Goal: Information Seeking & Learning: Get advice/opinions

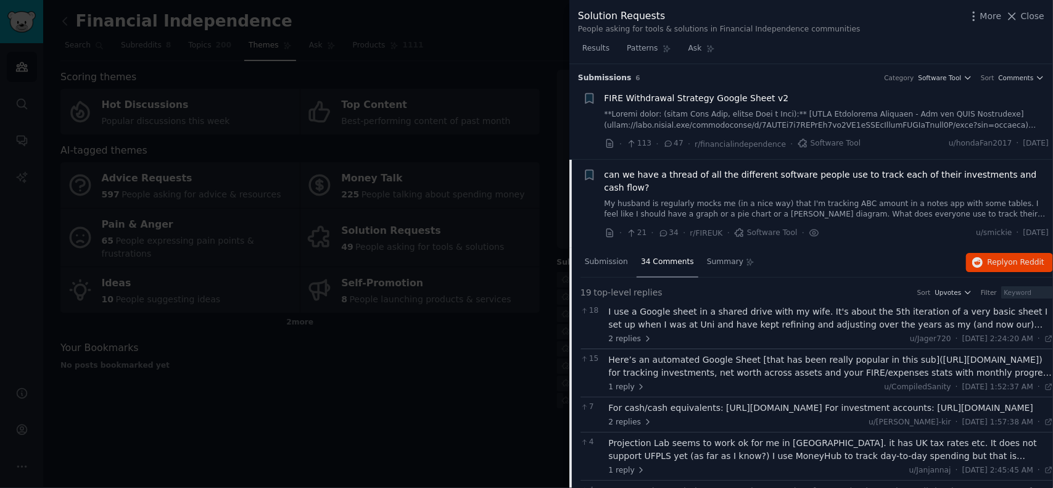
scroll to position [96, 0]
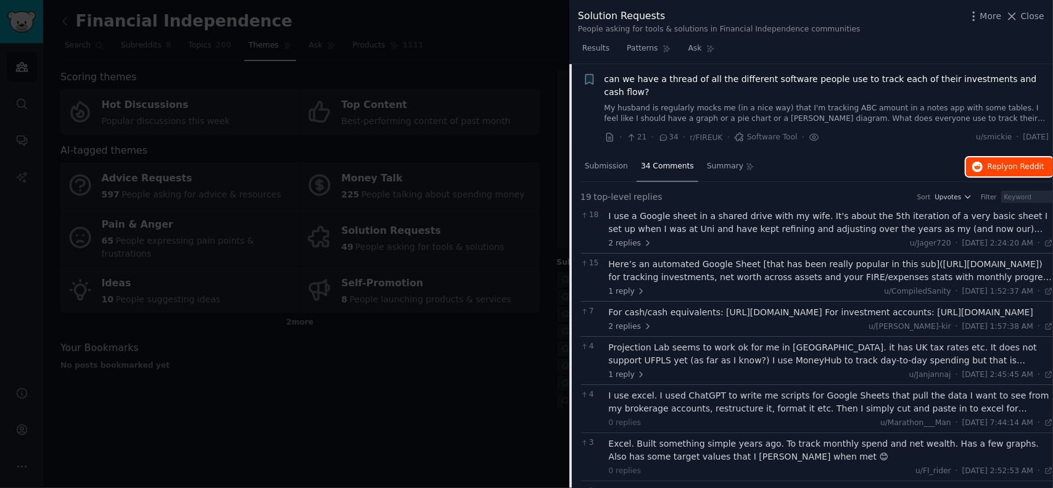
click at [1000, 162] on span "Reply on Reddit" at bounding box center [1016, 167] width 57 height 11
click at [1027, 21] on span "Close" at bounding box center [1032, 16] width 23 height 13
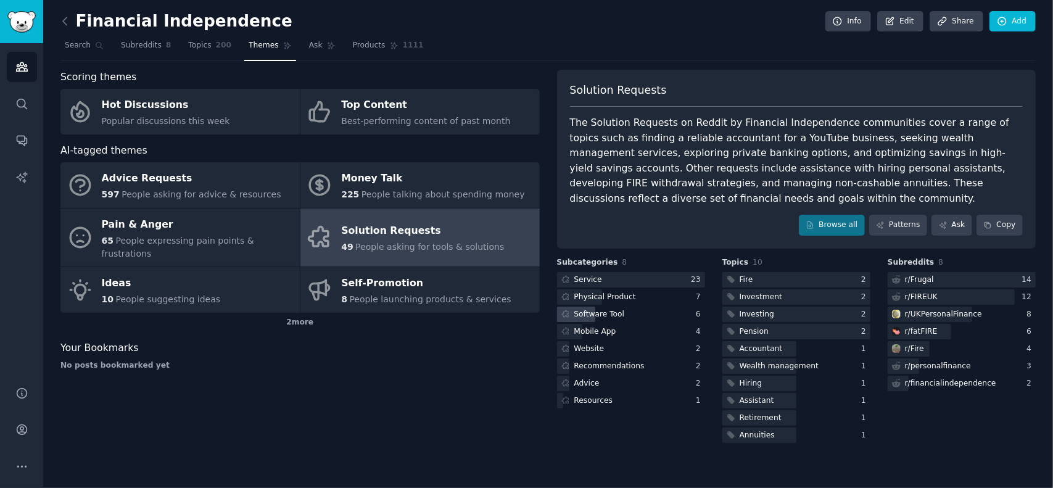
click at [595, 312] on div "Software Tool" at bounding box center [599, 314] width 51 height 11
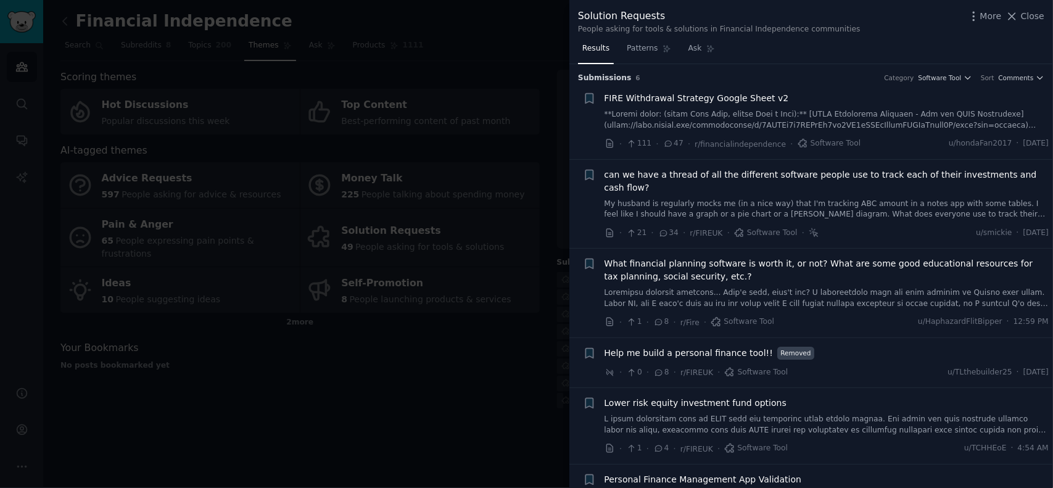
scroll to position [16, 0]
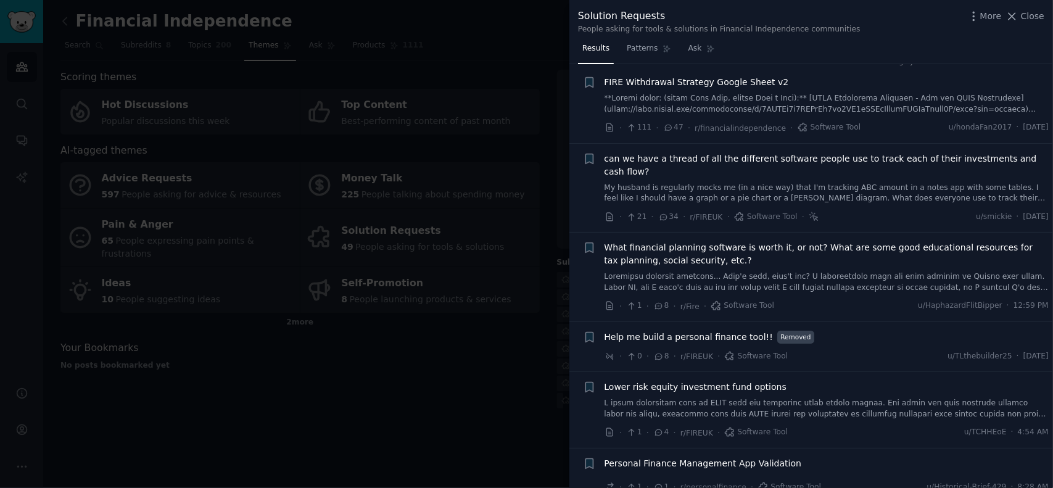
click at [723, 457] on span "Personal Finance Management App Validation" at bounding box center [703, 463] width 197 height 13
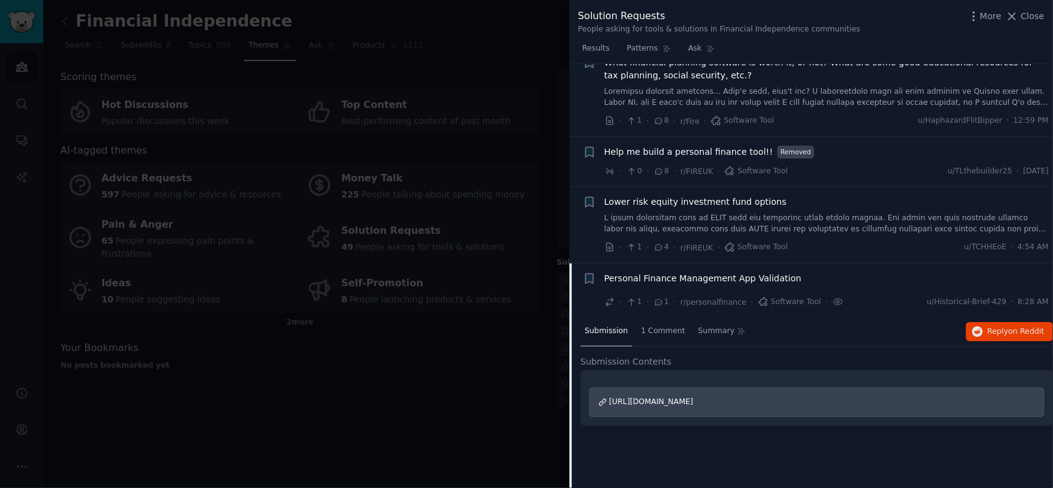
scroll to position [201, 0]
click at [1021, 327] on span "on Reddit" at bounding box center [1027, 331] width 36 height 9
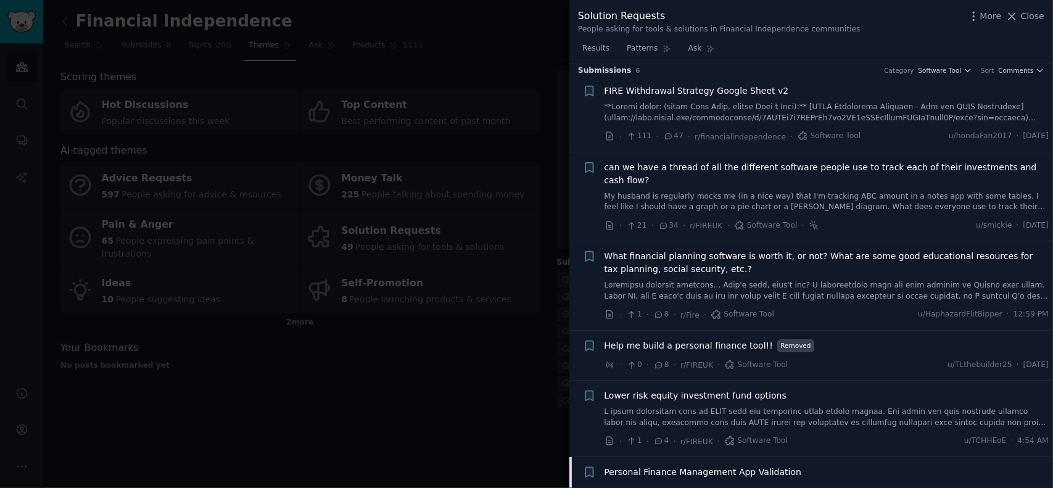
scroll to position [0, 0]
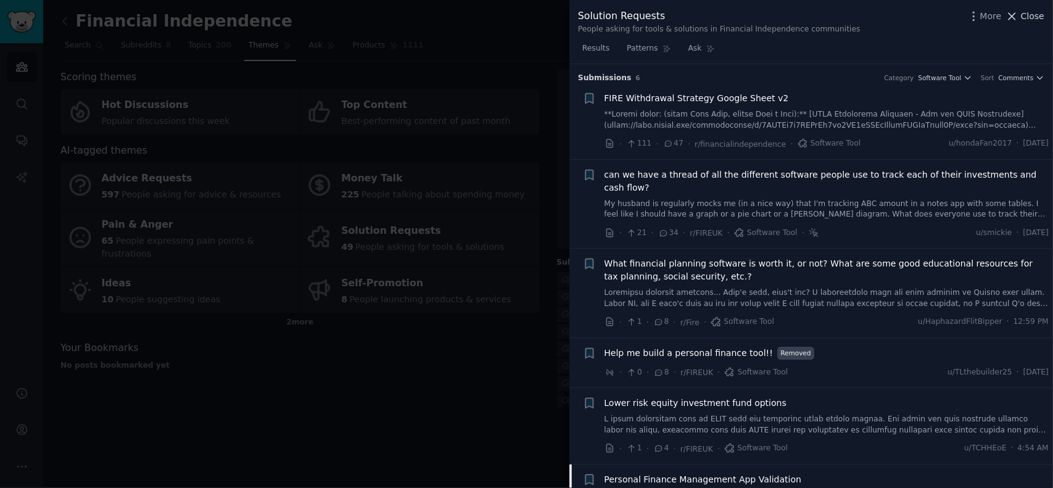
click at [1031, 19] on span "Close" at bounding box center [1032, 16] width 23 height 13
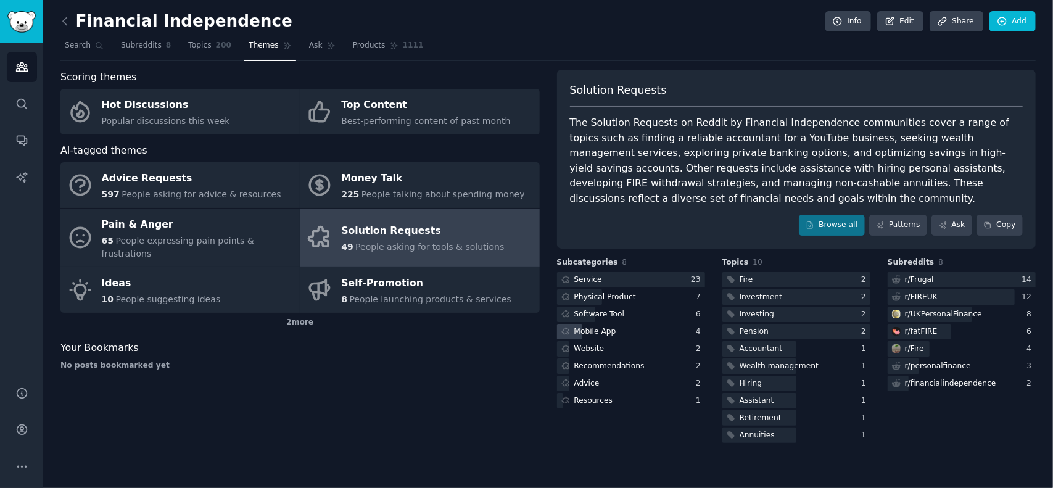
click at [607, 331] on div "Mobile App" at bounding box center [595, 331] width 42 height 11
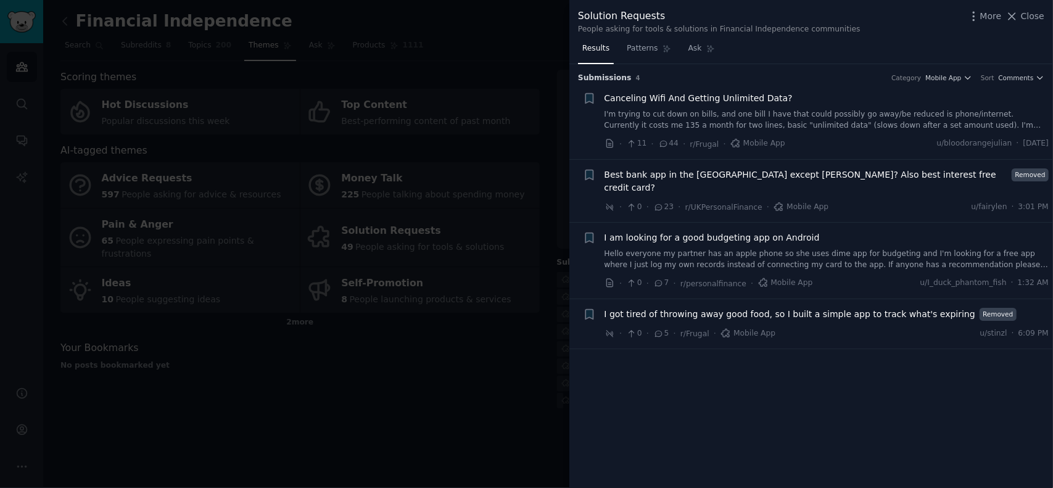
click at [803, 176] on span "Best bank app in the [GEOGRAPHIC_DATA] except [PERSON_NAME]? Also best interest…" at bounding box center [807, 181] width 404 height 26
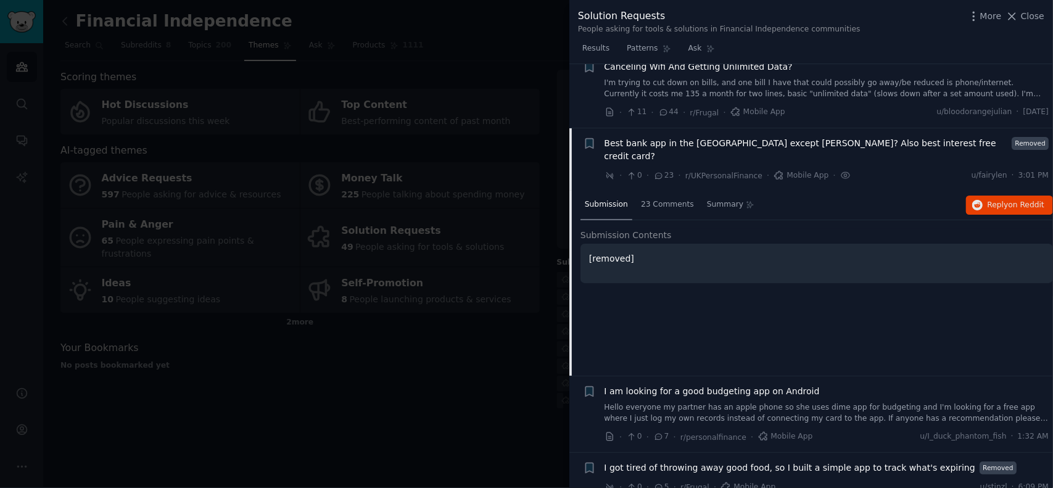
scroll to position [32, 0]
click at [729, 384] on span "I am looking for a good budgeting app on Android" at bounding box center [712, 390] width 215 height 13
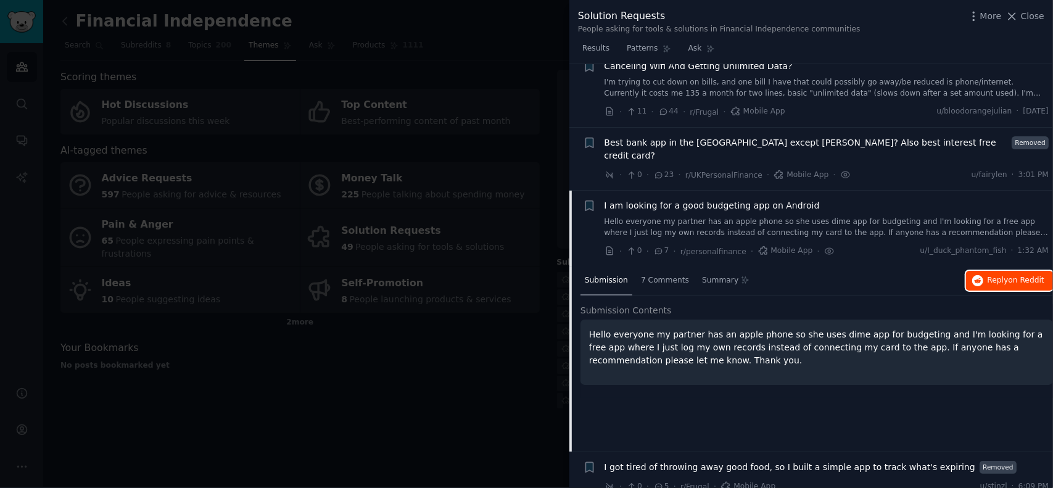
click at [1009, 276] on span "on Reddit" at bounding box center [1027, 280] width 36 height 9
click at [1033, 19] on span "Close" at bounding box center [1032, 16] width 23 height 13
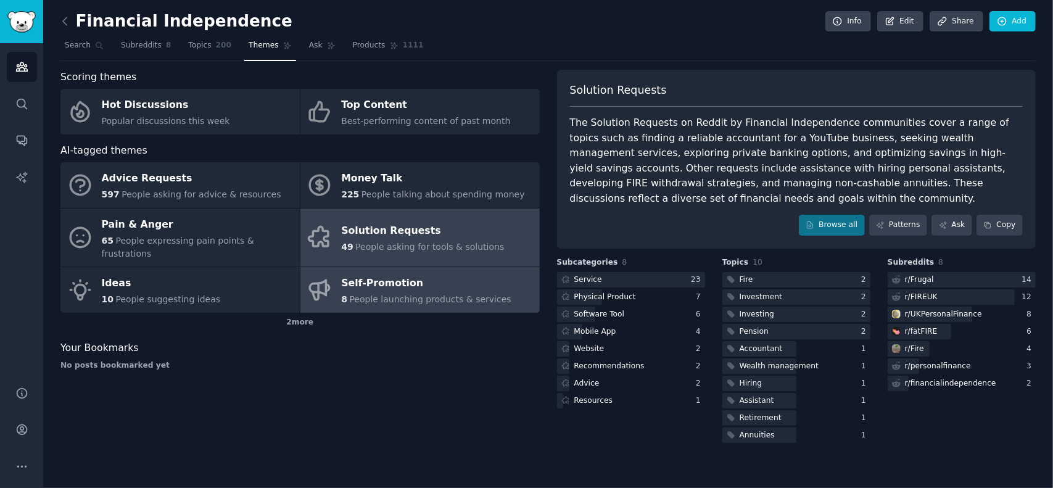
click at [394, 274] on div "Self-Promotion" at bounding box center [426, 284] width 170 height 20
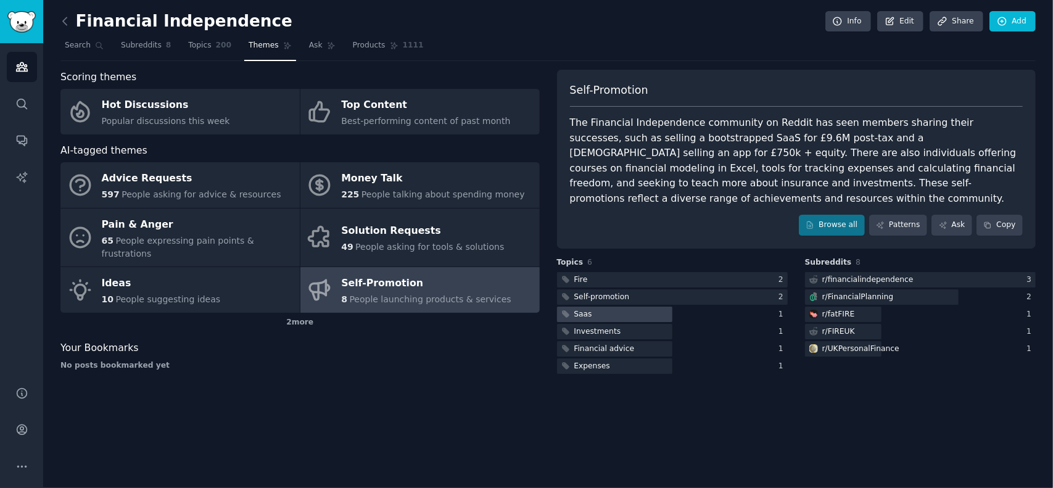
click at [576, 309] on div "Saas" at bounding box center [583, 314] width 18 height 11
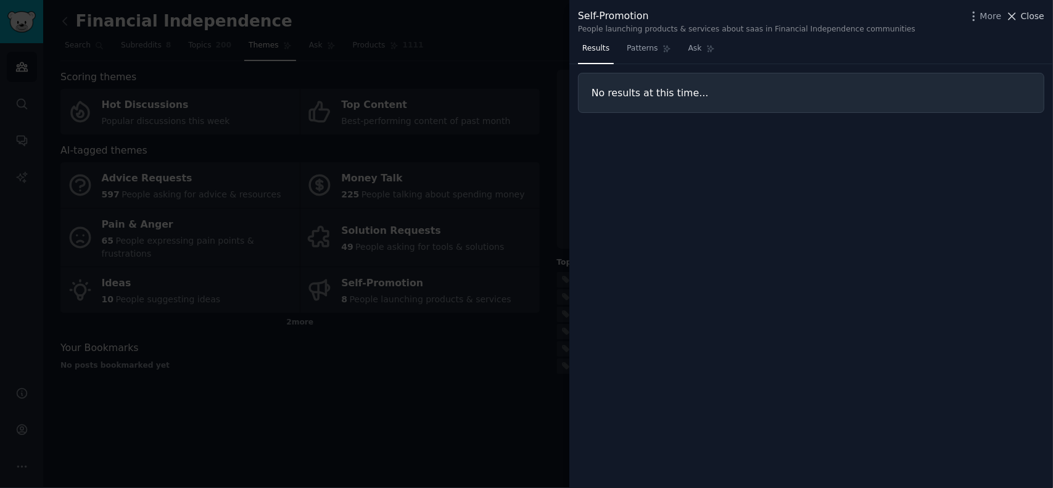
click at [1030, 12] on span "Close" at bounding box center [1032, 16] width 23 height 13
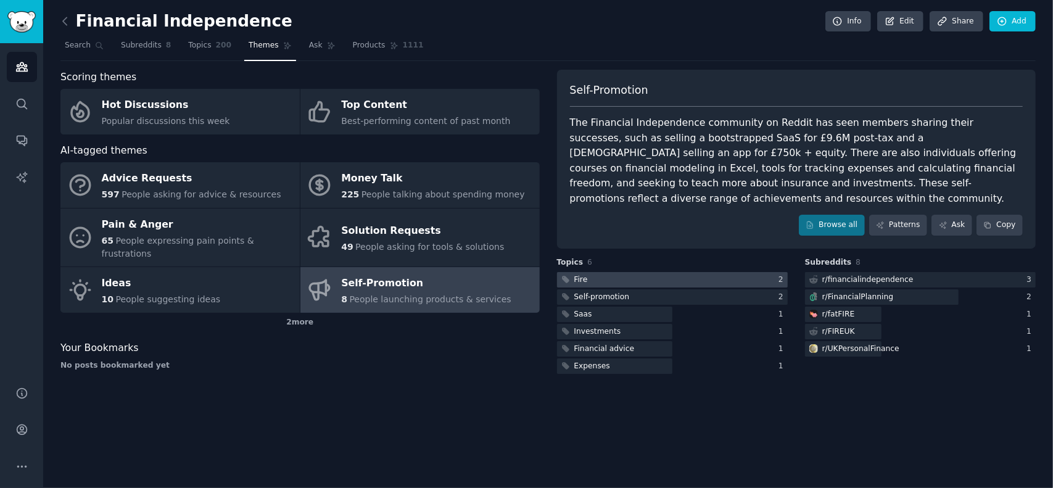
click at [610, 272] on div at bounding box center [672, 279] width 231 height 15
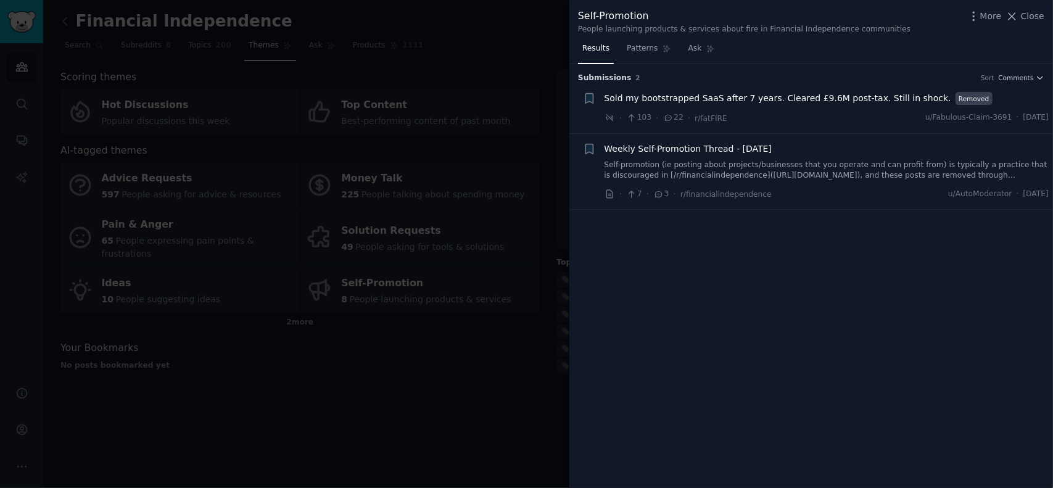
click at [727, 97] on span "Sold my bootstrapped SaaS after 7 years. Cleared £9.6M post-tax. Still in shock." at bounding box center [778, 98] width 347 height 13
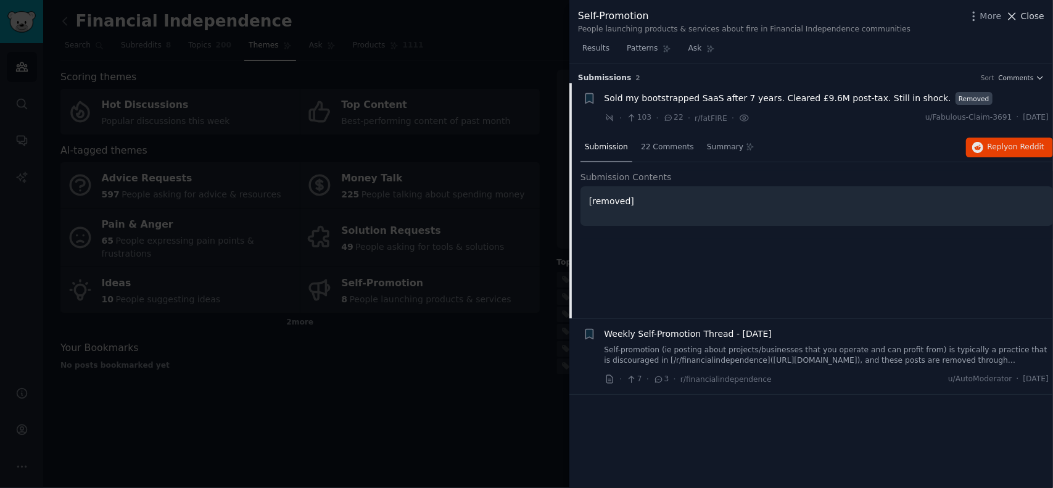
click at [1035, 19] on span "Close" at bounding box center [1032, 16] width 23 height 13
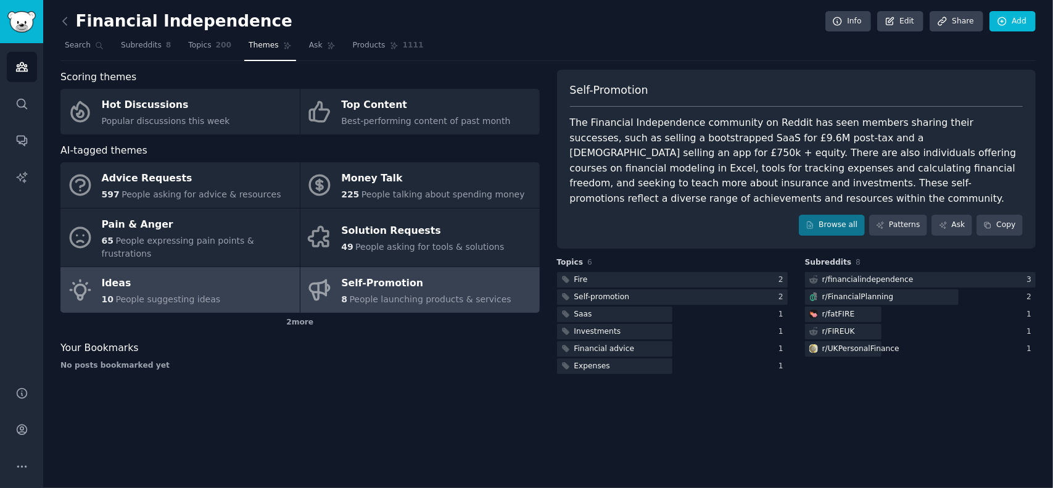
click at [167, 274] on div "Ideas" at bounding box center [161, 284] width 119 height 20
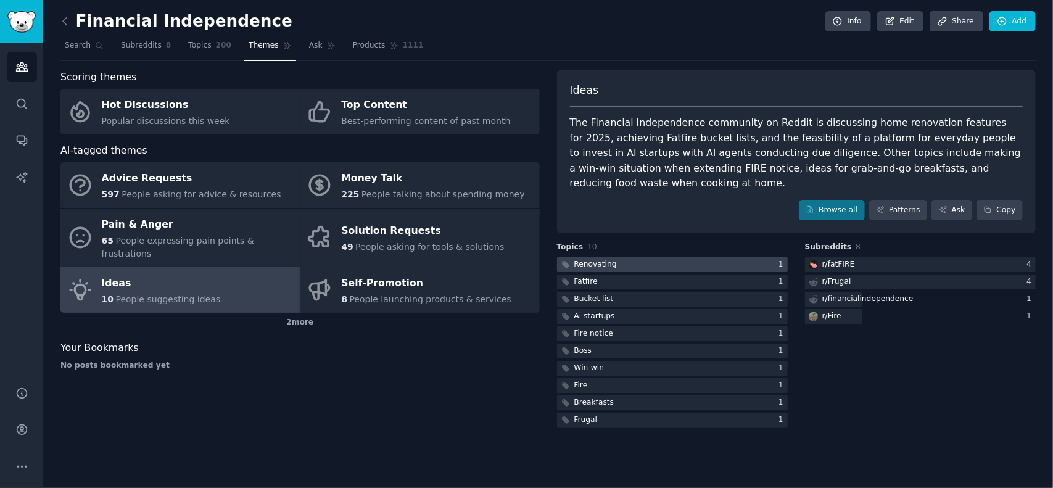
click at [592, 259] on div "Renovating" at bounding box center [595, 264] width 43 height 11
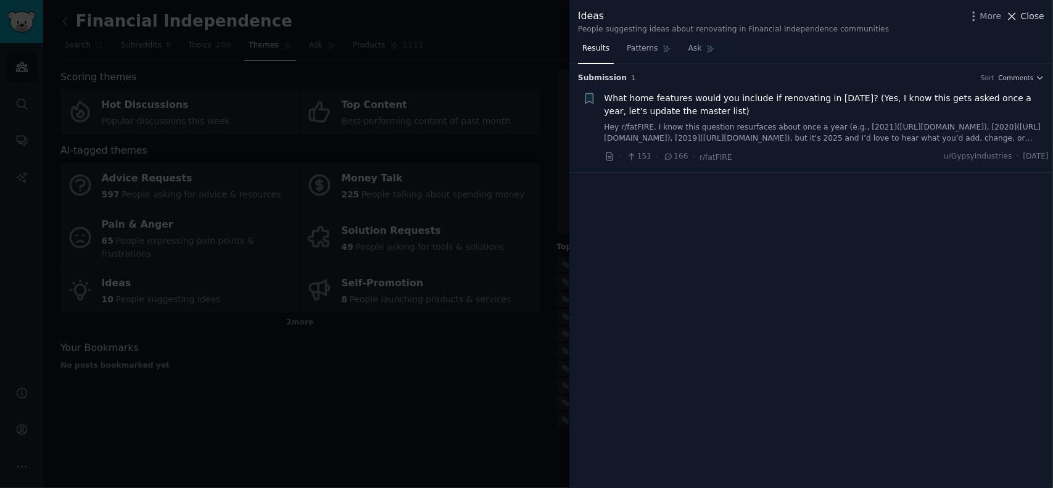
click at [1038, 20] on span "Close" at bounding box center [1032, 16] width 23 height 13
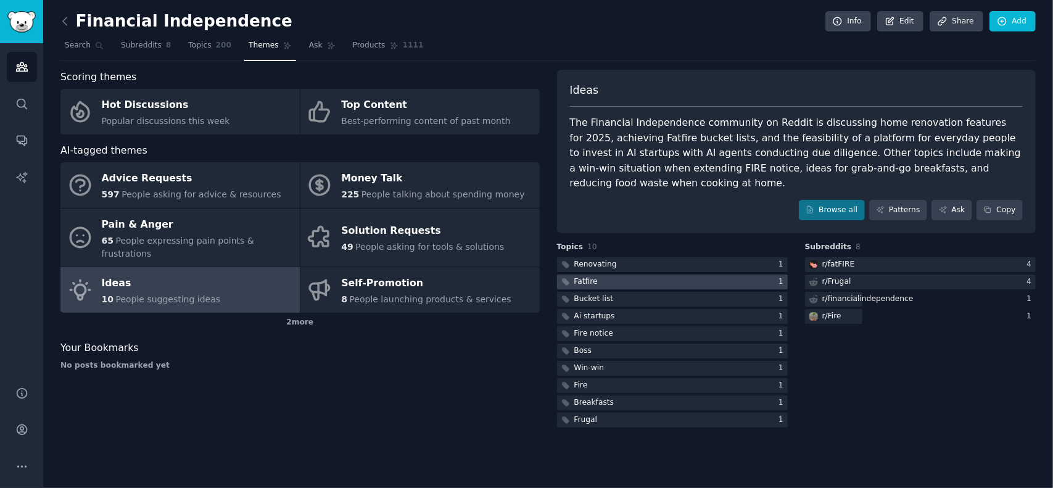
click at [607, 275] on div at bounding box center [672, 282] width 231 height 15
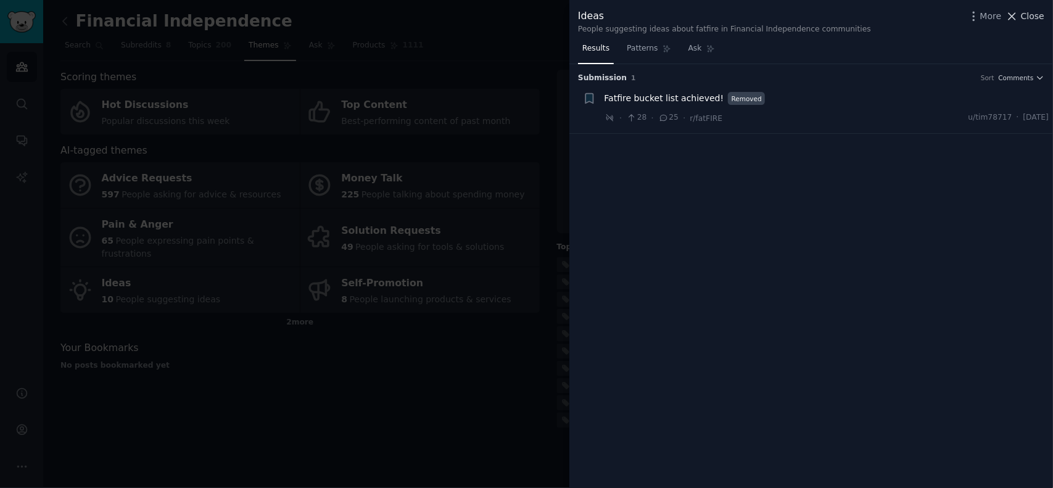
click at [1033, 17] on span "Close" at bounding box center [1032, 16] width 23 height 13
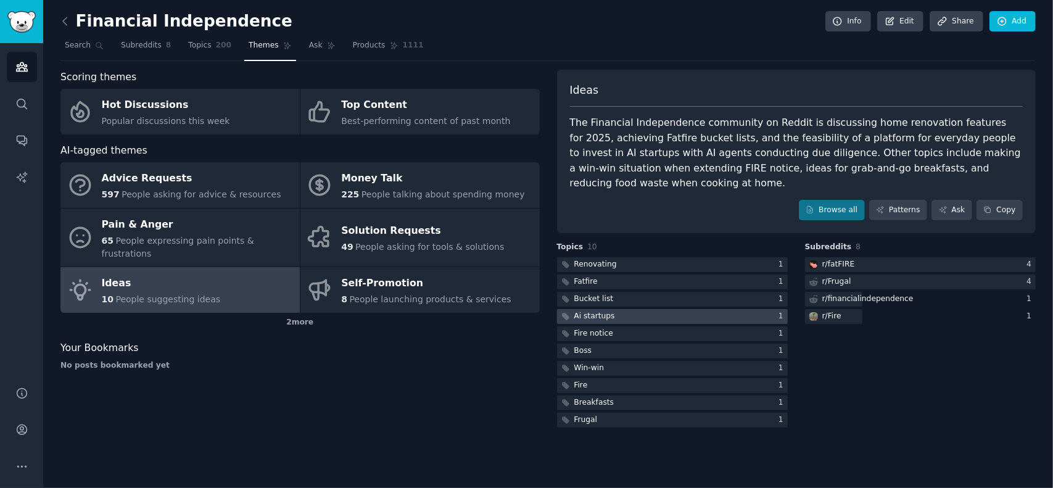
click at [637, 309] on div at bounding box center [672, 316] width 231 height 15
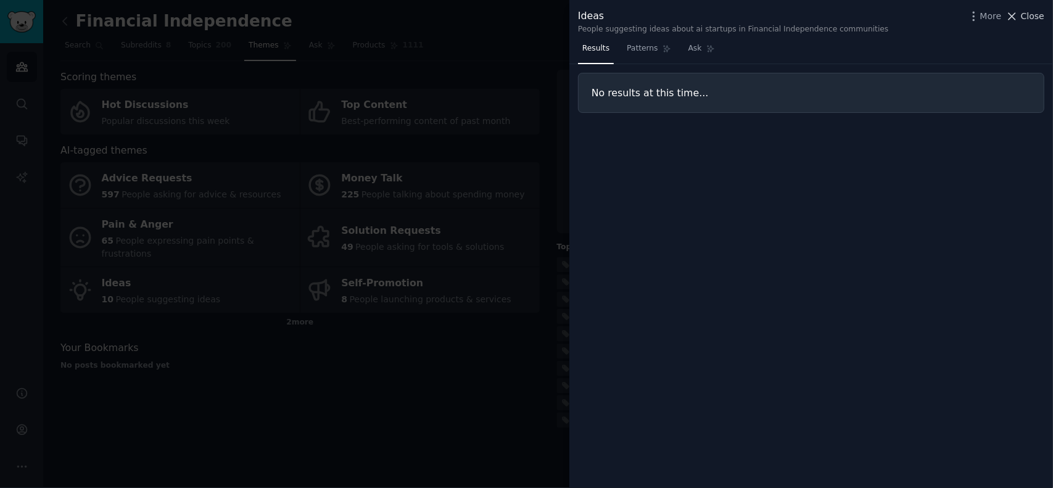
click at [1033, 21] on span "Close" at bounding box center [1032, 16] width 23 height 13
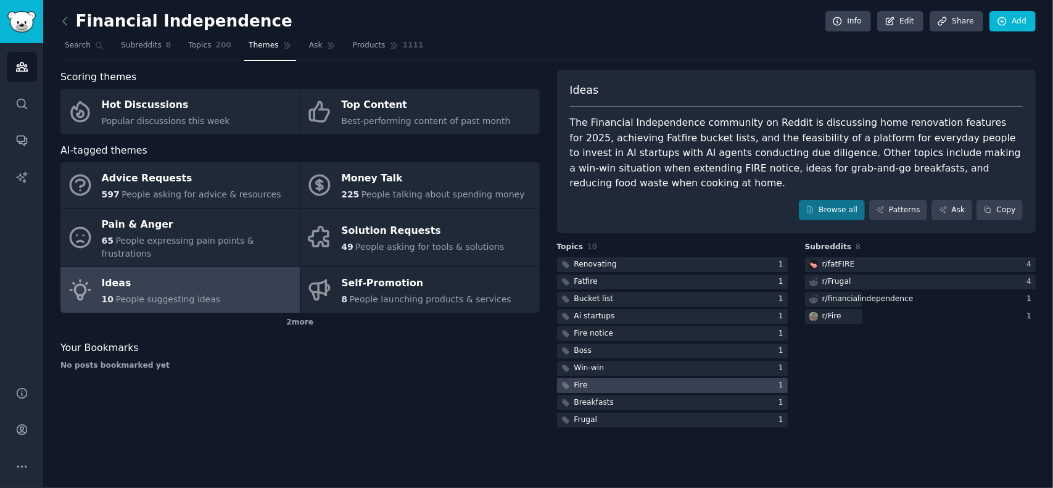
click at [603, 378] on div at bounding box center [672, 385] width 231 height 15
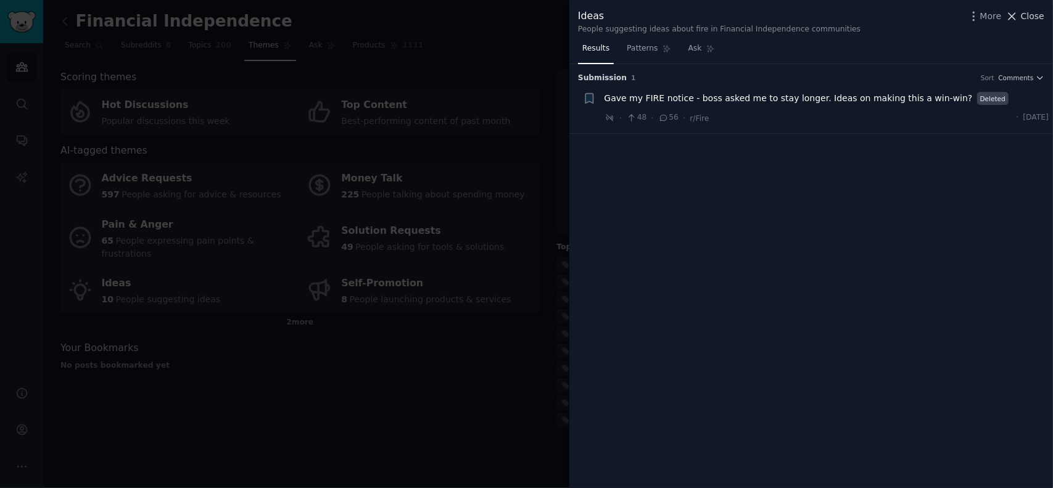
click at [1036, 15] on span "Close" at bounding box center [1032, 16] width 23 height 13
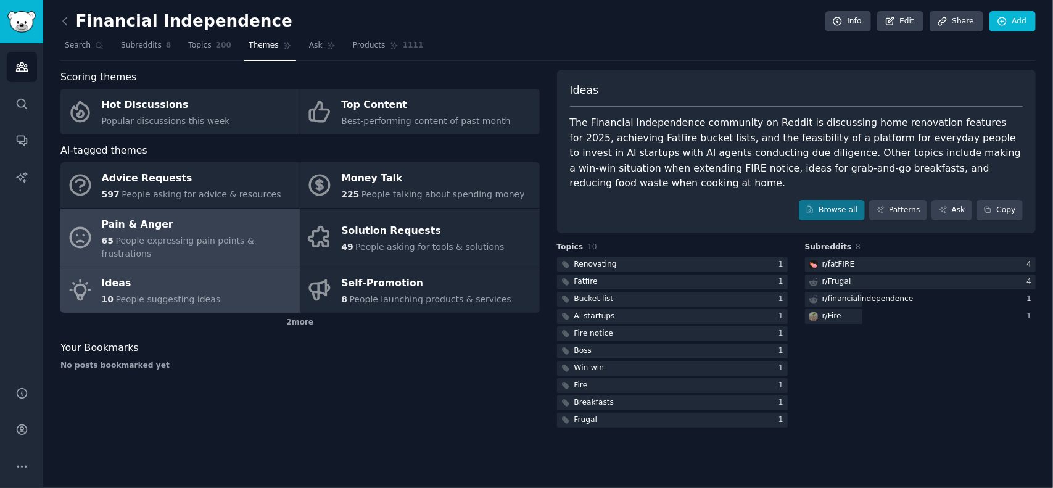
click at [162, 226] on div "Pain & Anger" at bounding box center [198, 225] width 192 height 20
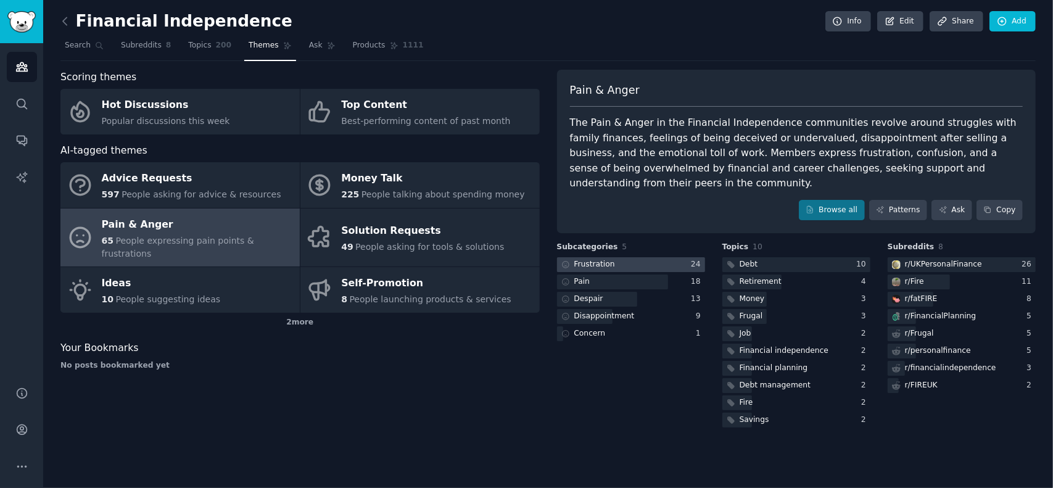
click at [622, 257] on div at bounding box center [631, 264] width 148 height 15
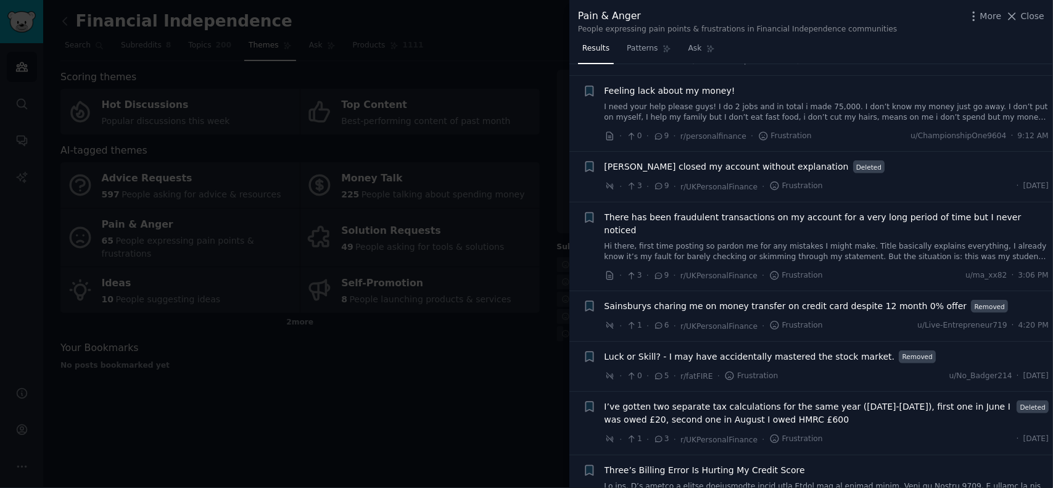
scroll to position [1213, 0]
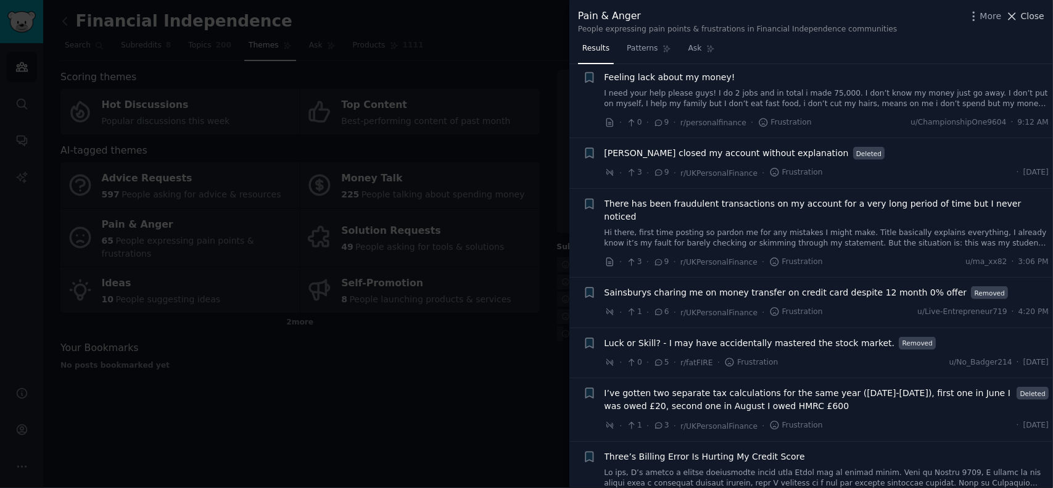
click at [1028, 15] on span "Close" at bounding box center [1032, 16] width 23 height 13
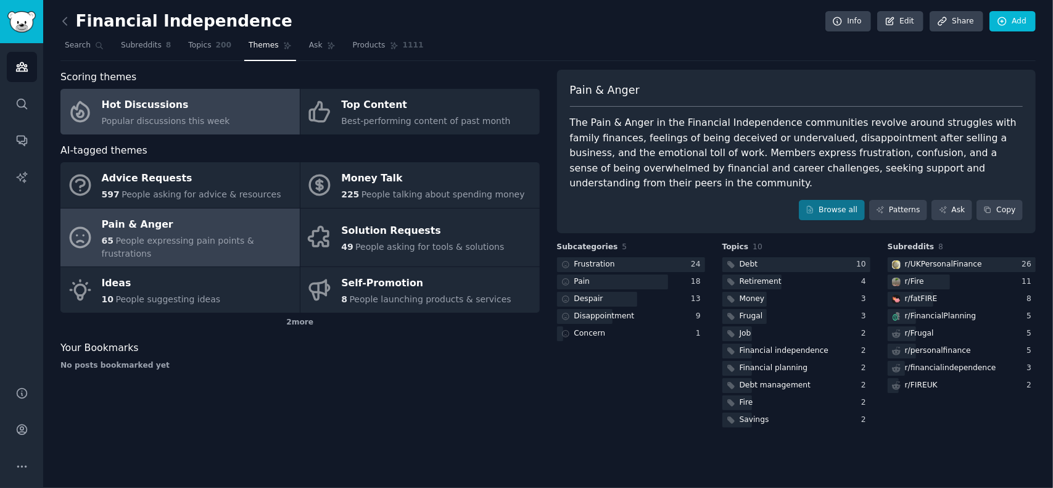
click at [159, 123] on span "Popular discussions this week" at bounding box center [166, 121] width 128 height 10
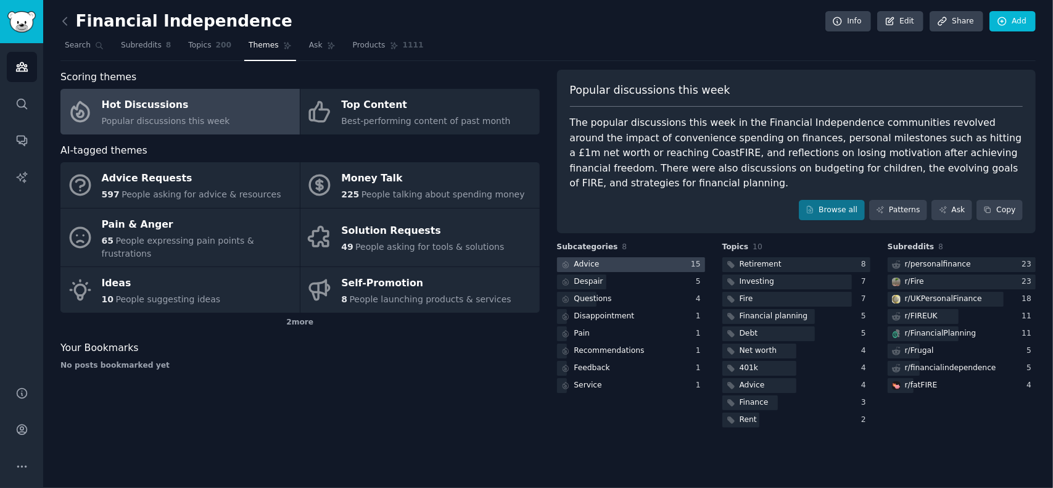
click at [586, 260] on div "Advice" at bounding box center [586, 264] width 25 height 11
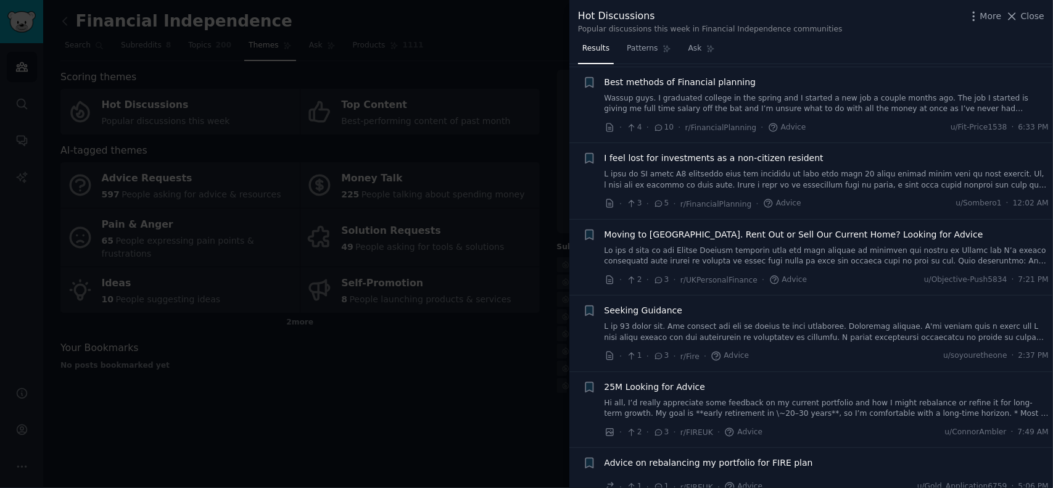
scroll to position [713, 0]
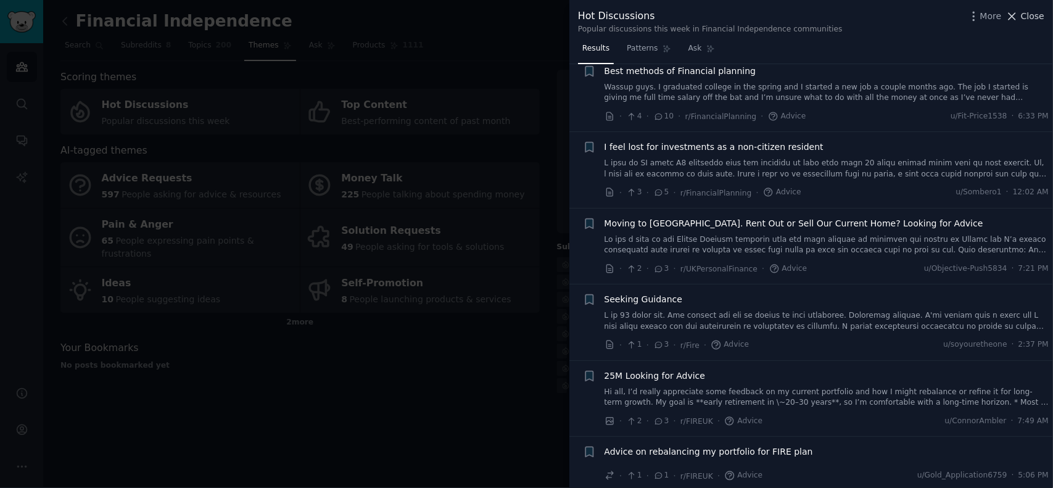
click at [1037, 12] on span "Close" at bounding box center [1032, 16] width 23 height 13
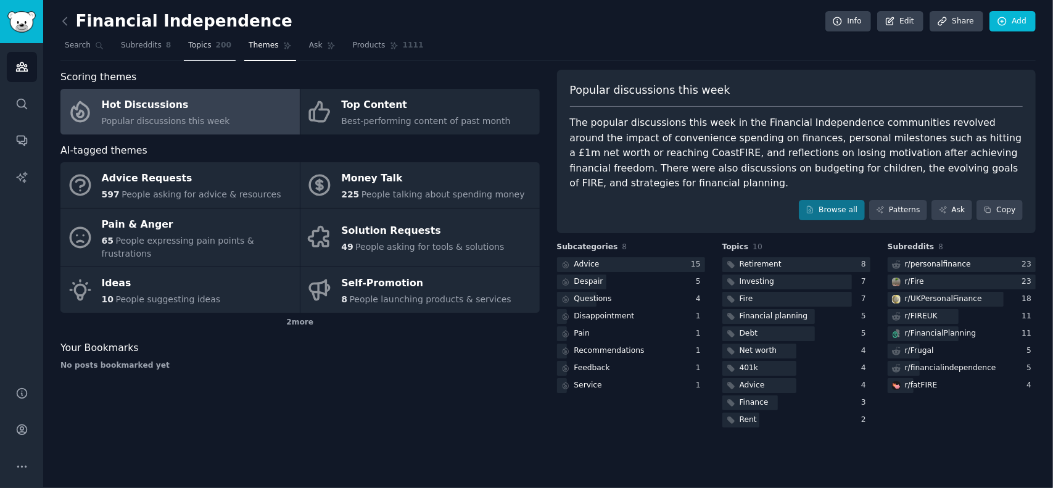
click at [189, 49] on span "Topics" at bounding box center [199, 45] width 23 height 11
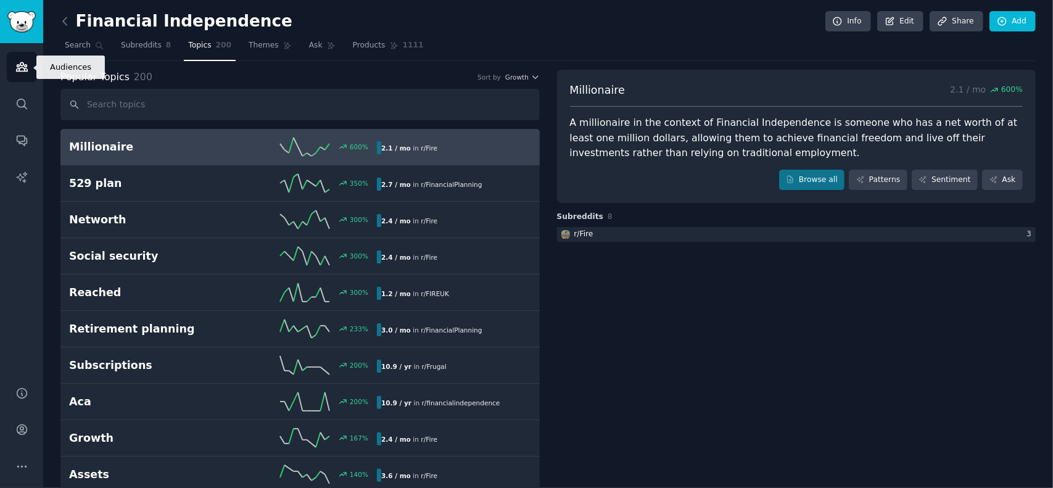
click at [16, 65] on icon "Sidebar" at bounding box center [21, 67] width 11 height 9
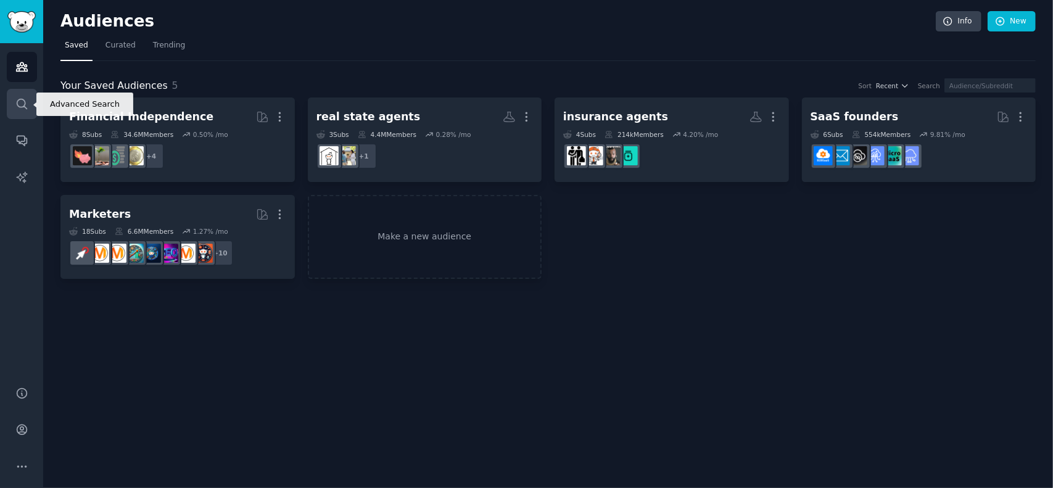
click at [20, 105] on icon "Sidebar" at bounding box center [21, 103] width 13 height 13
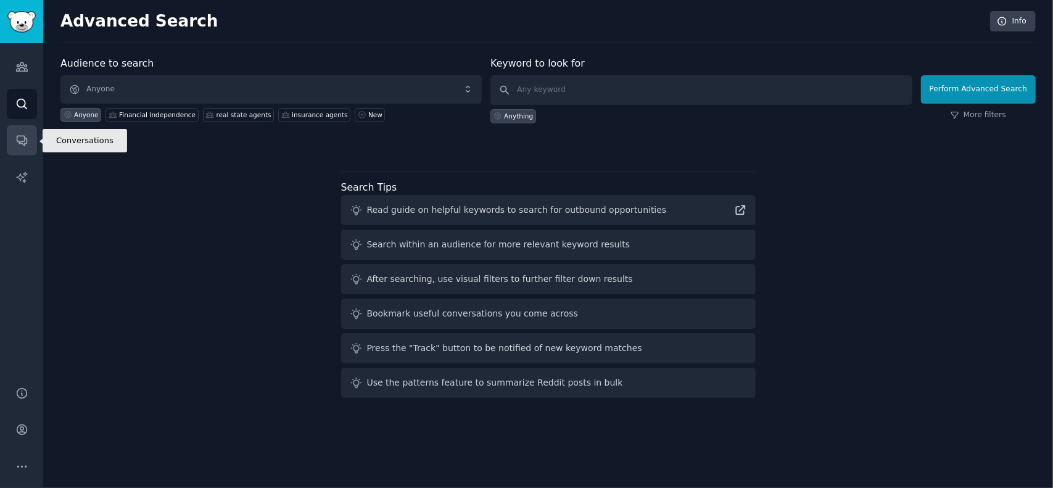
click at [21, 144] on icon "Sidebar" at bounding box center [21, 140] width 13 height 13
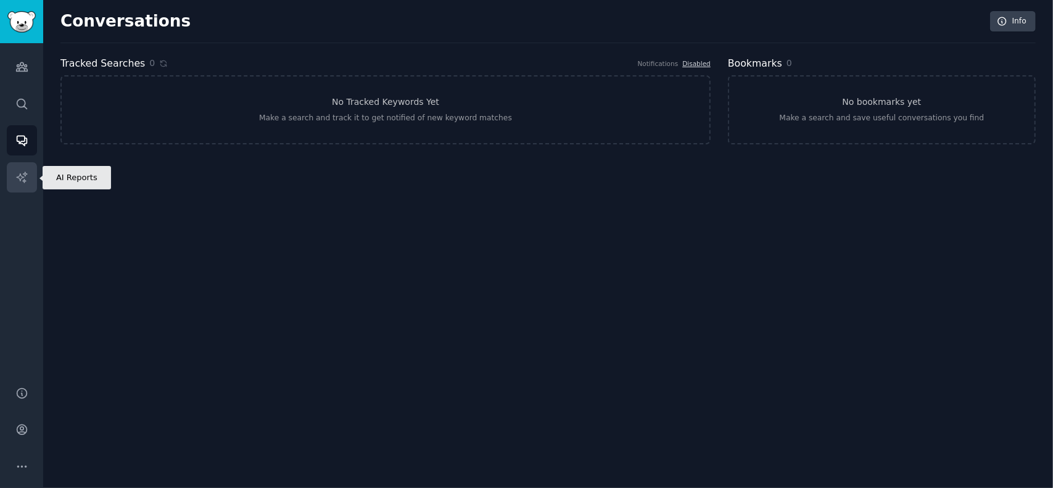
click at [21, 175] on icon "Sidebar" at bounding box center [21, 177] width 13 height 13
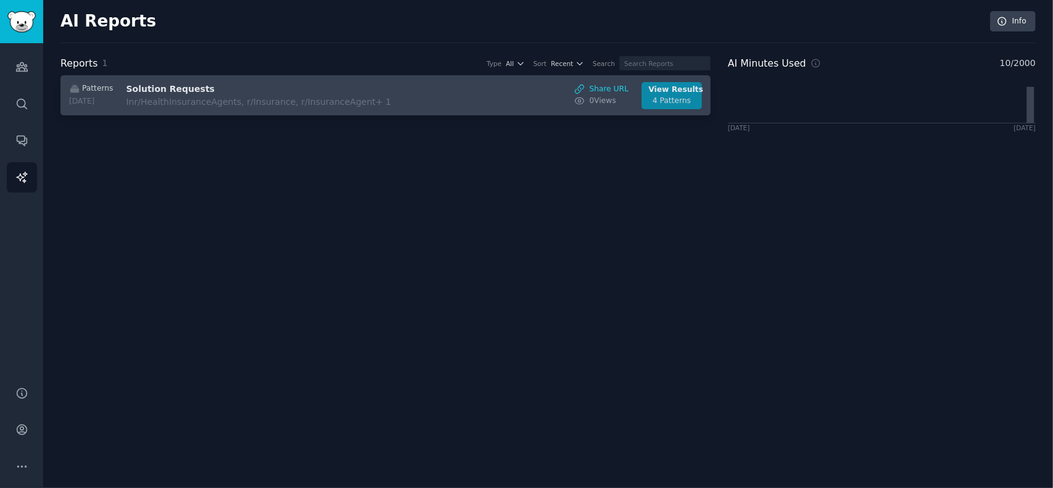
click at [664, 92] on div "View Results" at bounding box center [672, 90] width 46 height 11
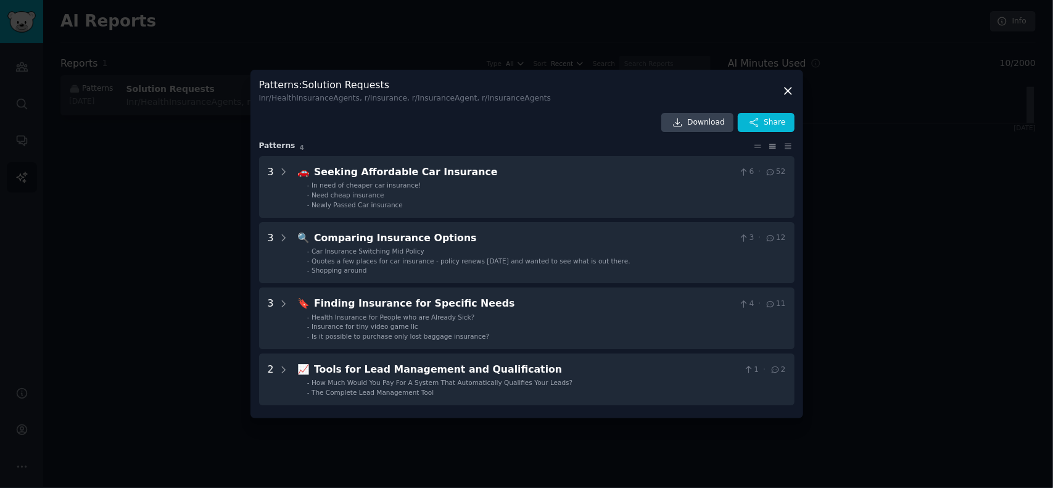
click at [790, 87] on icon at bounding box center [788, 91] width 13 height 13
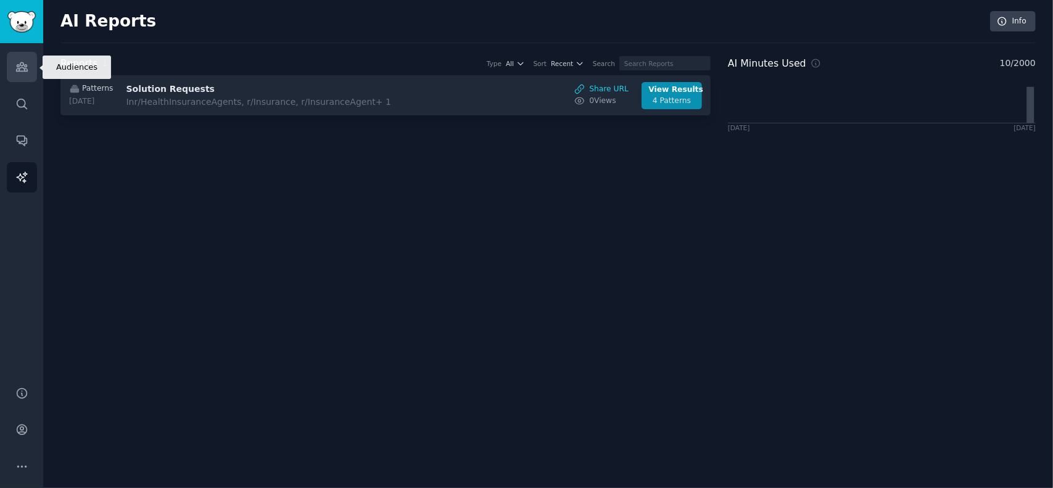
click at [23, 60] on icon "Sidebar" at bounding box center [21, 66] width 13 height 13
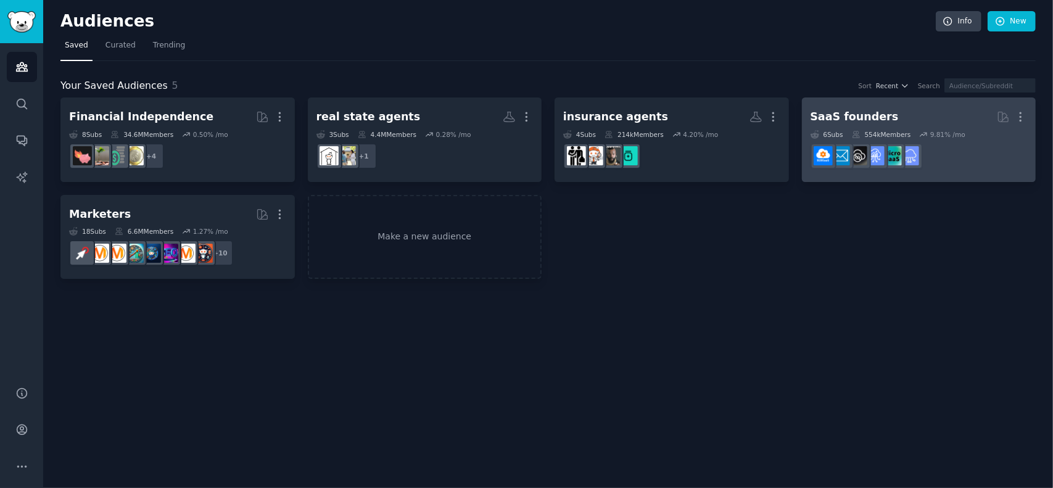
click at [956, 139] on dd "r/SaaS" at bounding box center [919, 156] width 217 height 35
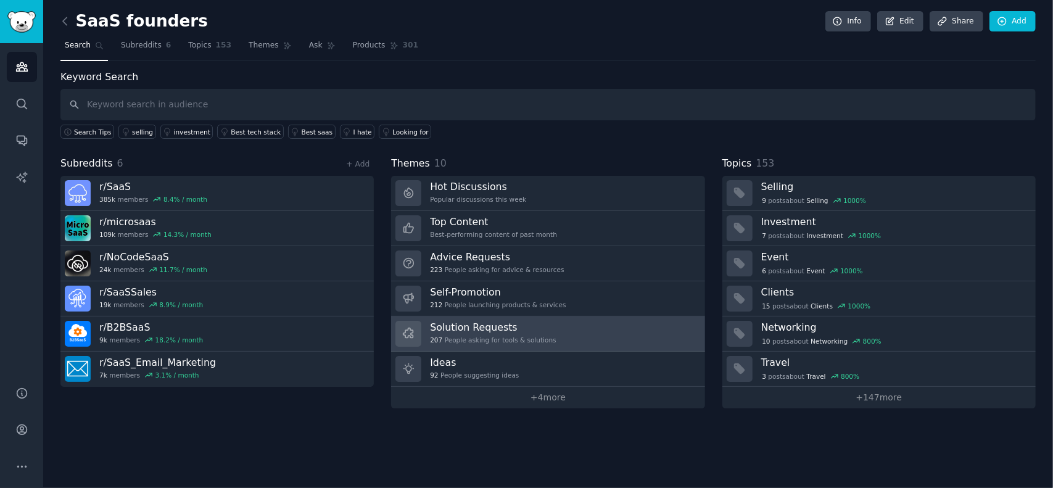
click at [460, 336] on div "207 People asking for tools & solutions" at bounding box center [493, 340] width 126 height 9
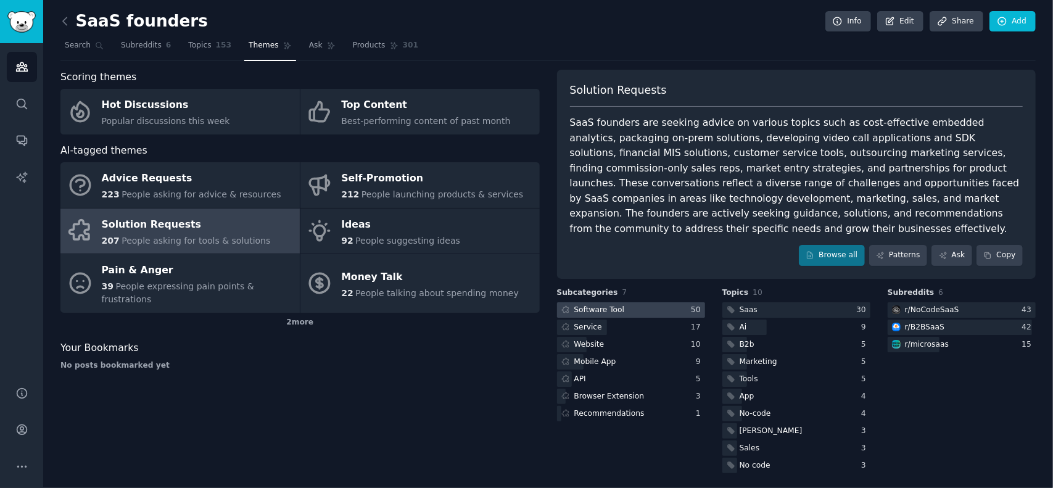
click at [603, 307] on div "Software Tool" at bounding box center [599, 310] width 51 height 11
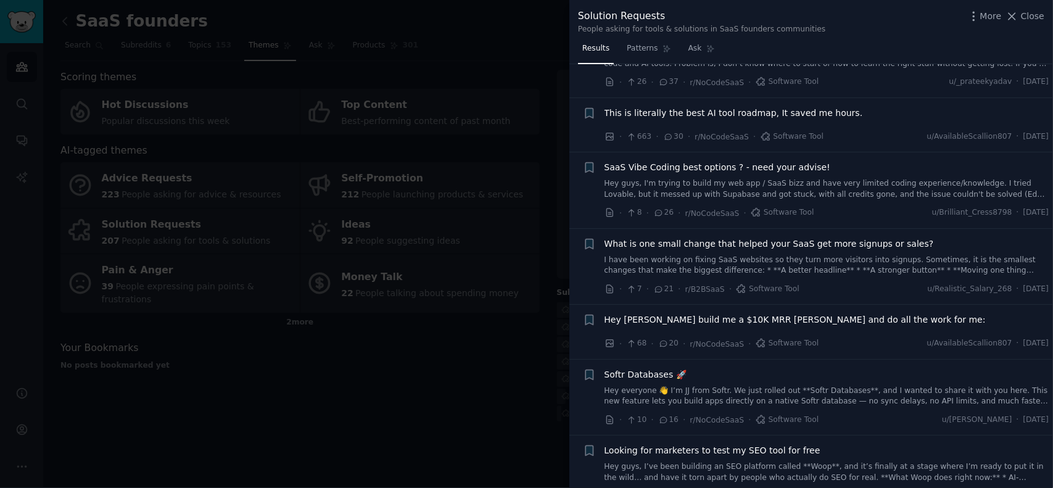
scroll to position [123, 0]
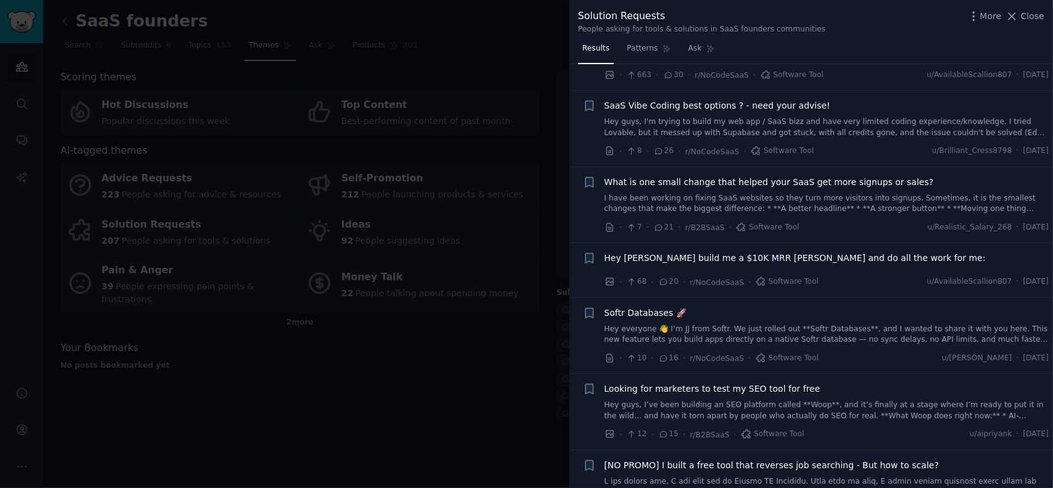
click at [776, 257] on span "Hey [PERSON_NAME] build me a $10K MRR [PERSON_NAME] and do all the work for me:" at bounding box center [795, 258] width 381 height 13
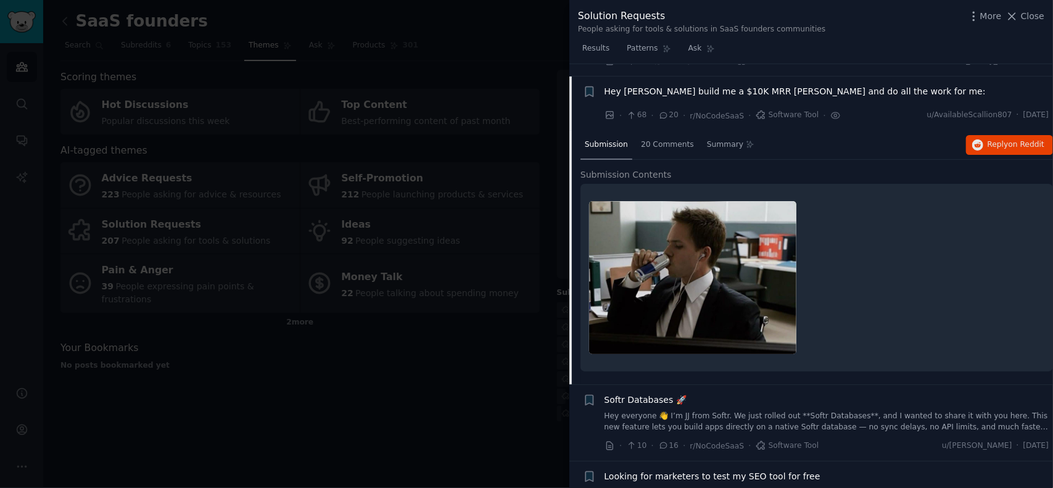
scroll to position [302, 0]
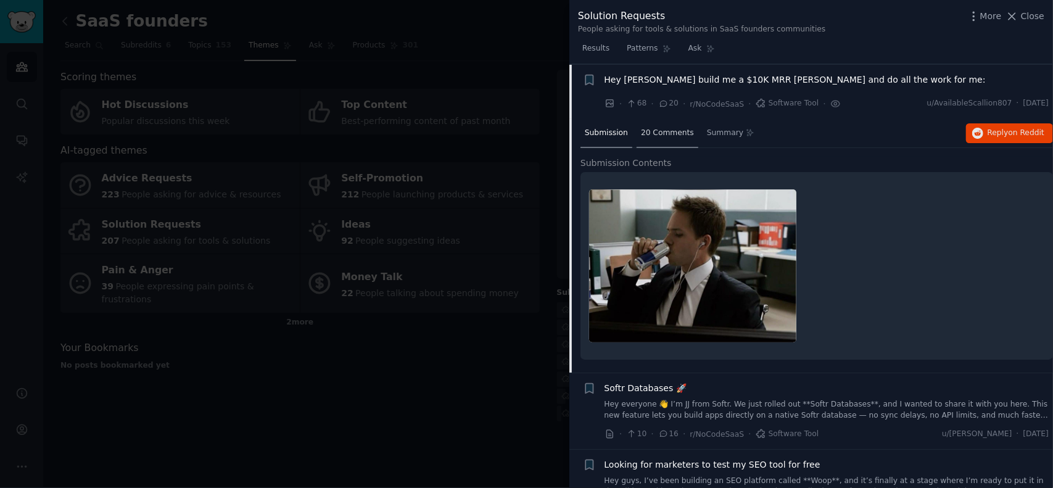
click at [666, 131] on span "20 Comments" at bounding box center [667, 133] width 53 height 11
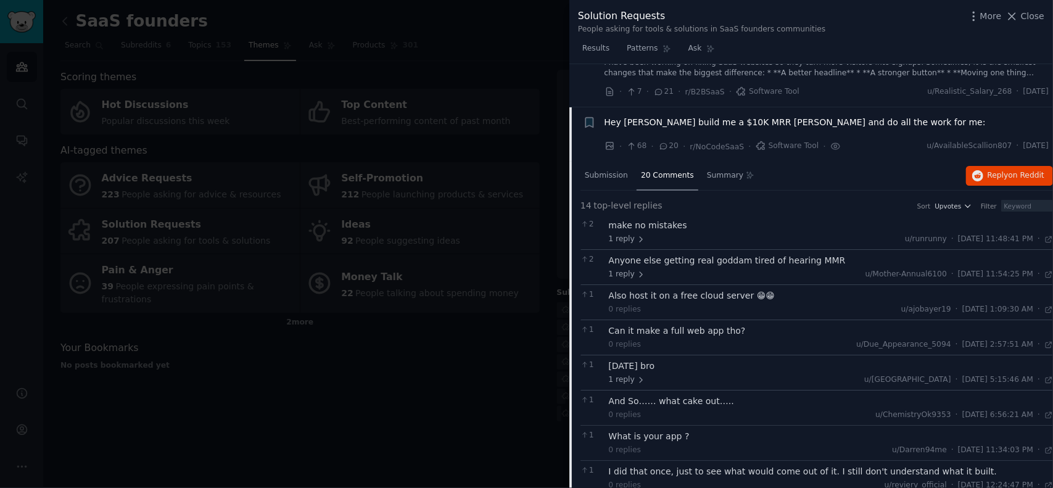
scroll to position [240, 0]
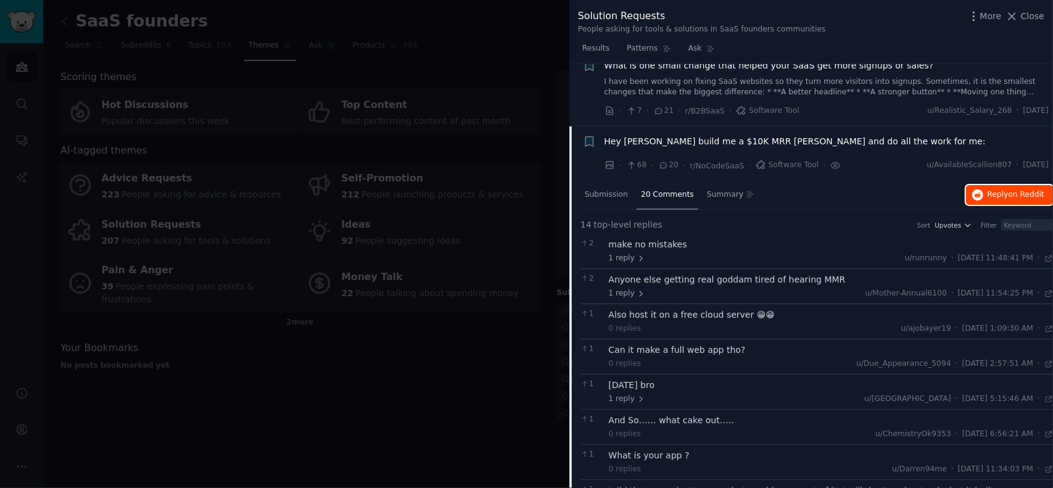
click at [1004, 194] on span "Reply on Reddit" at bounding box center [1016, 194] width 57 height 11
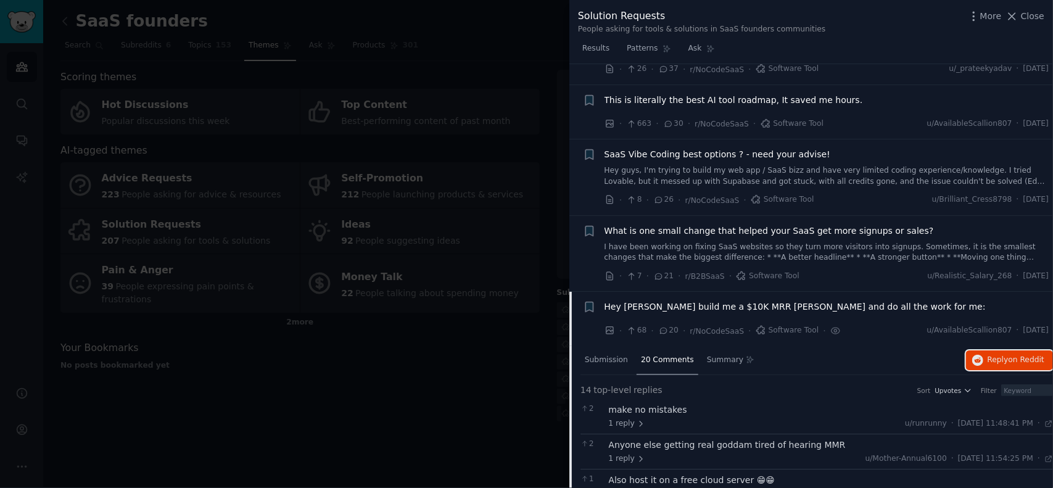
scroll to position [55, 0]
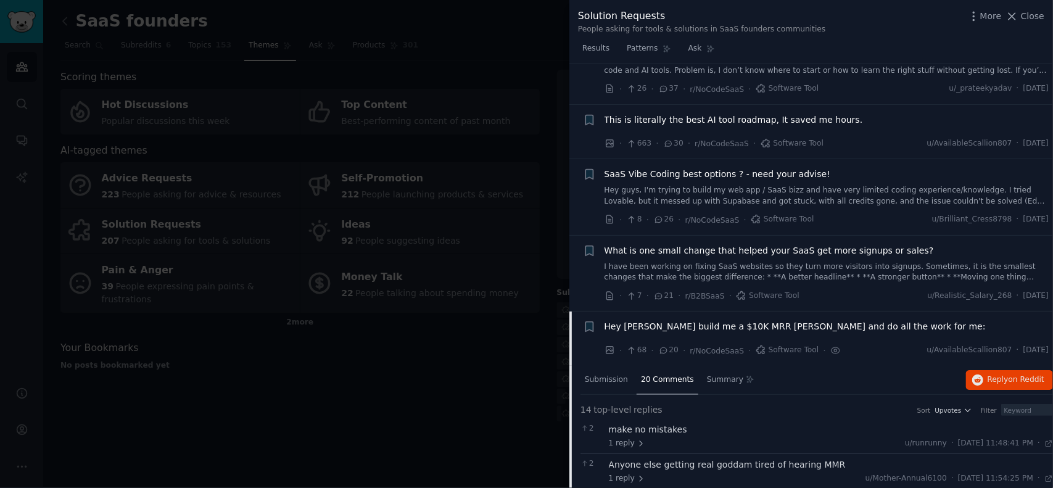
click at [828, 327] on span "Hey [PERSON_NAME] build me a $10K MRR [PERSON_NAME] and do all the work for me:" at bounding box center [795, 326] width 381 height 13
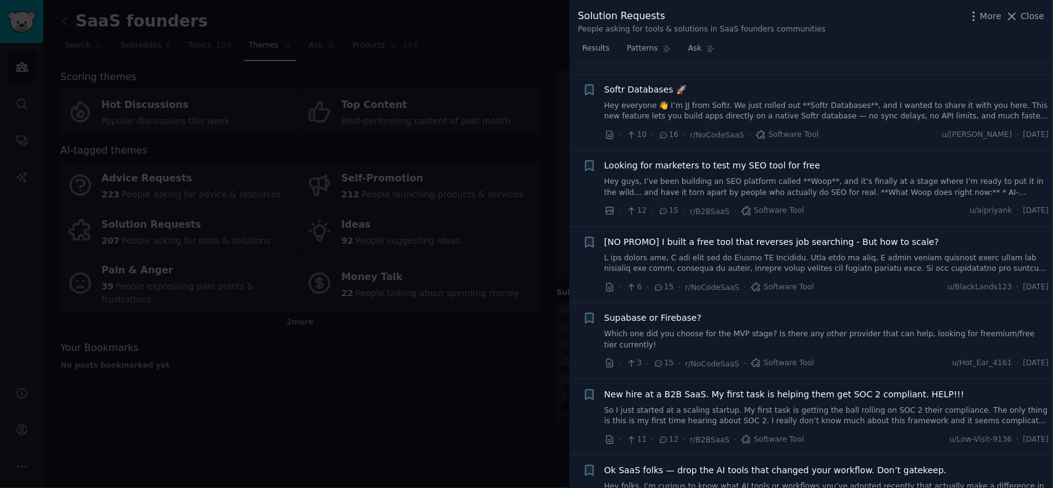
scroll to position [363, 0]
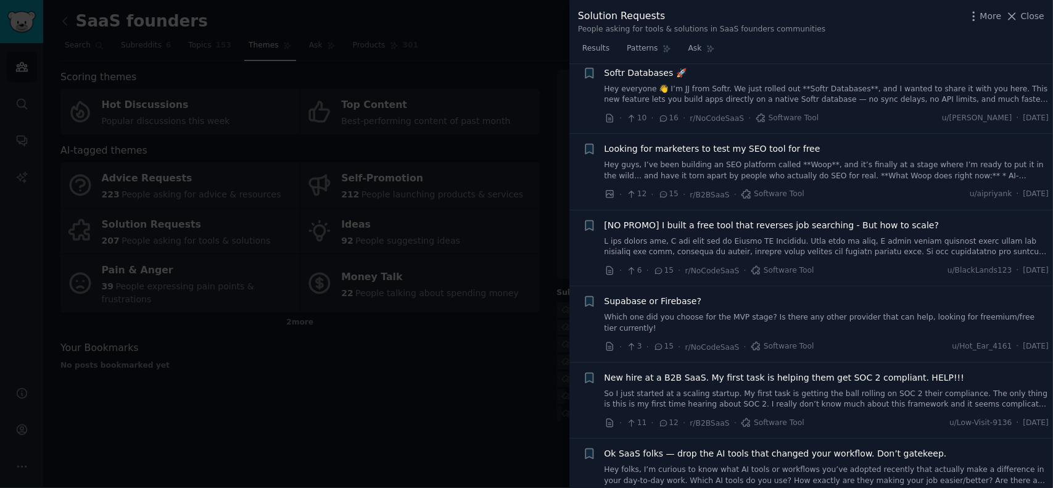
click at [817, 222] on span "[NO PROMO] I built a free tool that reverses job searching - But how to scale?" at bounding box center [772, 225] width 335 height 13
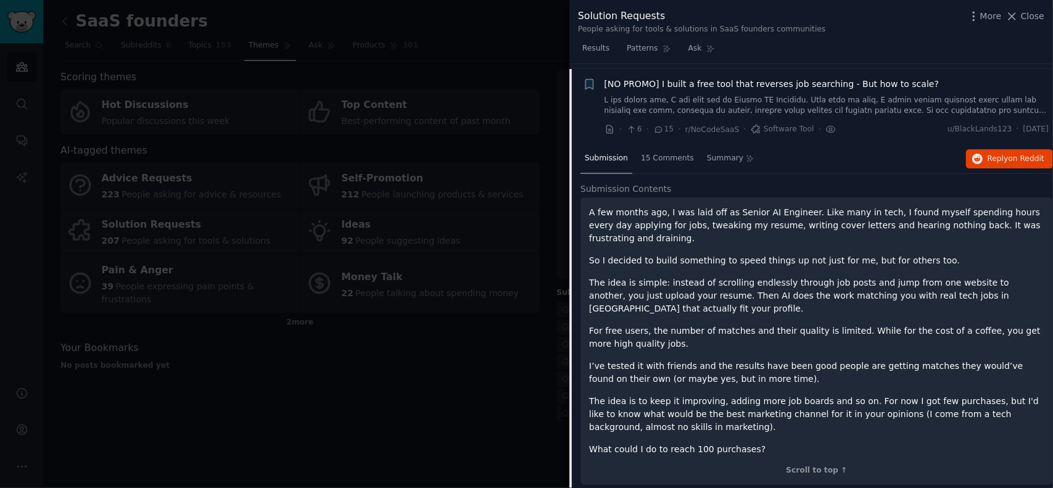
scroll to position [508, 0]
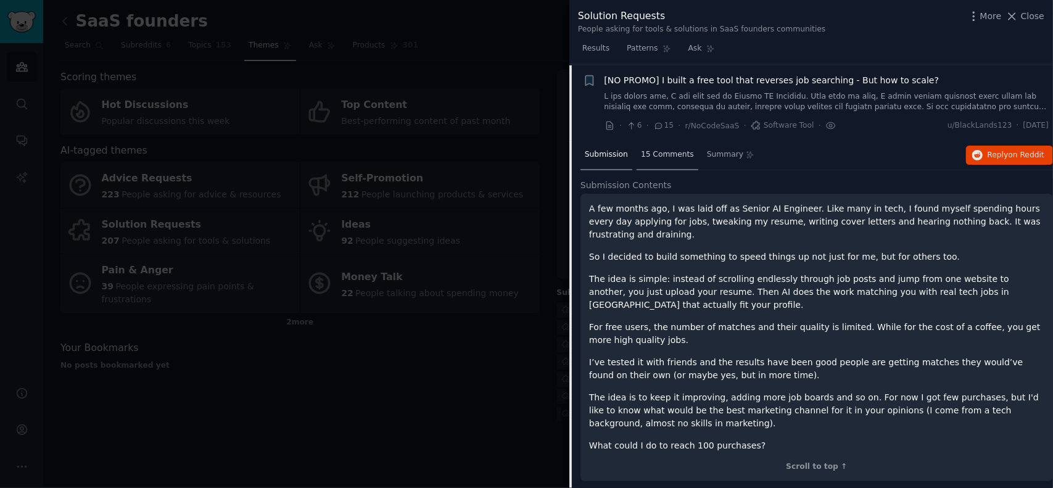
click at [669, 154] on span "15 Comments" at bounding box center [667, 154] width 53 height 11
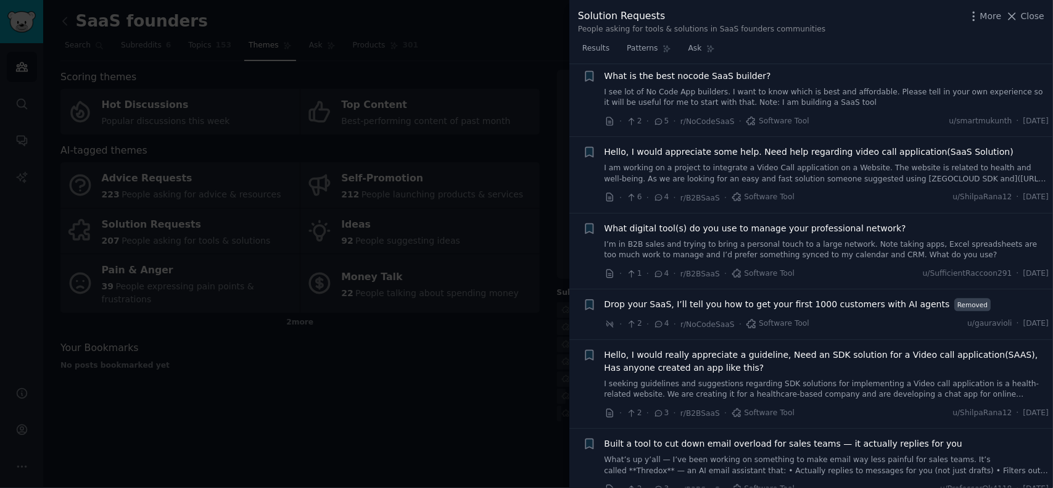
scroll to position [1804, 0]
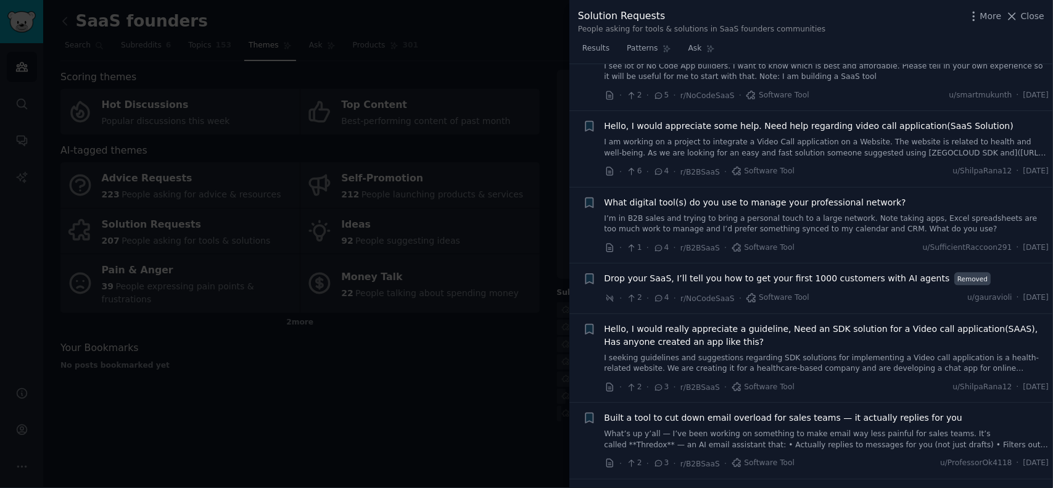
click at [1040, 15] on span "Close" at bounding box center [1032, 16] width 23 height 13
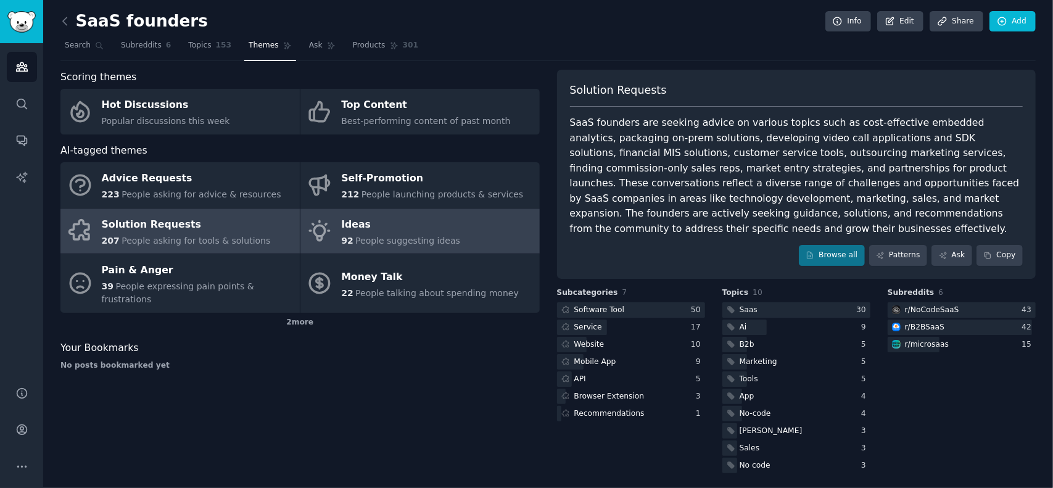
click at [378, 239] on span "People suggesting ideas" at bounding box center [407, 241] width 105 height 10
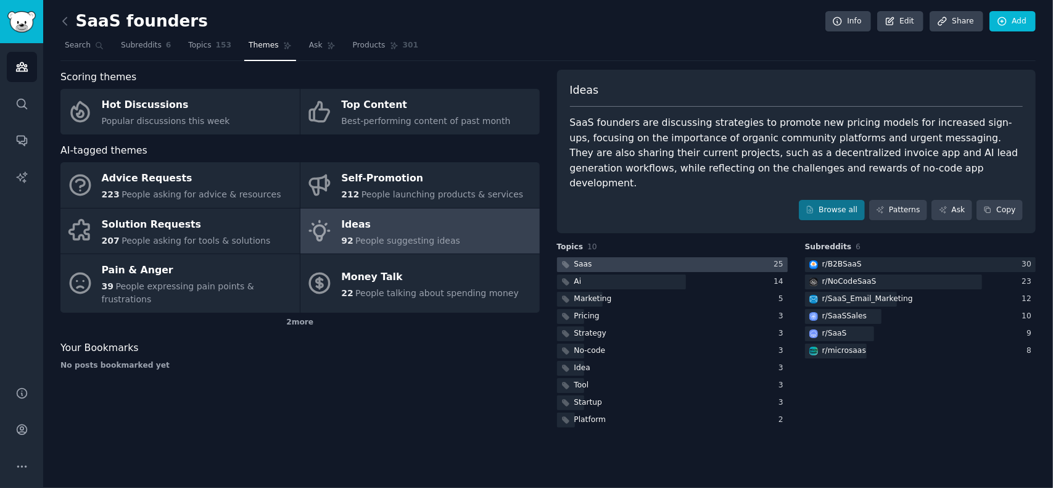
click at [598, 257] on div at bounding box center [672, 264] width 231 height 15
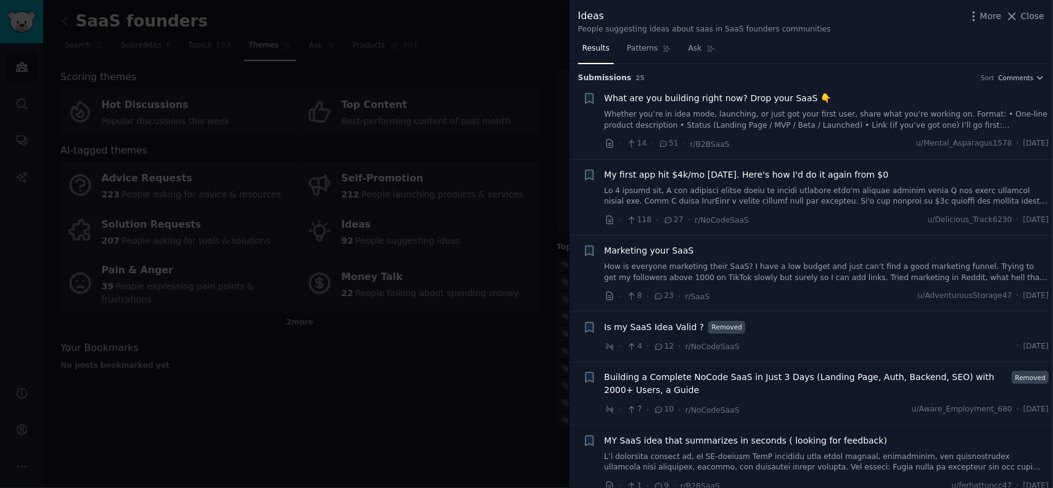
click at [761, 99] on span "What are you building right now? Drop your SaaS 👇" at bounding box center [718, 98] width 227 height 13
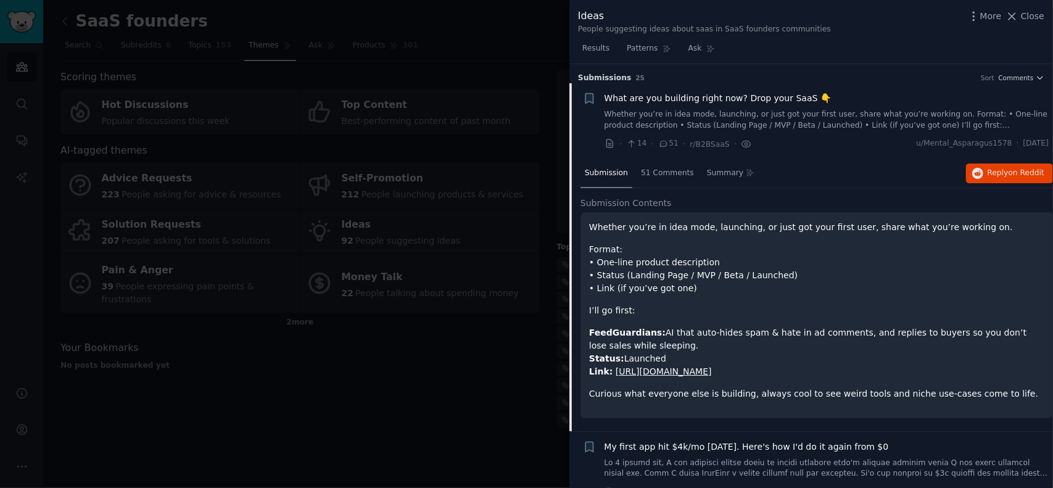
scroll to position [19, 0]
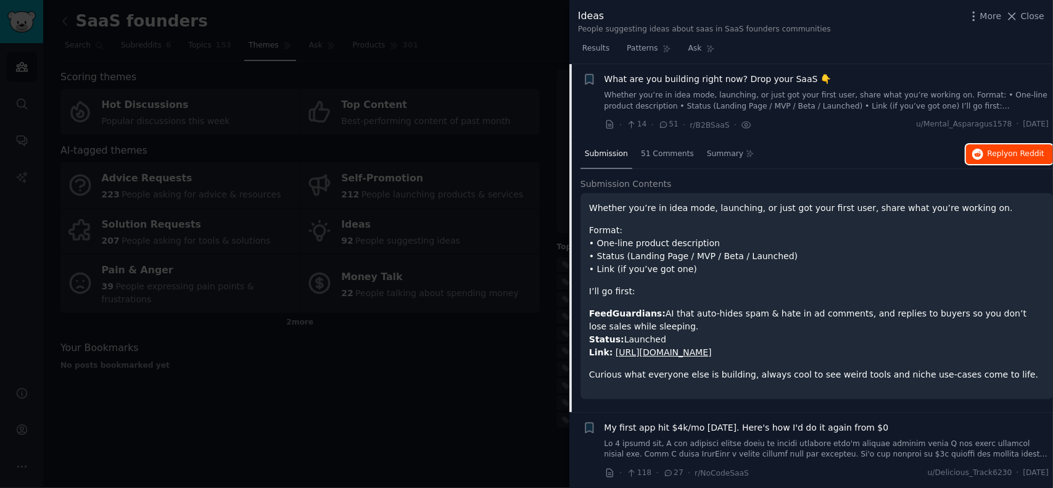
click at [997, 152] on span "Reply on Reddit" at bounding box center [1016, 154] width 57 height 11
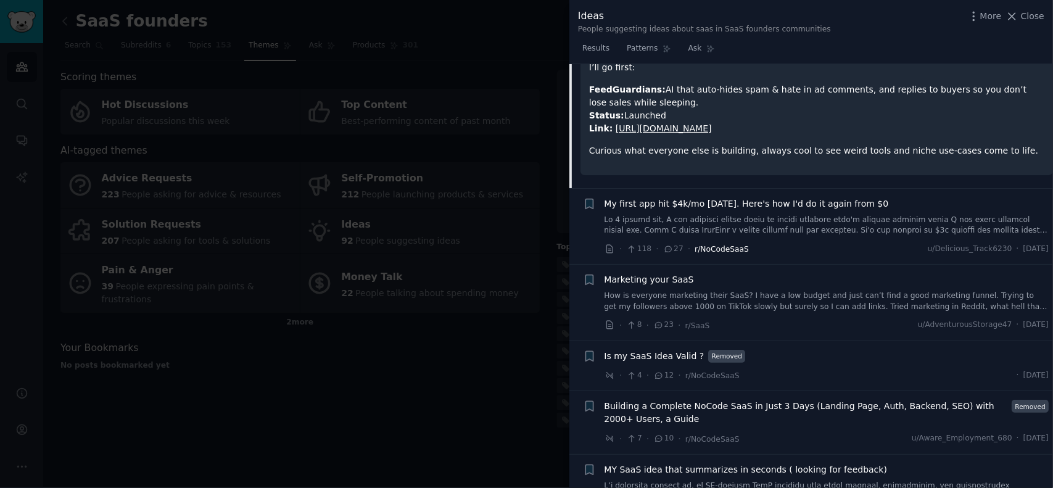
scroll to position [247, 0]
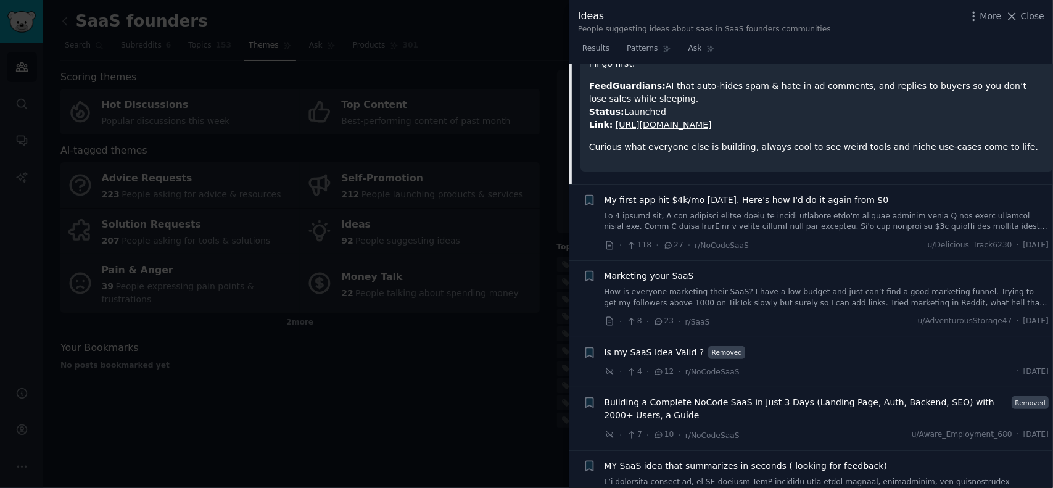
click at [772, 197] on span "My first app hit $4k/mo [DATE]. Here's how I'd do it again from $0" at bounding box center [747, 200] width 284 height 13
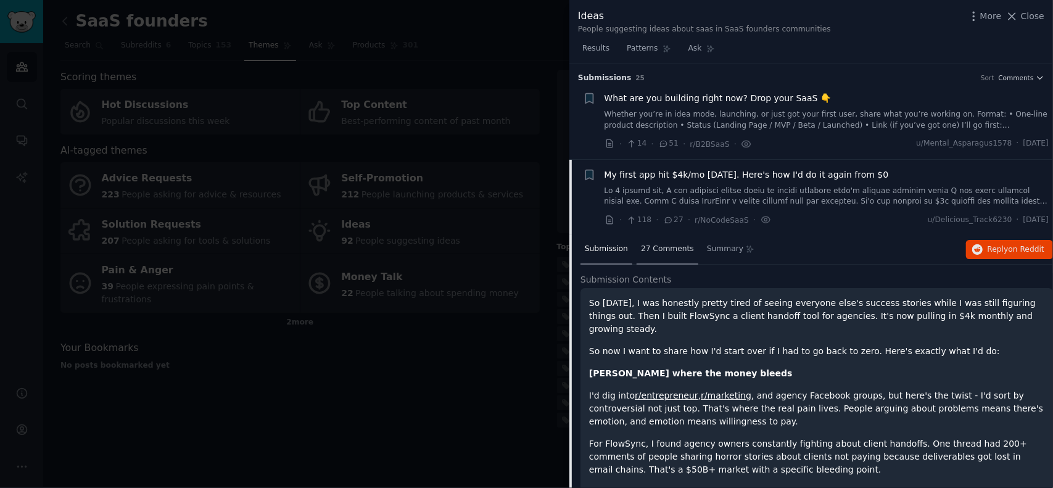
click at [650, 251] on span "27 Comments" at bounding box center [667, 249] width 53 height 11
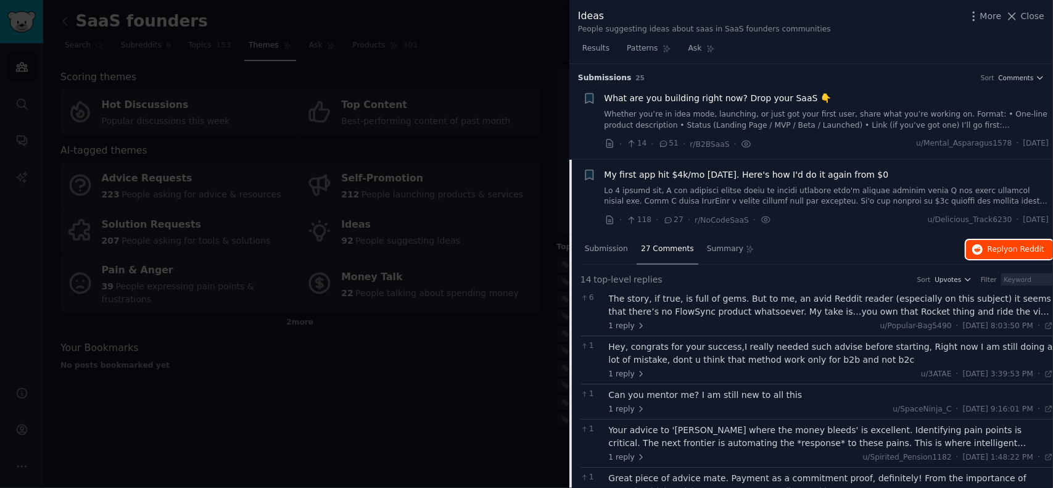
click at [1010, 250] on span "on Reddit" at bounding box center [1027, 249] width 36 height 9
click at [993, 249] on span "Reply on Reddit" at bounding box center [1016, 249] width 57 height 11
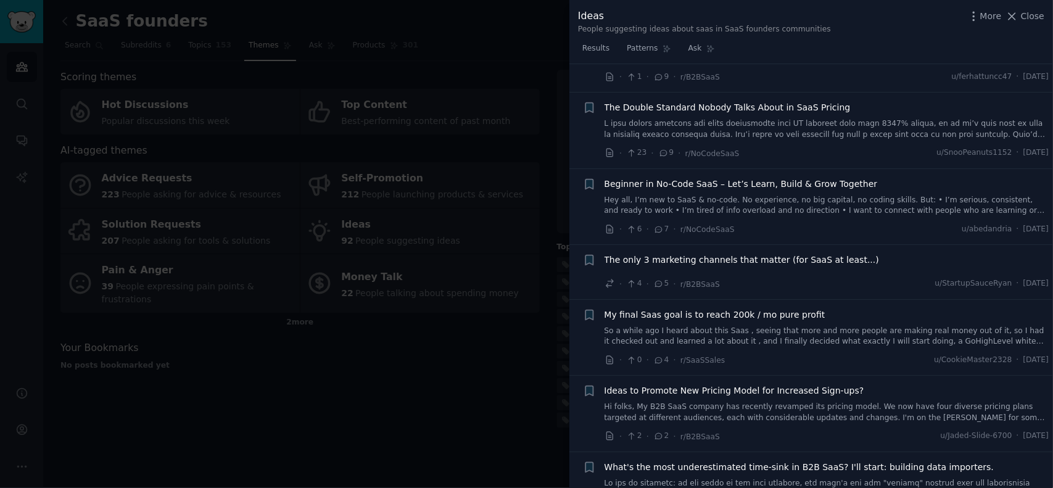
scroll to position [1111, 0]
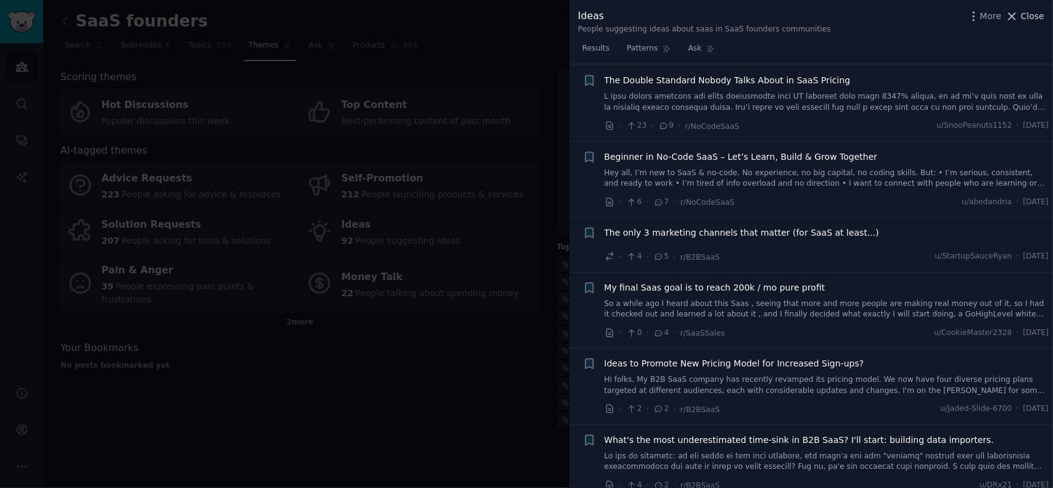
click at [1036, 15] on span "Close" at bounding box center [1032, 16] width 23 height 13
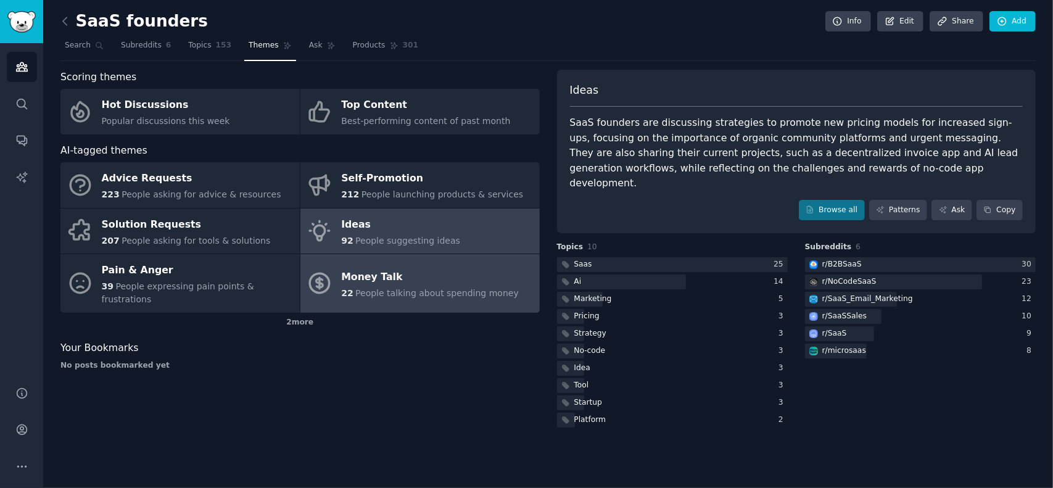
click at [400, 272] on div "Money Talk" at bounding box center [430, 277] width 178 height 20
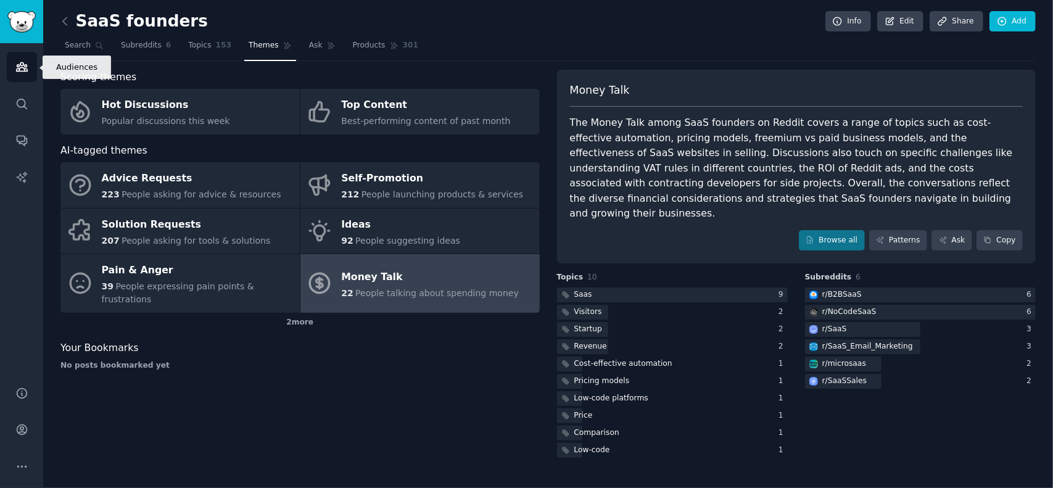
click at [23, 68] on icon "Sidebar" at bounding box center [21, 67] width 11 height 9
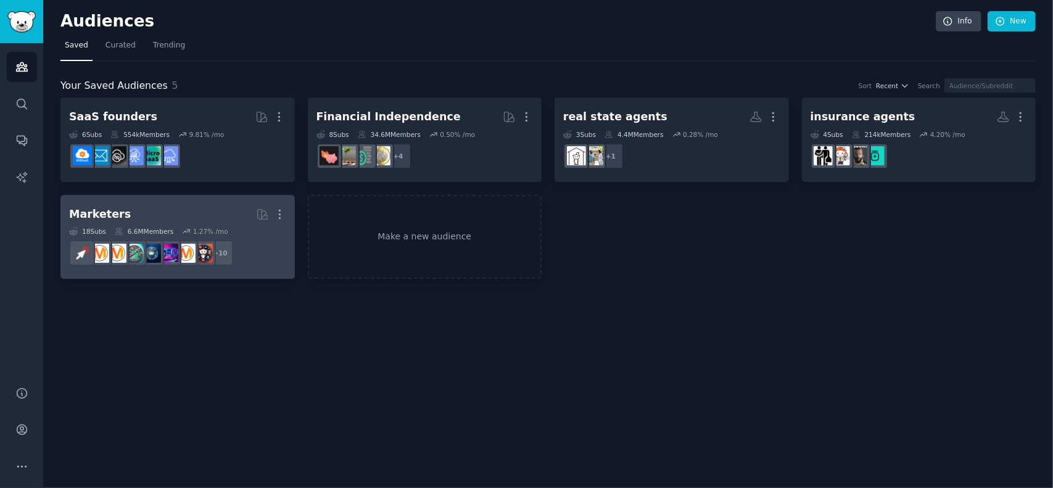
click at [97, 210] on div "Marketers" at bounding box center [100, 214] width 62 height 15
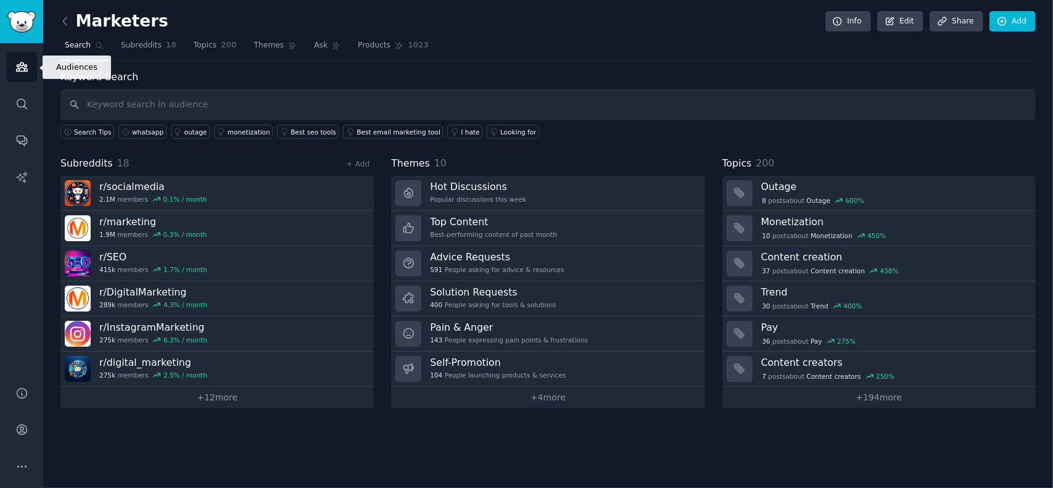
click at [28, 65] on icon "Sidebar" at bounding box center [21, 66] width 13 height 13
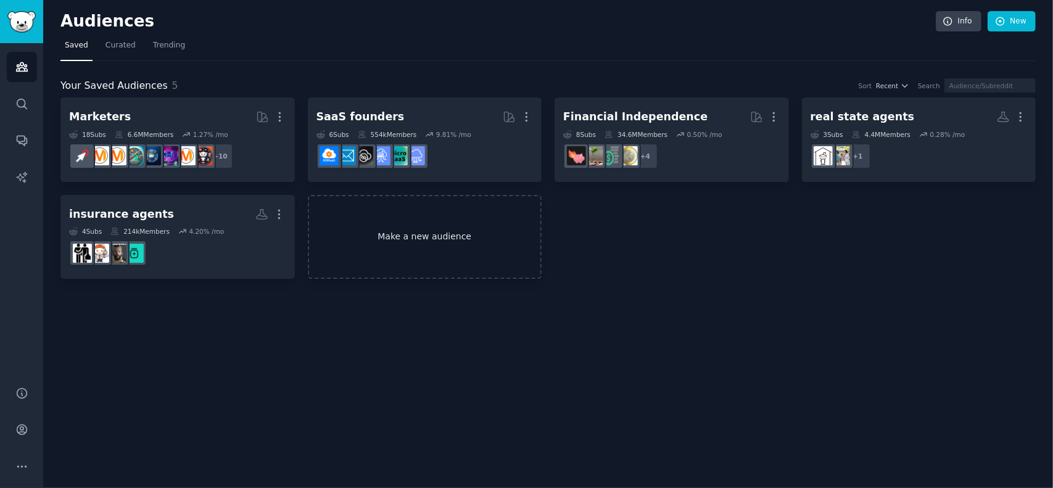
click at [440, 238] on link "Make a new audience" at bounding box center [425, 237] width 234 height 85
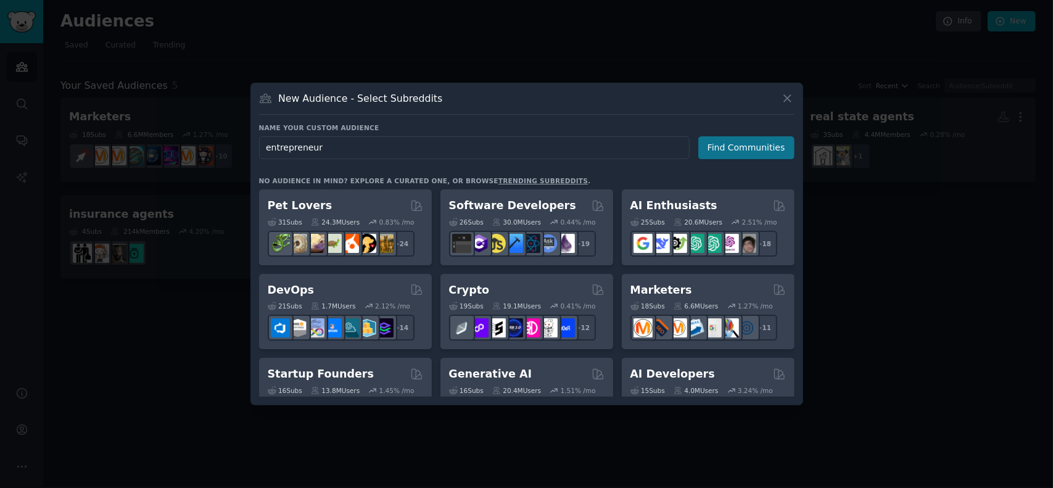
type input "entrepreneur"
click at [751, 148] on button "Find Communities" at bounding box center [746, 147] width 96 height 23
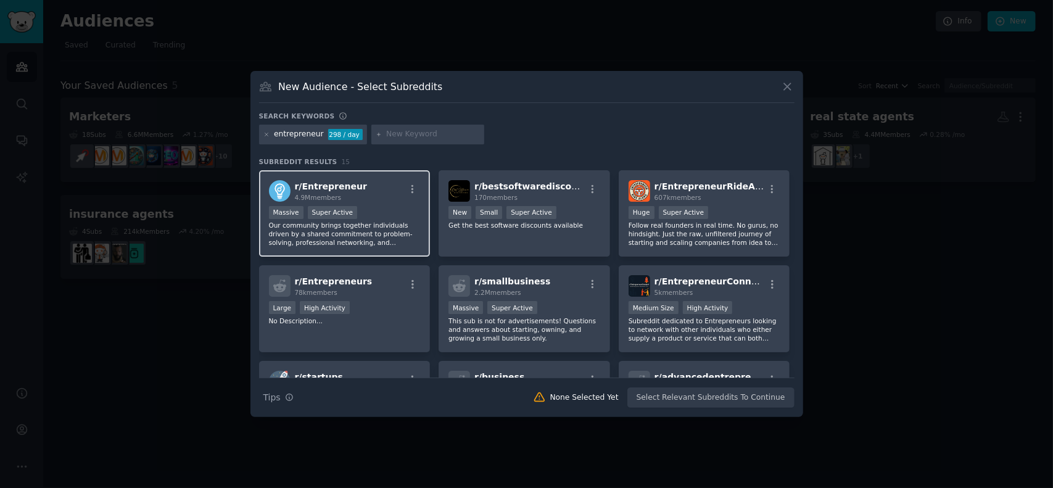
click at [380, 206] on div ">= 95th percentile for submissions / day Massive Super Active" at bounding box center [345, 213] width 152 height 15
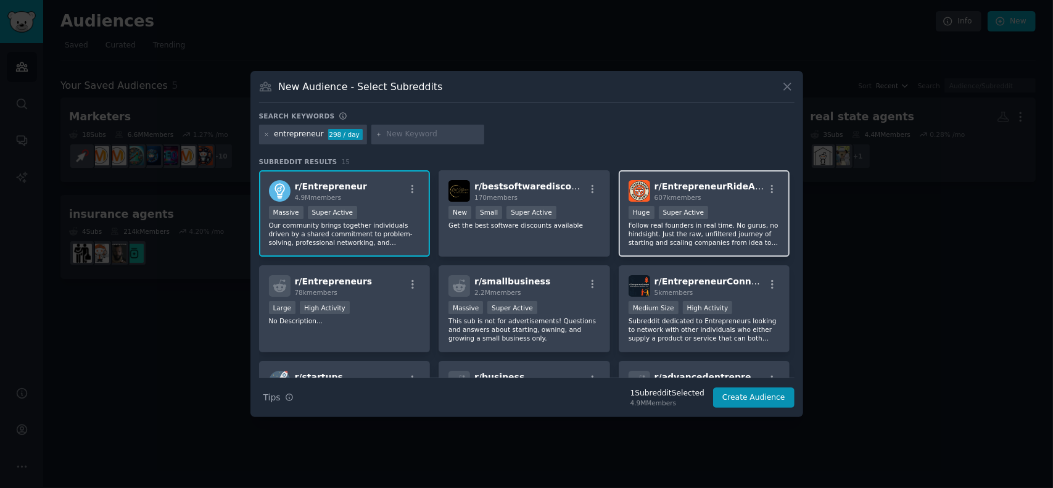
click at [745, 217] on div "Huge Super Active" at bounding box center [705, 213] width 152 height 15
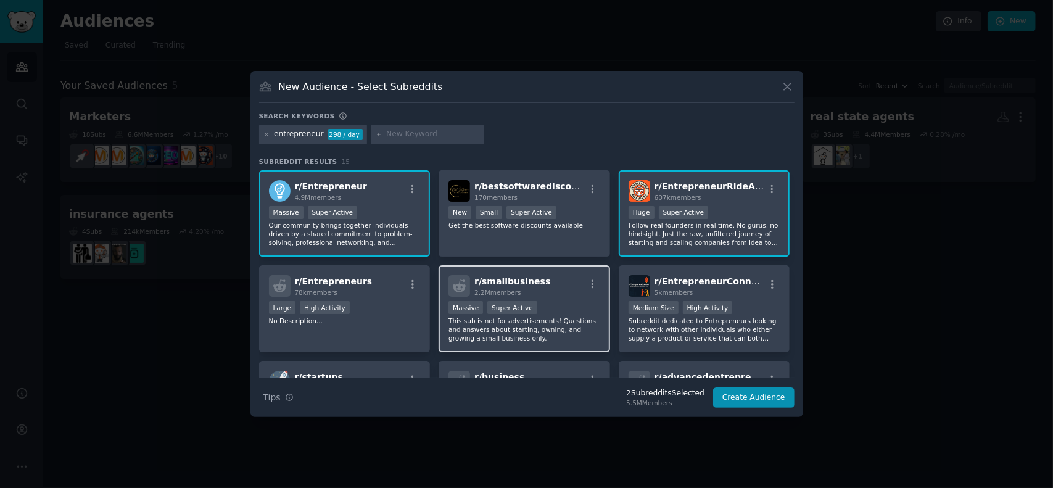
click at [548, 294] on div "r/ smallbusiness 2.2M members" at bounding box center [525, 286] width 152 height 22
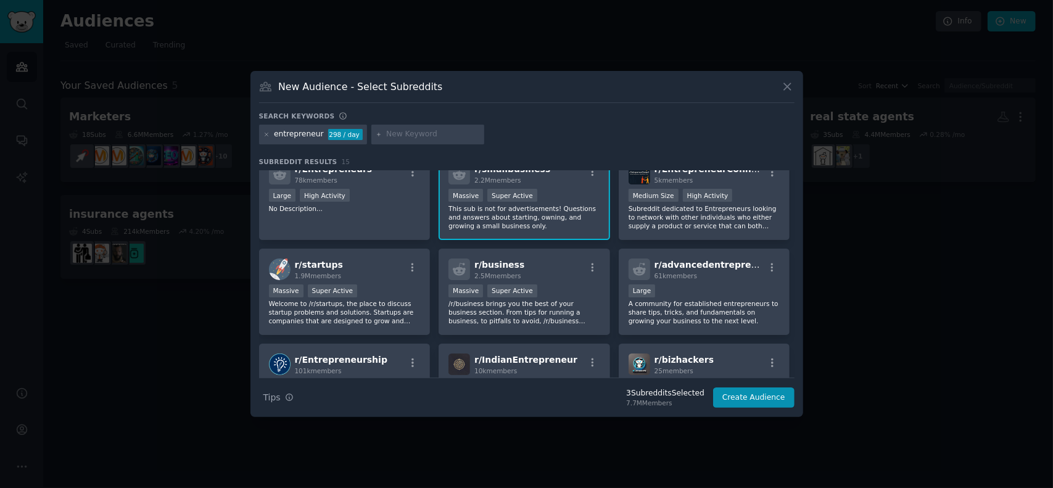
scroll to position [123, 0]
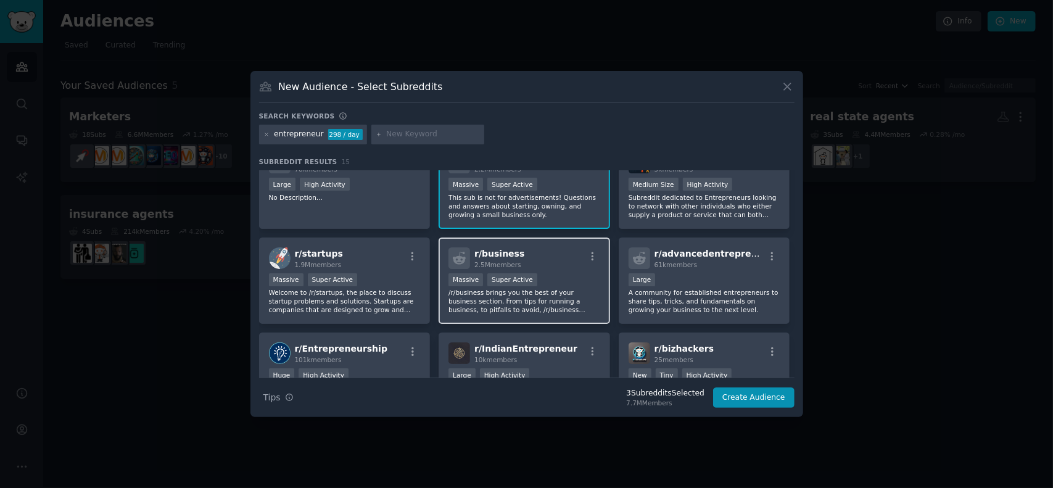
click at [549, 277] on div "Massive Super Active" at bounding box center [525, 280] width 152 height 15
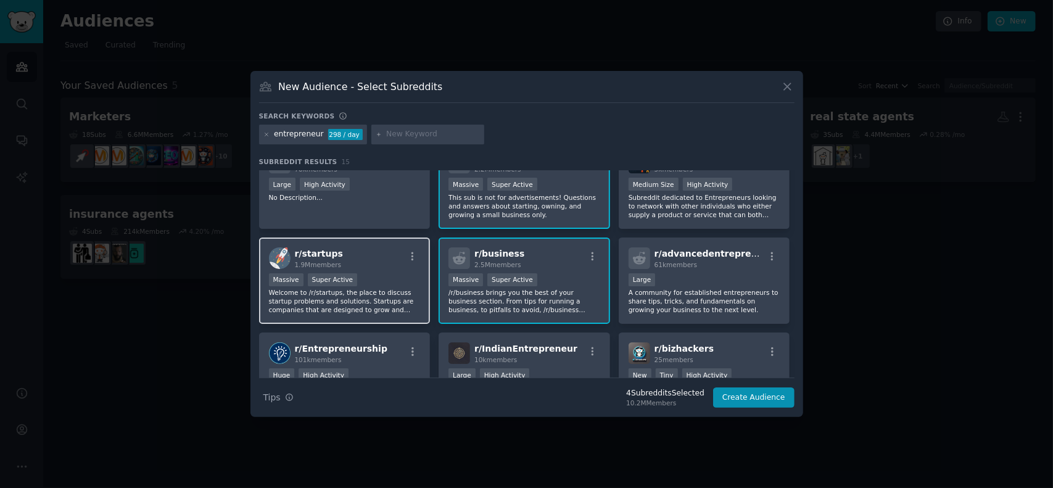
click at [386, 276] on div "Massive Super Active" at bounding box center [345, 280] width 152 height 15
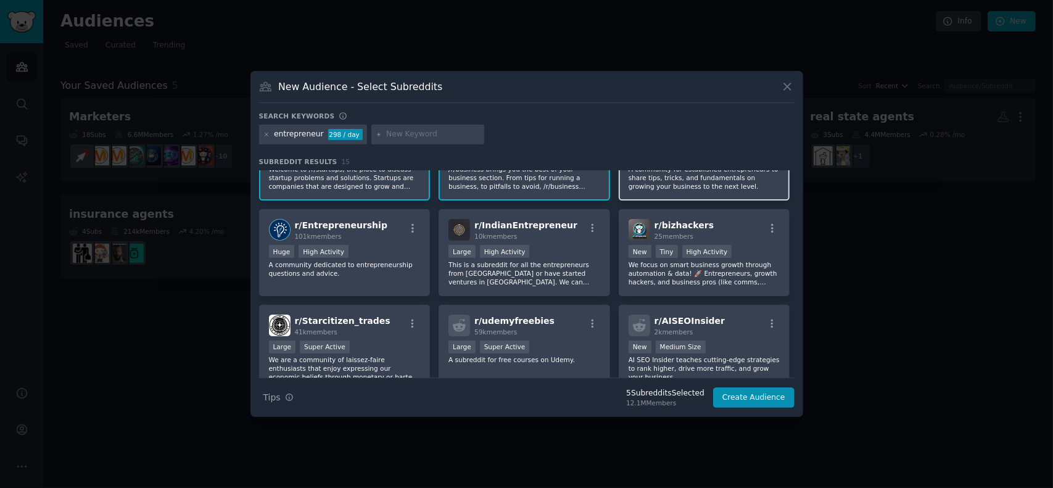
scroll to position [304, 0]
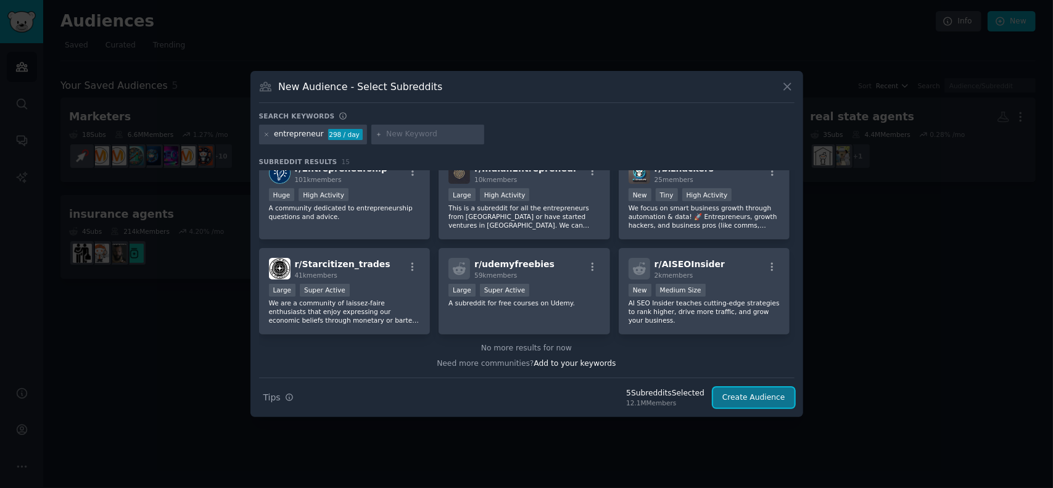
click at [754, 395] on button "Create Audience" at bounding box center [753, 397] width 81 height 21
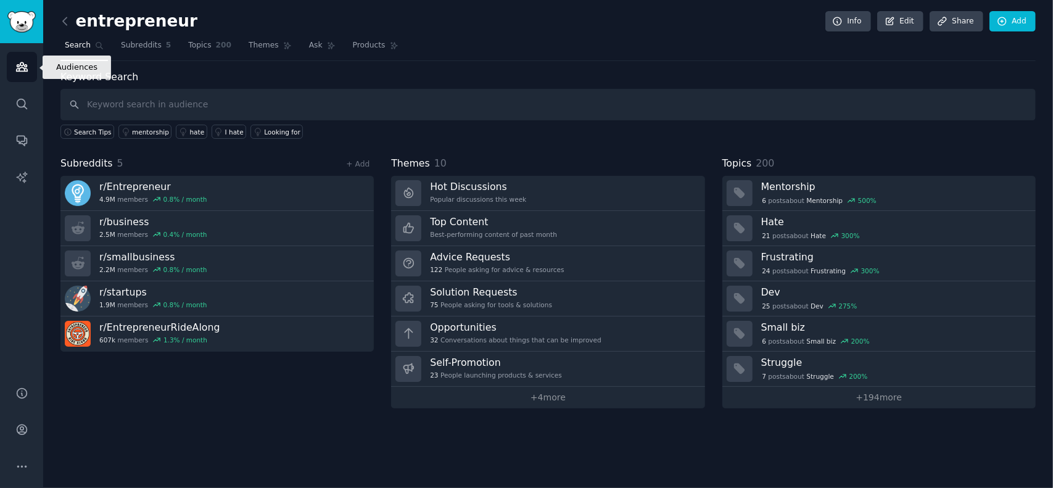
click at [16, 70] on icon "Sidebar" at bounding box center [21, 67] width 11 height 9
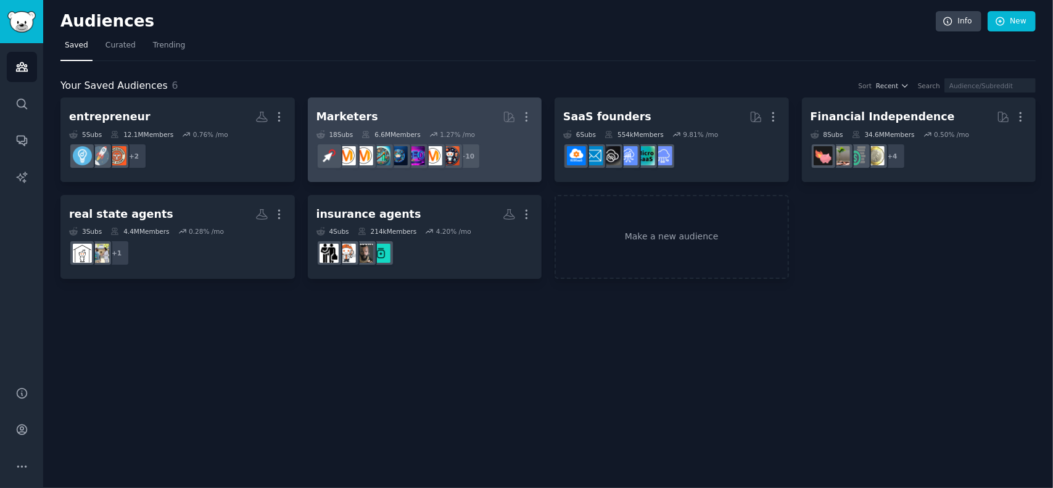
click at [349, 113] on div "Marketers" at bounding box center [348, 116] width 62 height 15
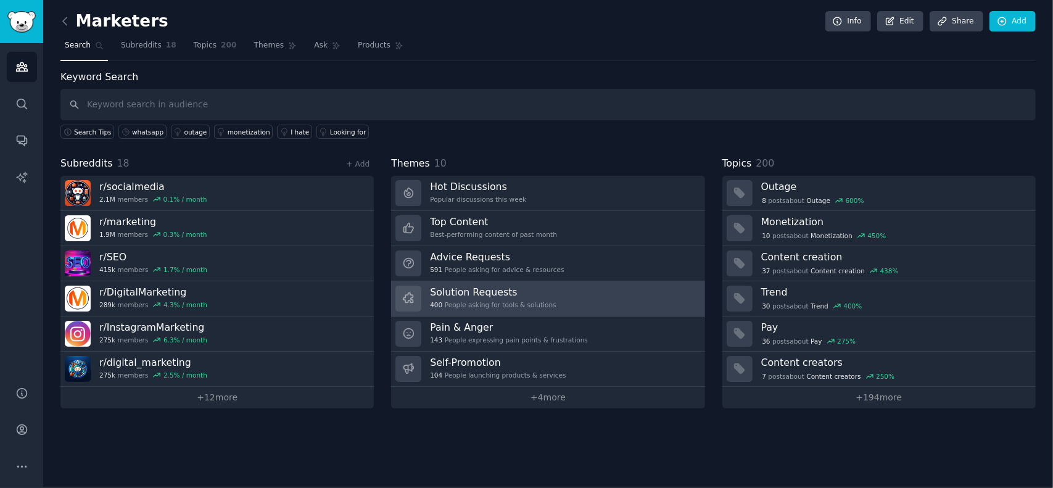
click at [490, 294] on h3 "Solution Requests" at bounding box center [493, 292] width 126 height 13
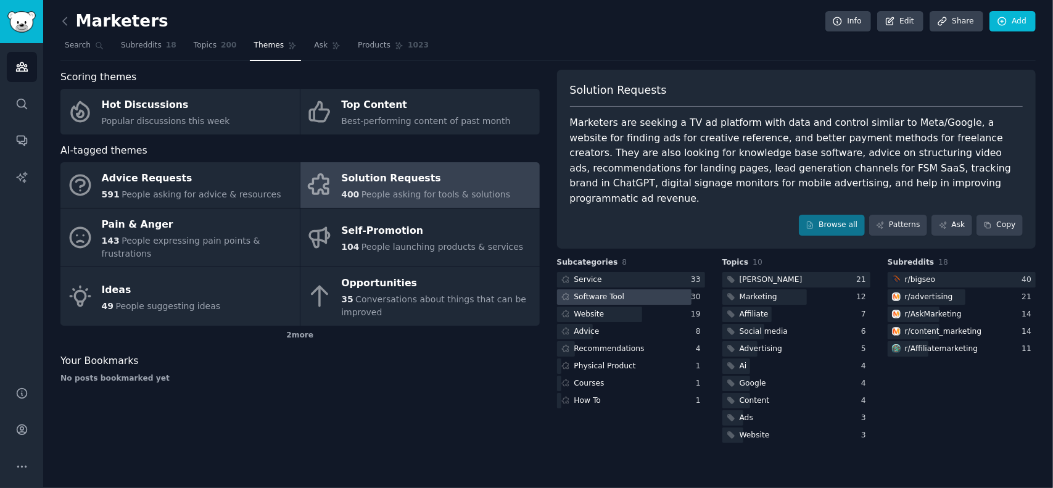
click at [634, 289] on div at bounding box center [624, 296] width 135 height 15
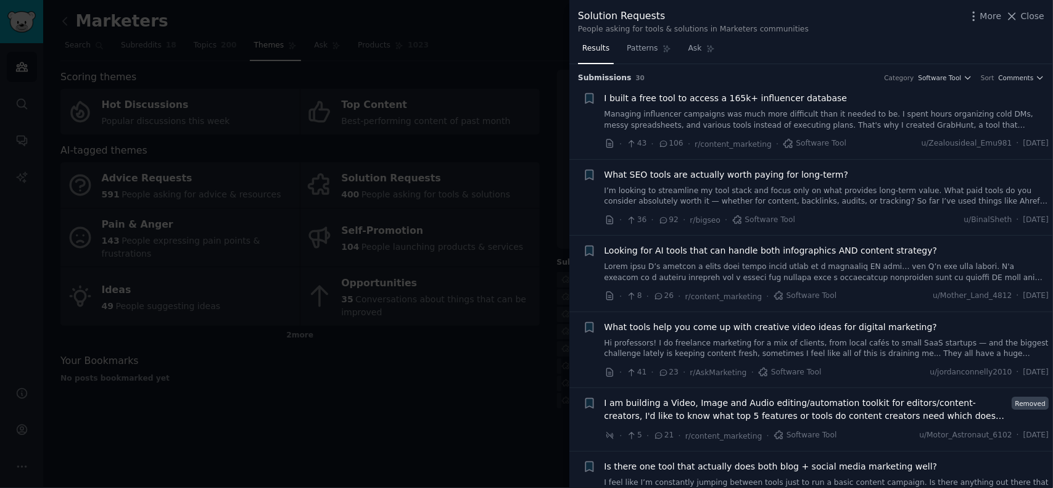
click at [721, 97] on span "I built a free tool to access a 165k+ influencer database" at bounding box center [726, 98] width 243 height 13
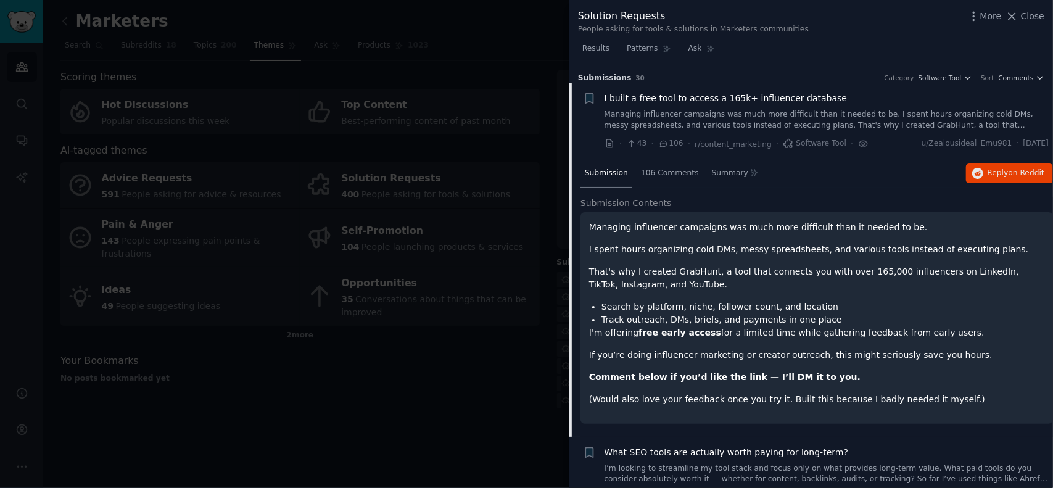
scroll to position [19, 0]
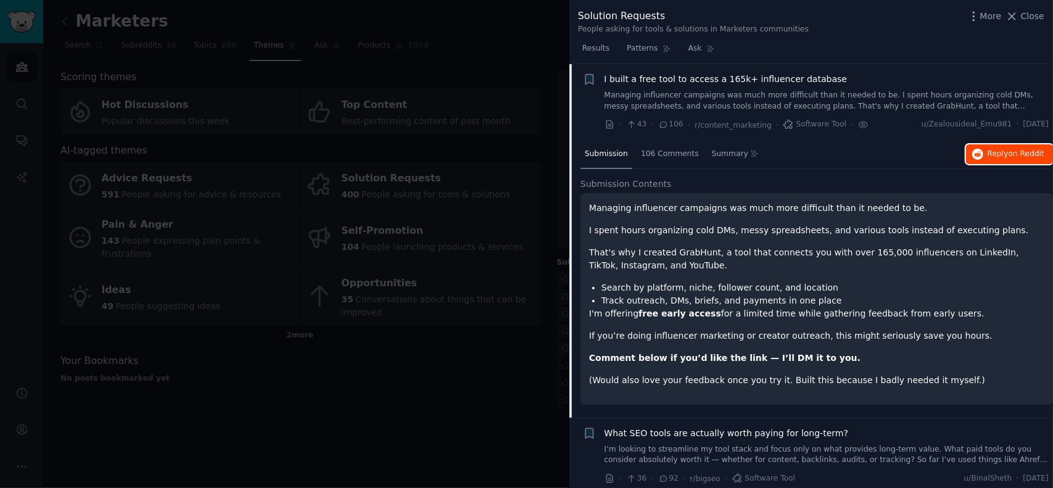
click at [996, 151] on span "Reply on Reddit" at bounding box center [1016, 154] width 57 height 11
click at [707, 79] on span "I built a free tool to access a 165k+ influencer database" at bounding box center [726, 79] width 243 height 13
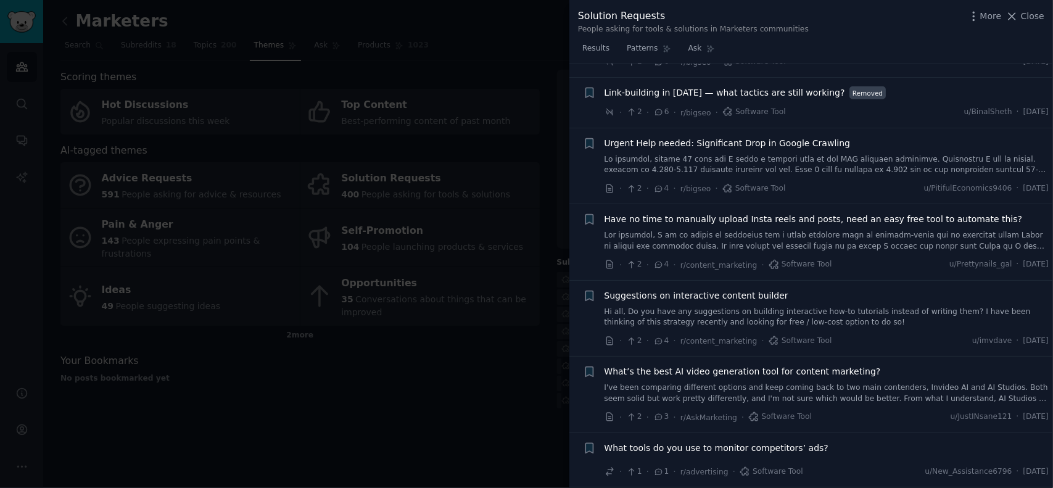
scroll to position [1191, 0]
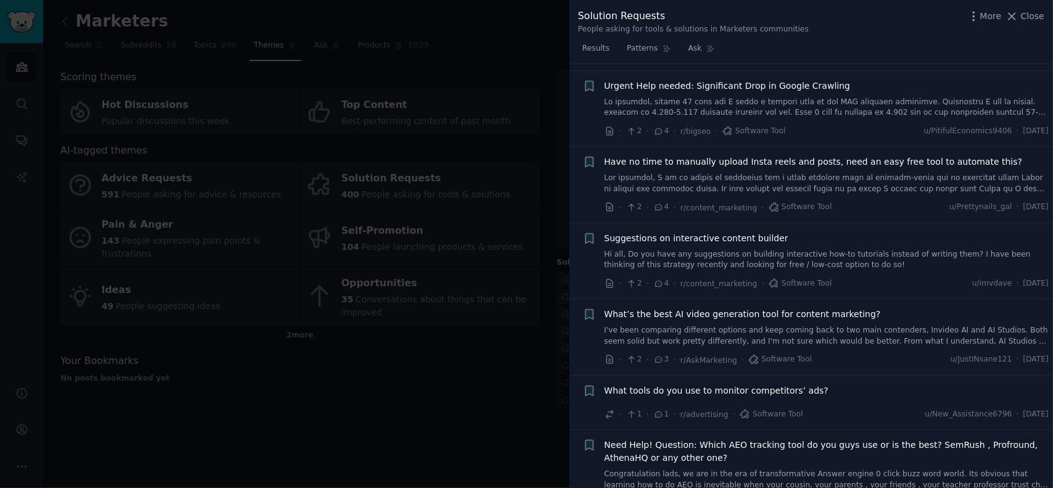
click at [748, 80] on span "Urgent Help needed: Significant Drop in Google Crawling" at bounding box center [728, 86] width 246 height 13
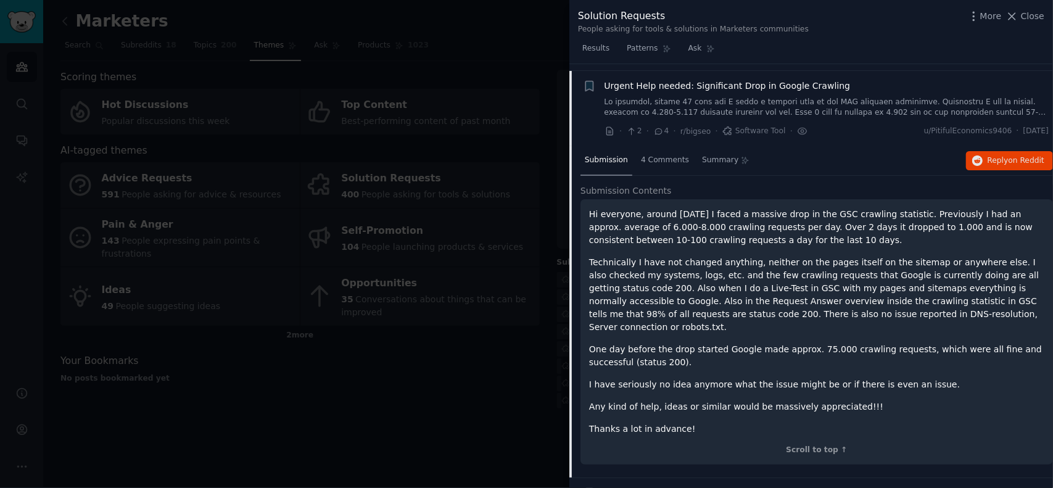
scroll to position [1194, 0]
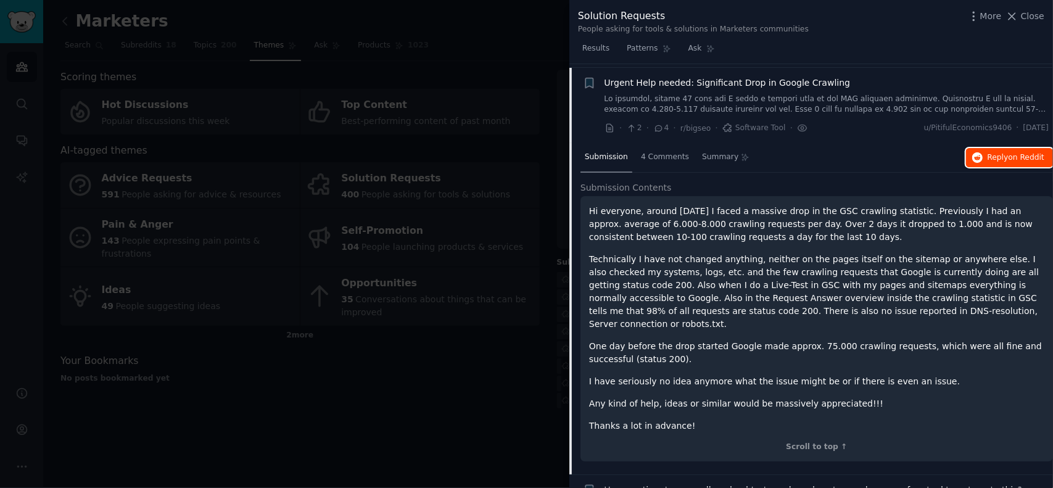
click at [1003, 152] on span "Reply on Reddit" at bounding box center [1016, 157] width 57 height 11
click at [626, 77] on span "Urgent Help needed: Significant Drop in Google Crawling" at bounding box center [728, 83] width 246 height 13
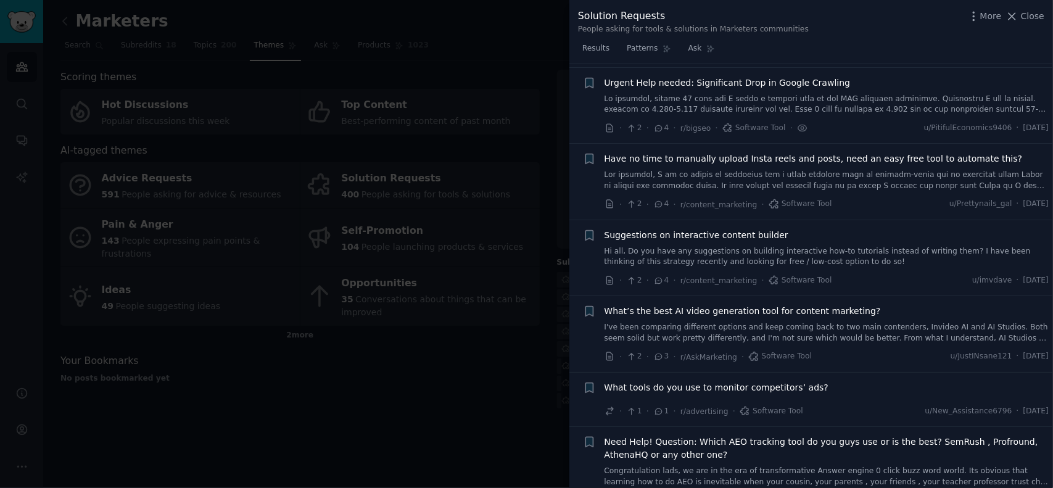
click at [736, 154] on span "Have no time to manually upload Insta reels and posts, need an easy free tool t…" at bounding box center [814, 158] width 418 height 13
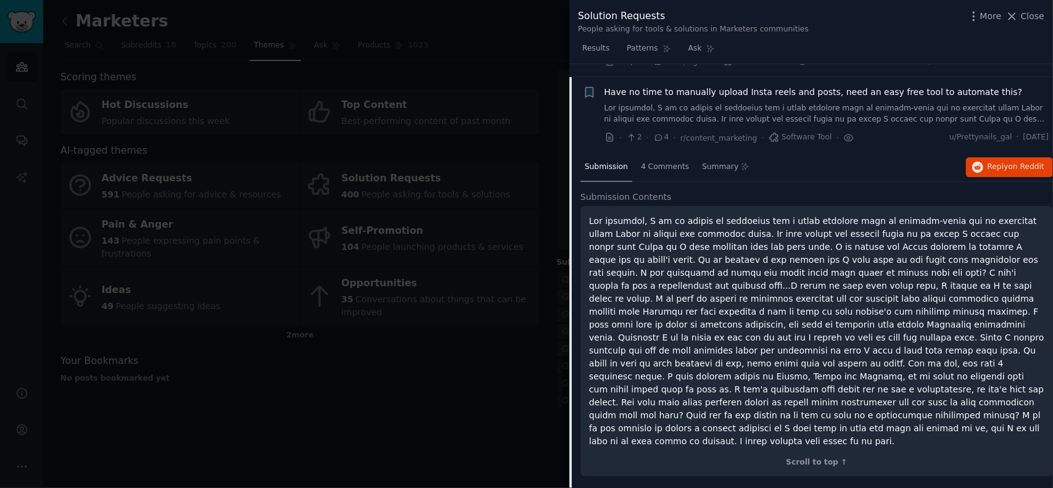
scroll to position [1270, 0]
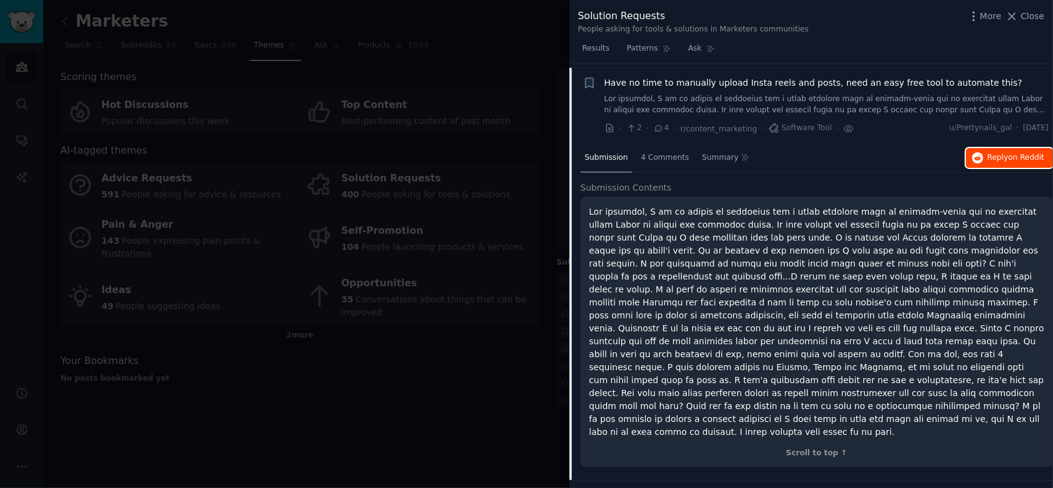
click at [995, 152] on span "Reply on Reddit" at bounding box center [1016, 157] width 57 height 11
click at [726, 78] on span "Have no time to manually upload Insta reels and posts, need an easy free tool t…" at bounding box center [814, 83] width 418 height 13
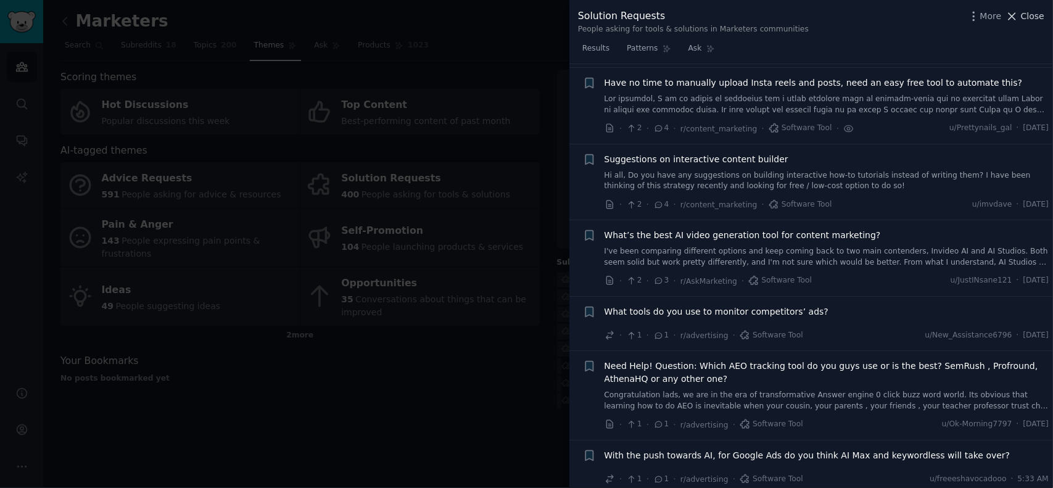
click at [1029, 16] on span "Close" at bounding box center [1032, 16] width 23 height 13
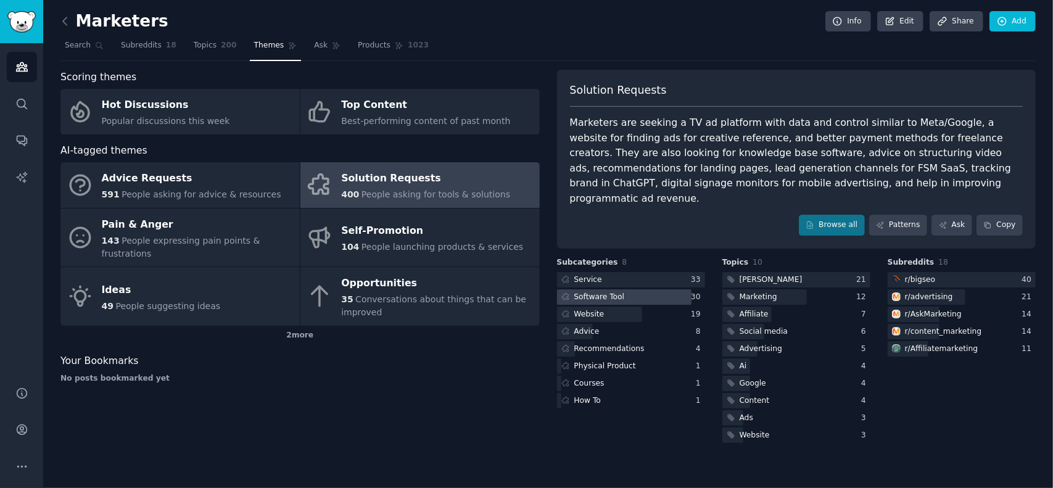
click at [593, 292] on div "Software Tool" at bounding box center [599, 297] width 51 height 11
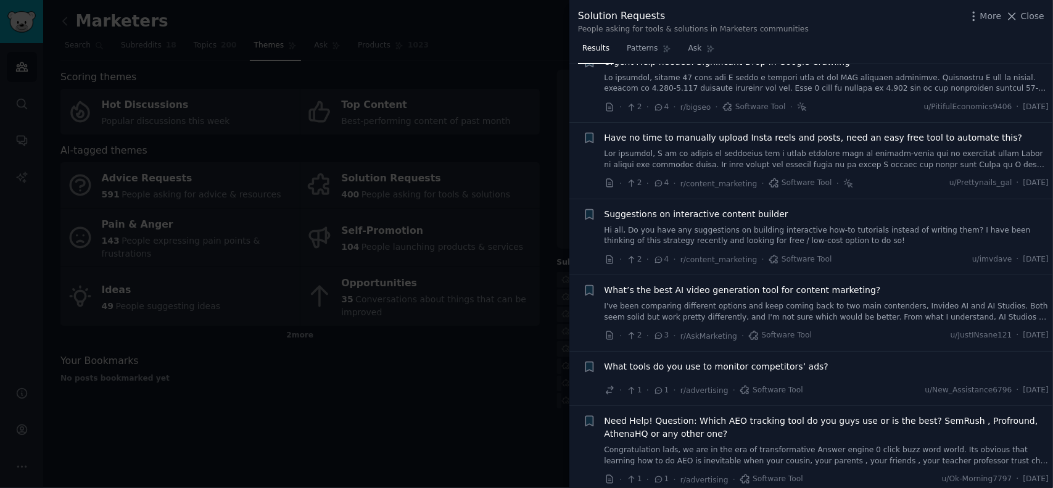
scroll to position [1196, 0]
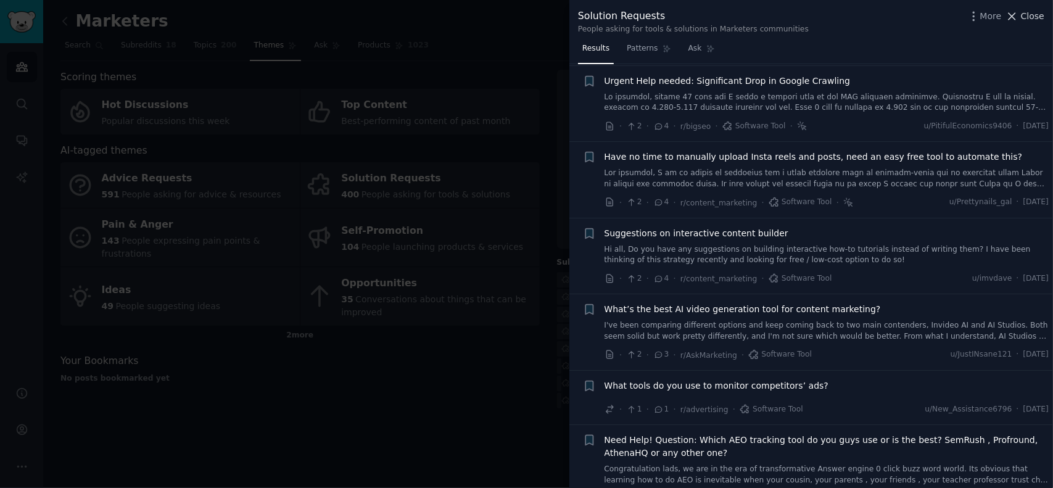
click at [1037, 20] on span "Close" at bounding box center [1032, 16] width 23 height 13
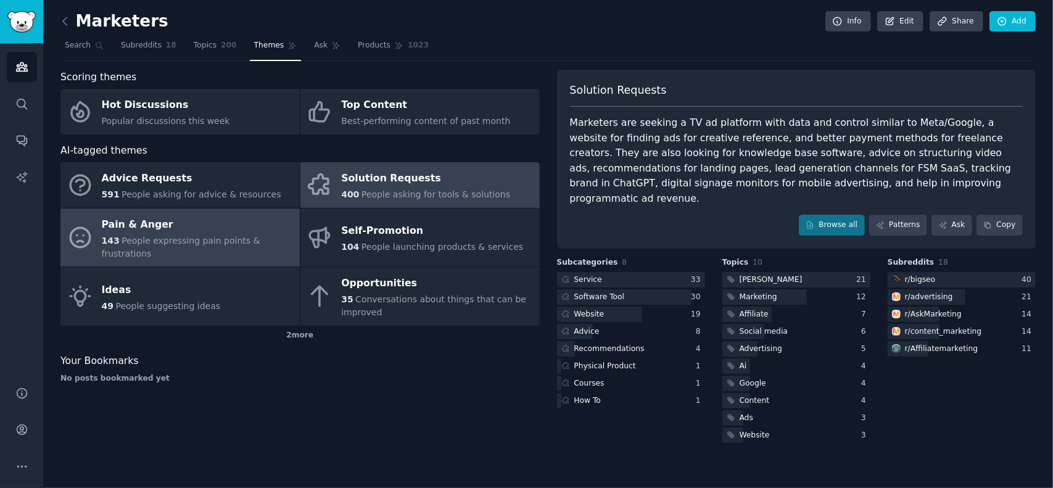
click at [167, 230] on div "Pain & Anger" at bounding box center [198, 225] width 192 height 20
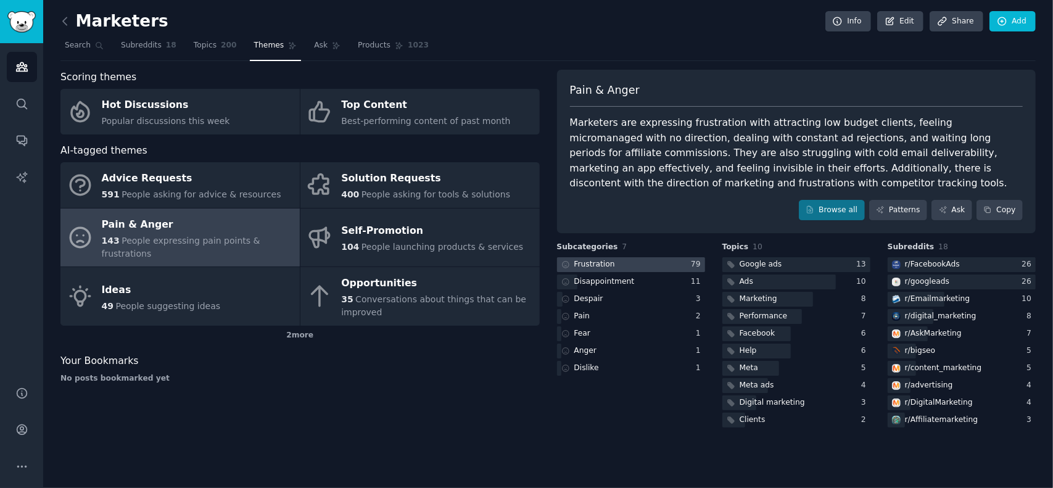
click at [655, 264] on div at bounding box center [631, 264] width 148 height 15
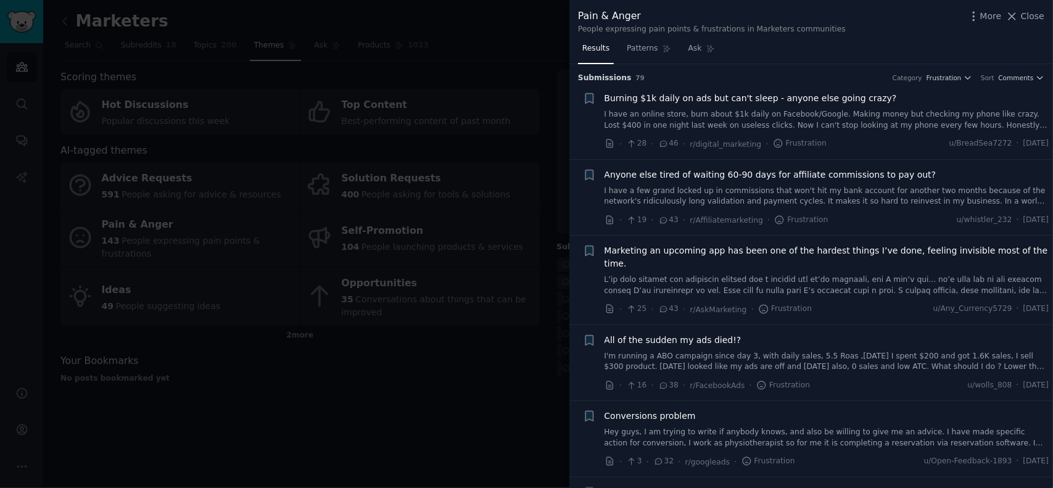
click at [764, 98] on span "Burning $1k daily on ads but can't sleep - anyone else going crazy?" at bounding box center [751, 98] width 292 height 13
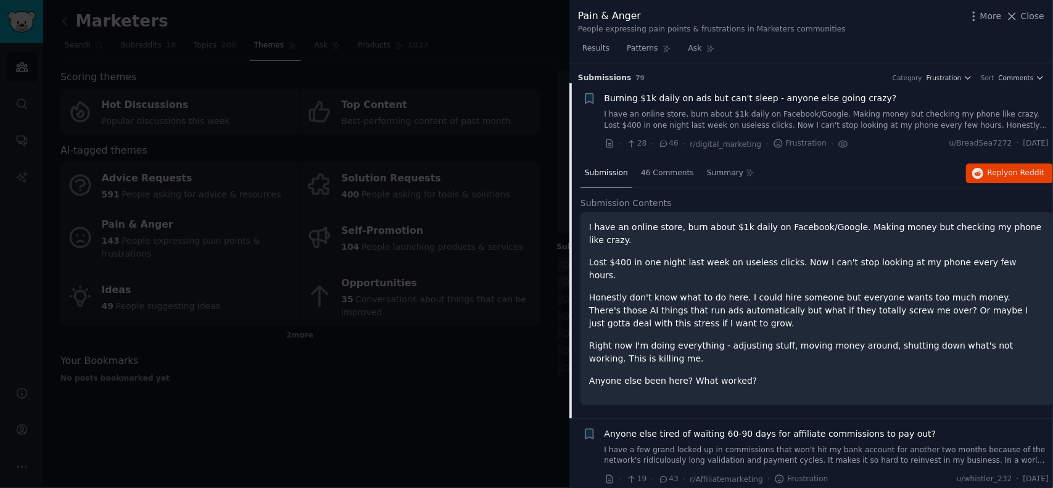
scroll to position [19, 0]
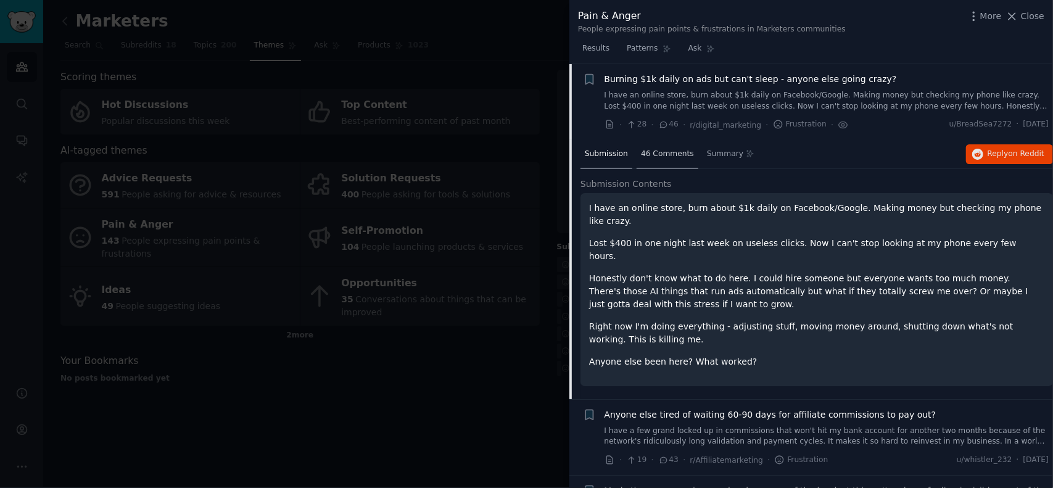
click at [655, 155] on span "46 Comments" at bounding box center [667, 154] width 53 height 11
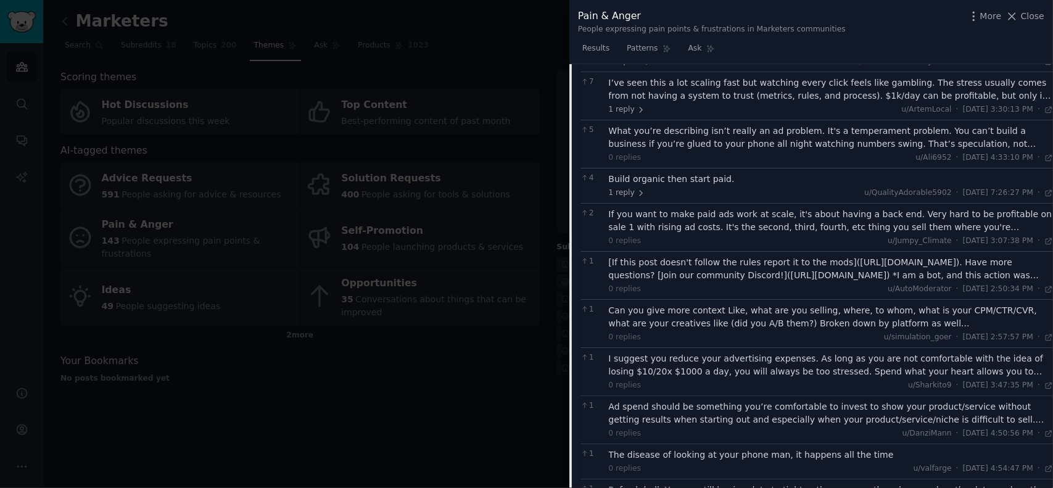
scroll to position [204, 0]
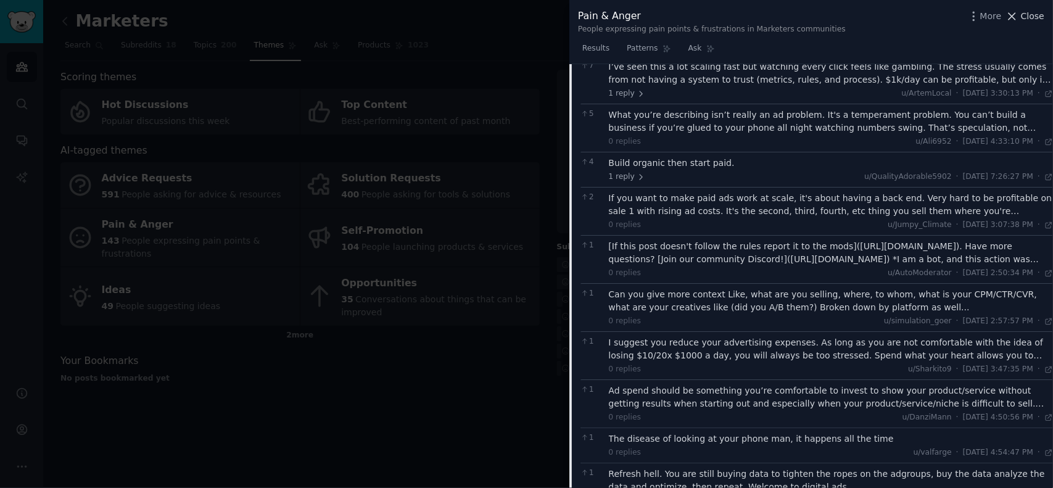
click at [1025, 17] on span "Close" at bounding box center [1032, 16] width 23 height 13
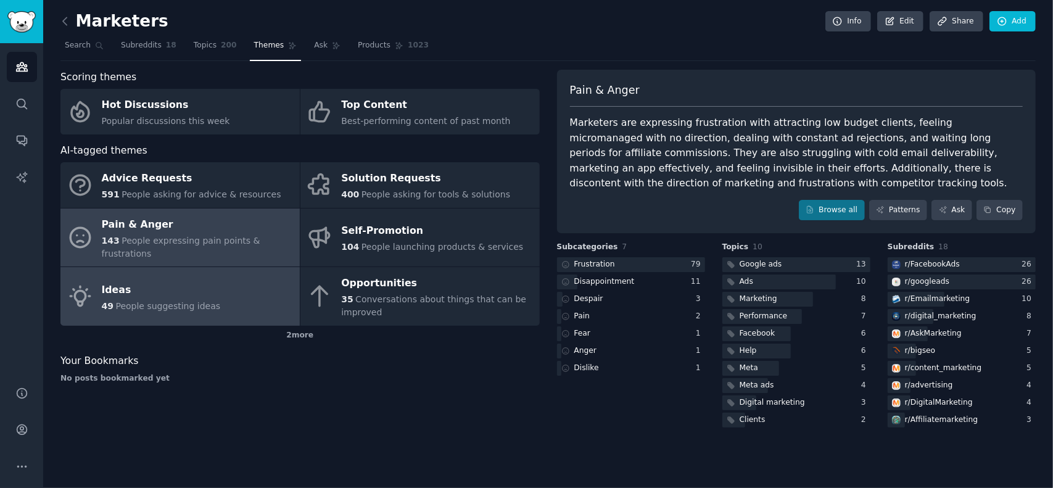
click at [135, 280] on div "Ideas" at bounding box center [161, 290] width 119 height 20
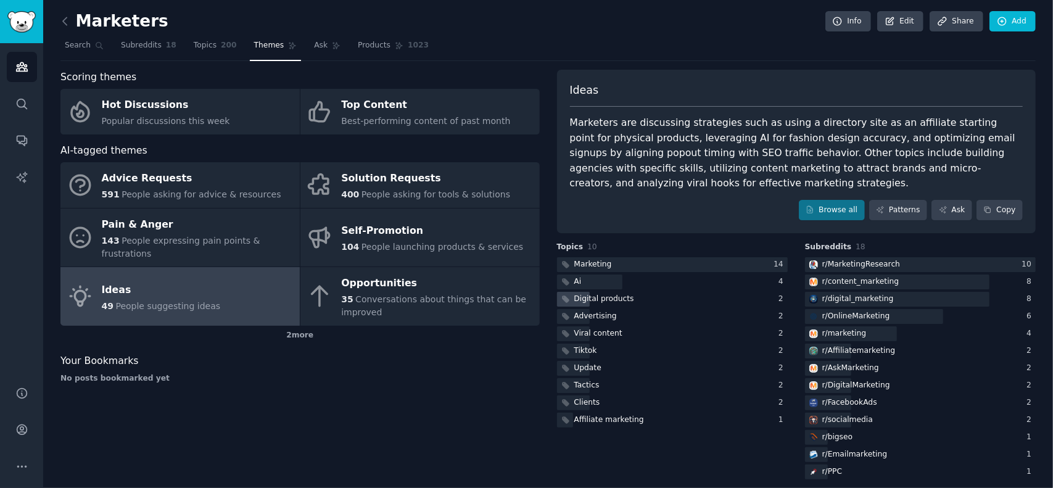
click at [610, 297] on div "Digital products" at bounding box center [604, 299] width 60 height 11
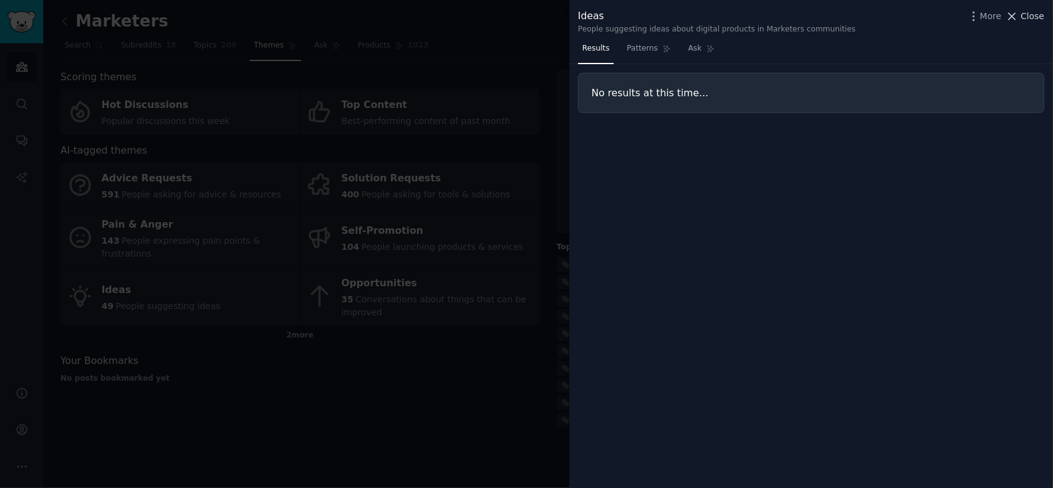
click at [1025, 13] on span "Close" at bounding box center [1032, 16] width 23 height 13
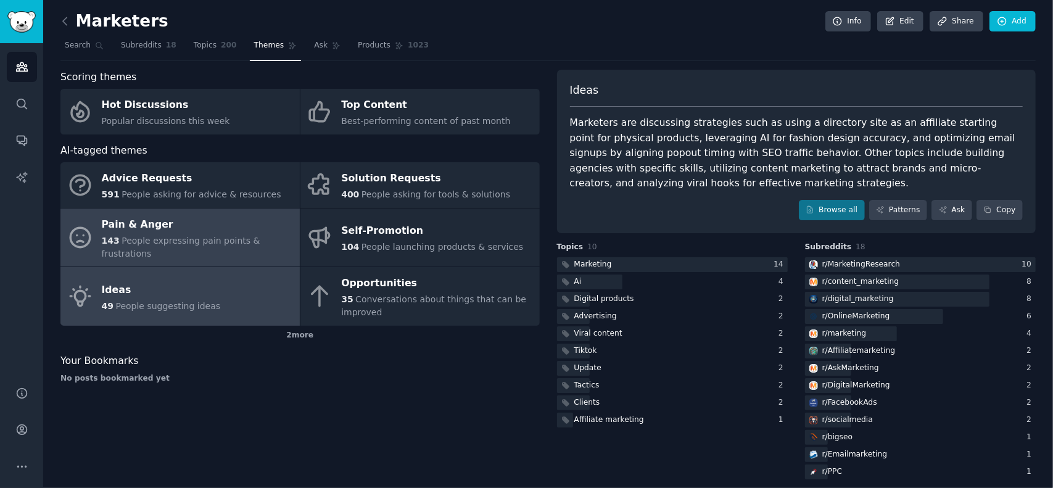
click at [145, 228] on div "Pain & Anger" at bounding box center [198, 225] width 192 height 20
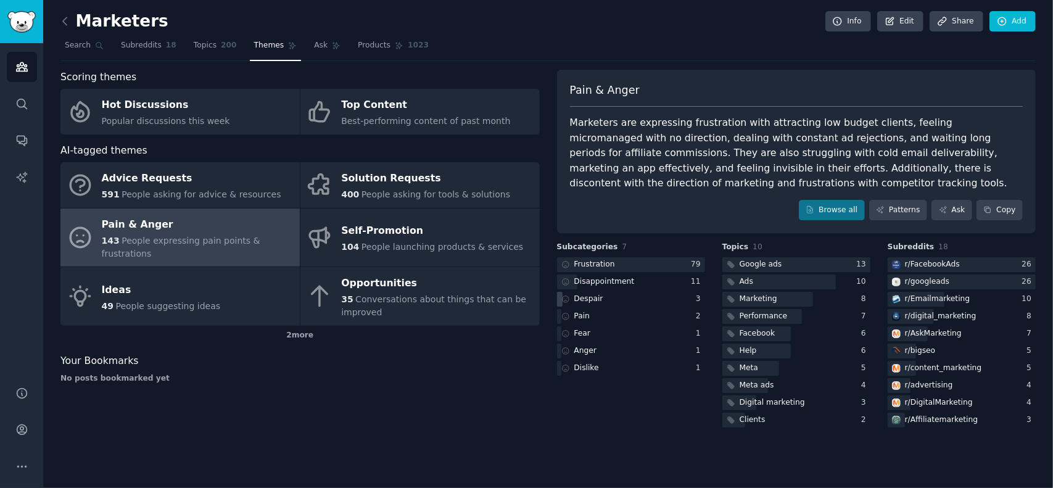
click at [586, 297] on div "Despair" at bounding box center [588, 299] width 29 height 11
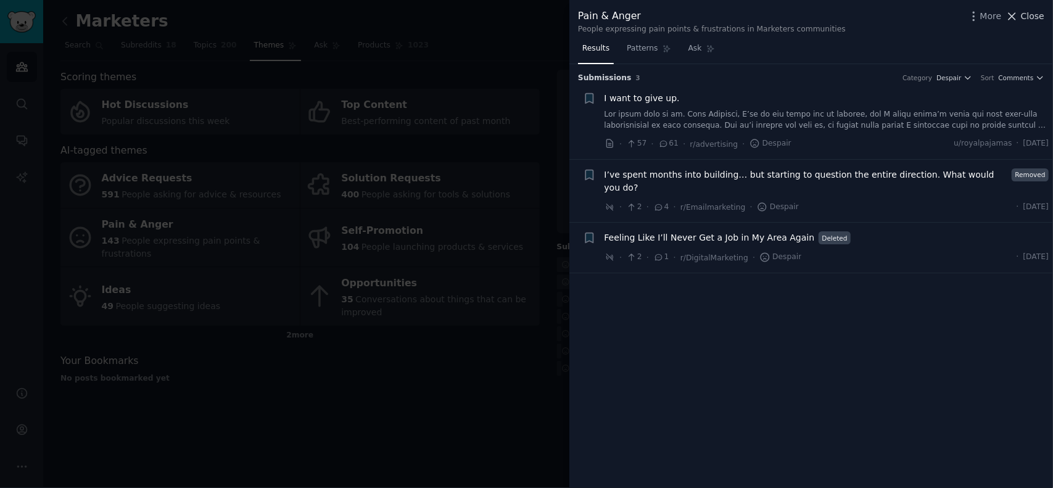
click at [1031, 20] on span "Close" at bounding box center [1032, 16] width 23 height 13
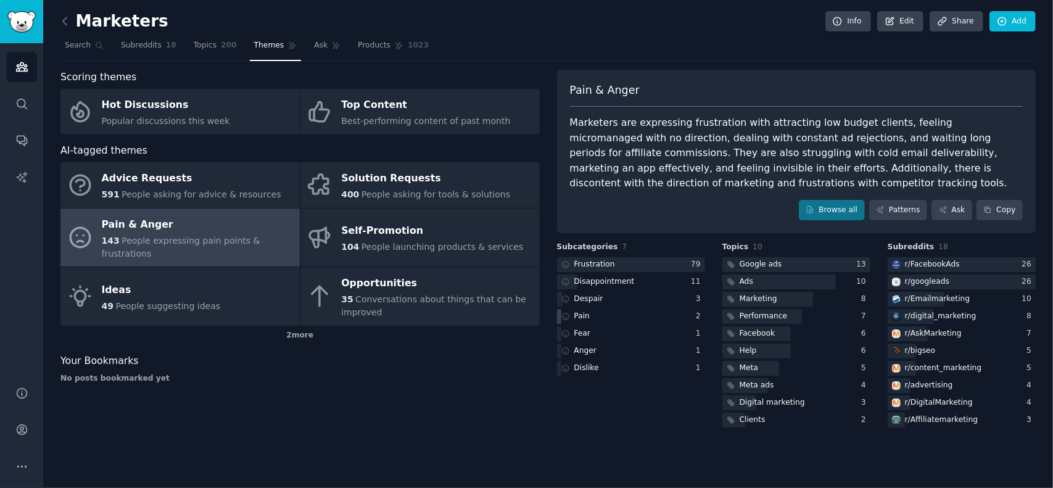
click at [583, 315] on div "Pain" at bounding box center [582, 316] width 16 height 11
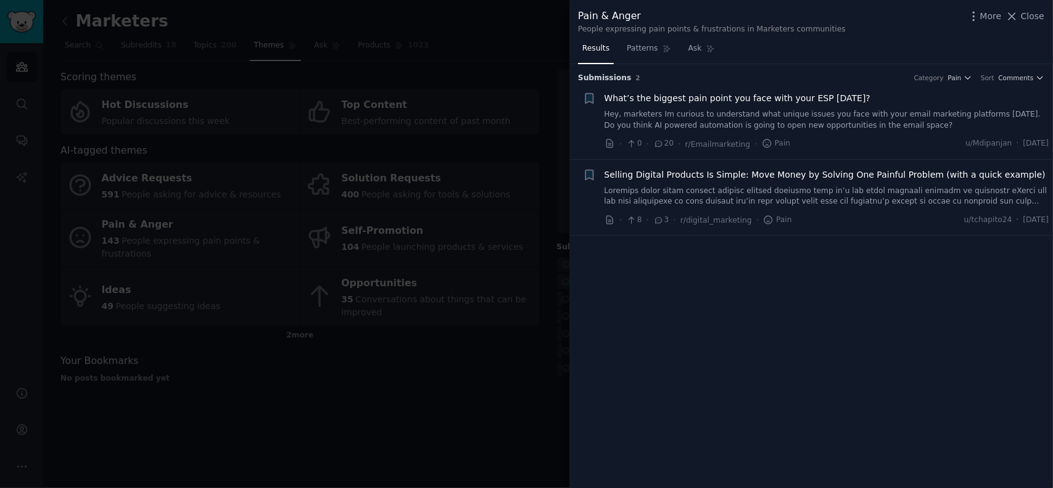
click at [747, 167] on li "+ Selling Digital Products Is Simple: Move Money by Solving One Painful Problem…" at bounding box center [811, 198] width 484 height 76
click at [756, 172] on span "Selling Digital Products Is Simple: Move Money by Solving One Painful Problem (…" at bounding box center [825, 174] width 441 height 13
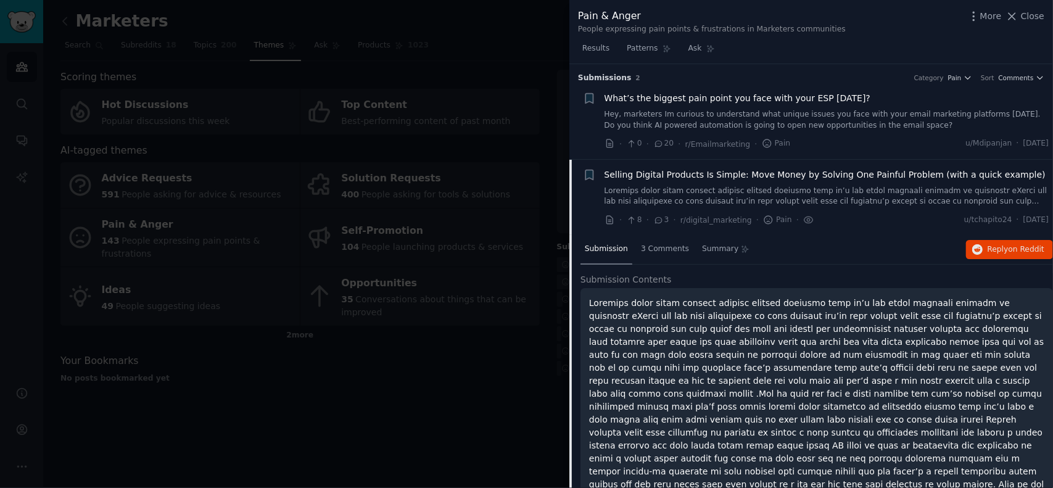
scroll to position [57, 0]
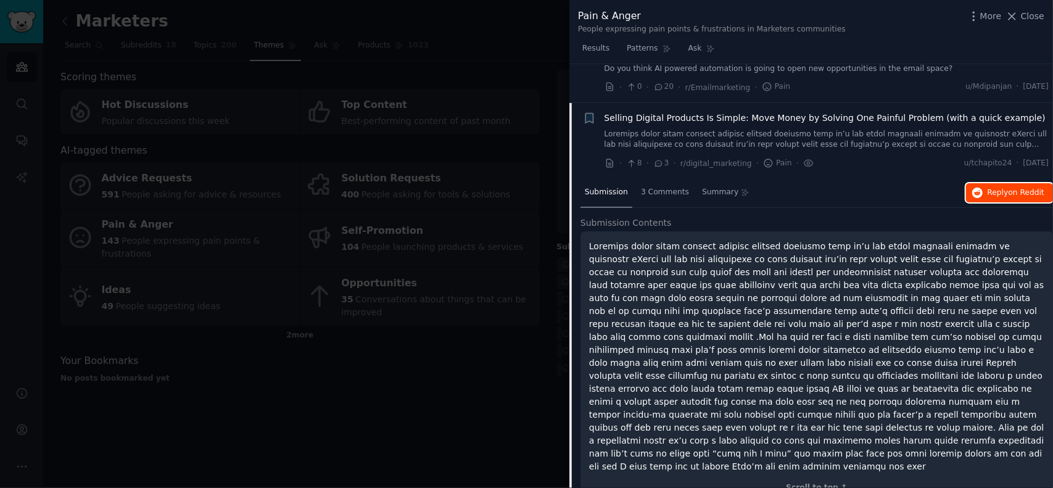
click at [996, 195] on span "Reply on Reddit" at bounding box center [1016, 193] width 57 height 11
click at [1029, 18] on span "Close" at bounding box center [1032, 16] width 23 height 13
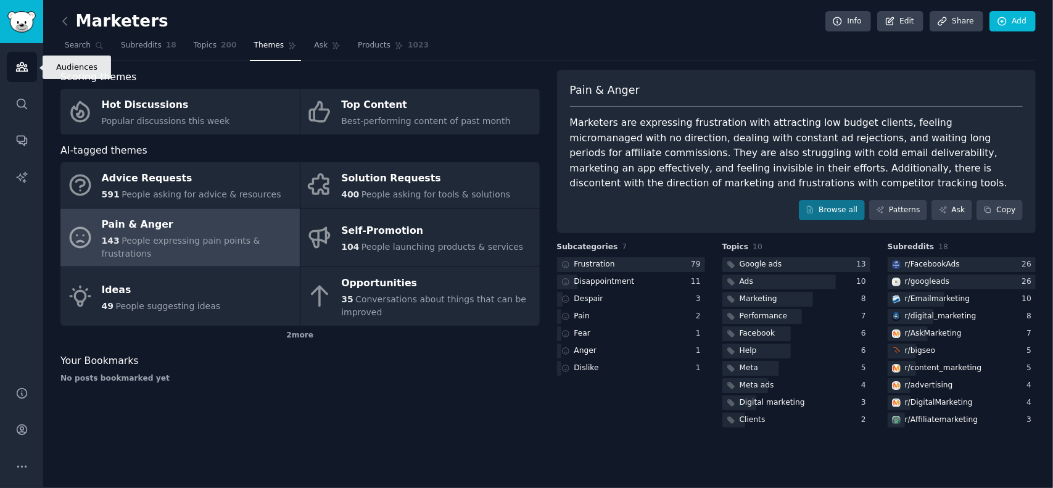
click at [22, 58] on link "Audiences" at bounding box center [22, 67] width 30 height 30
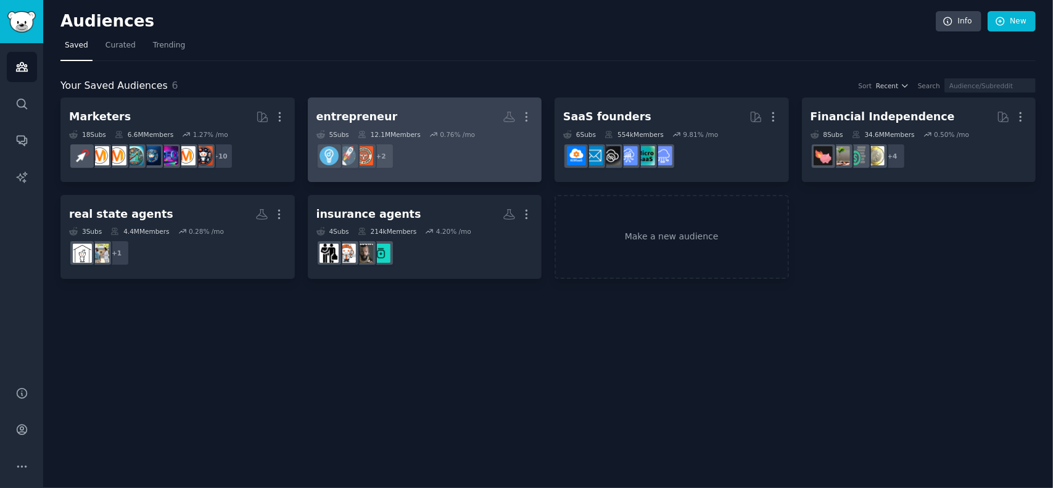
click at [344, 118] on div "entrepreneur" at bounding box center [357, 116] width 81 height 15
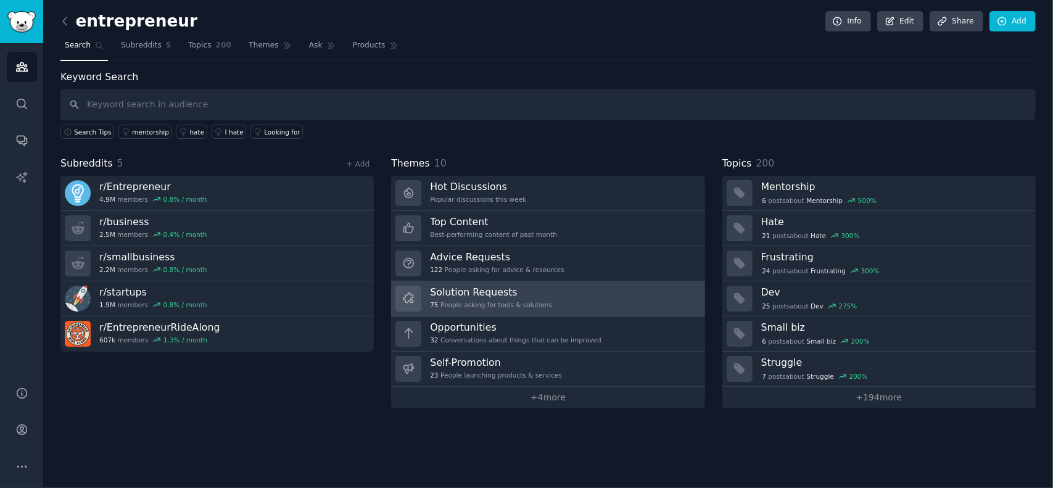
click at [485, 291] on h3 "Solution Requests" at bounding box center [491, 292] width 122 height 13
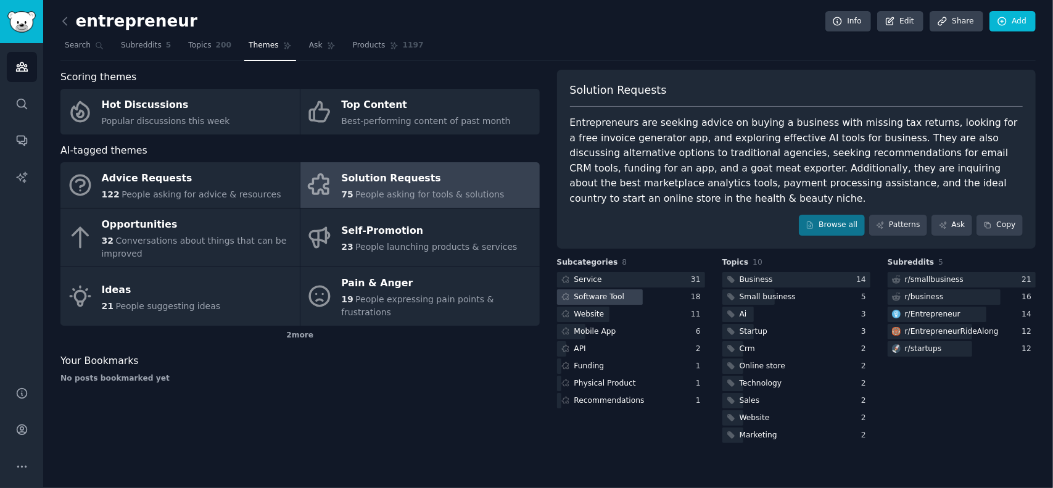
click at [610, 292] on div "Software Tool" at bounding box center [599, 297] width 51 height 11
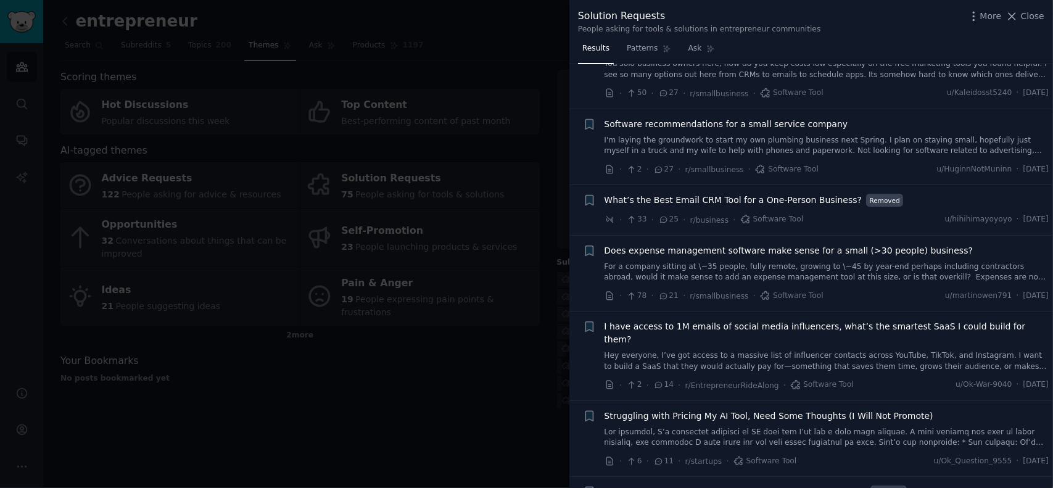
scroll to position [62, 0]
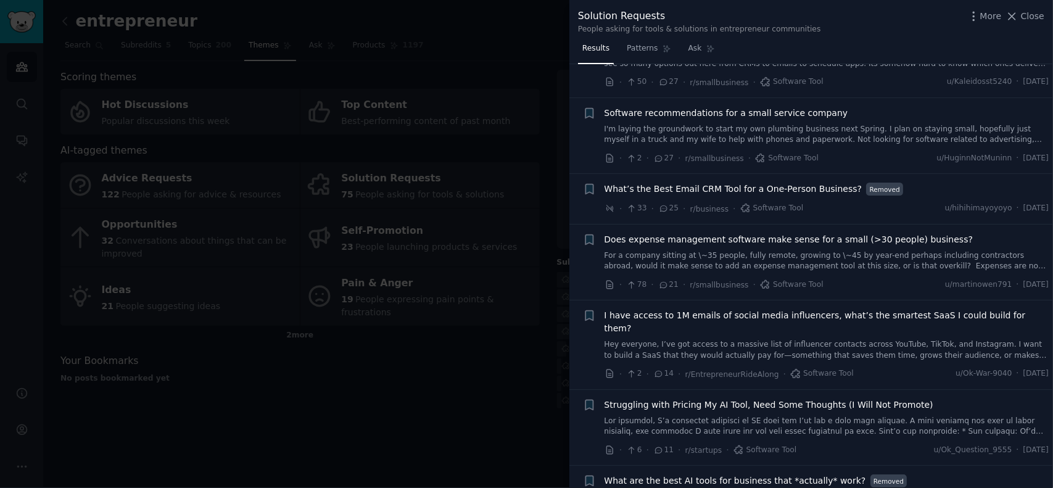
click at [731, 317] on span "I have access to 1M emails of social media influencers, what’s the smartest Saa…" at bounding box center [827, 322] width 445 height 26
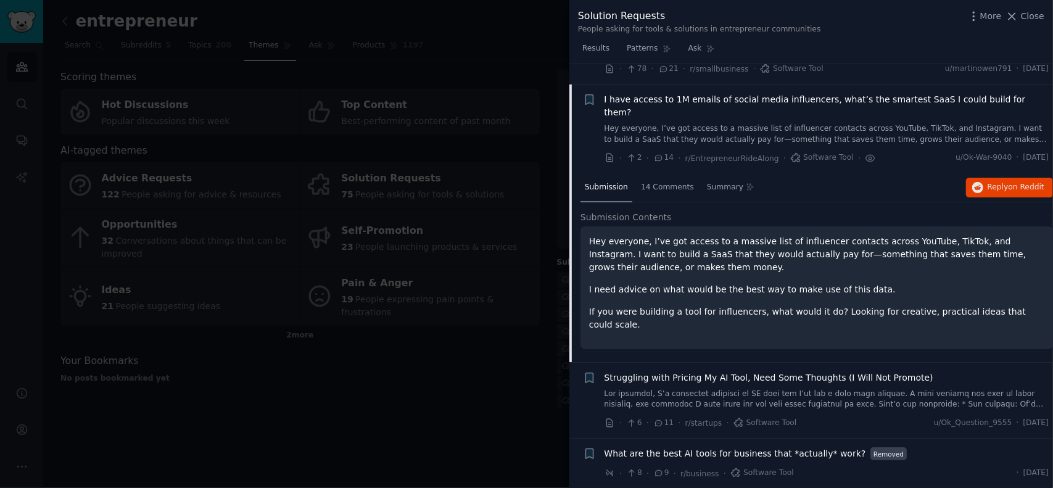
scroll to position [297, 0]
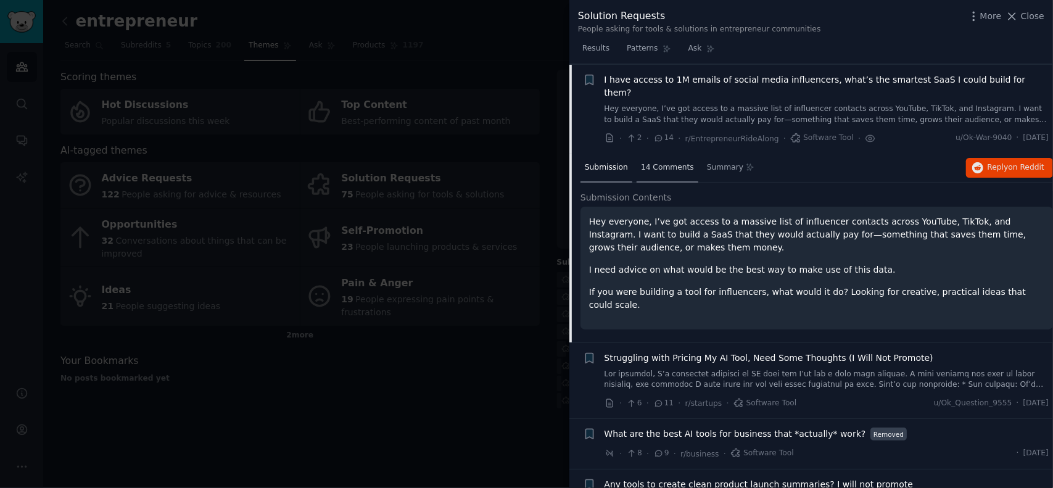
click at [664, 162] on span "14 Comments" at bounding box center [667, 167] width 53 height 11
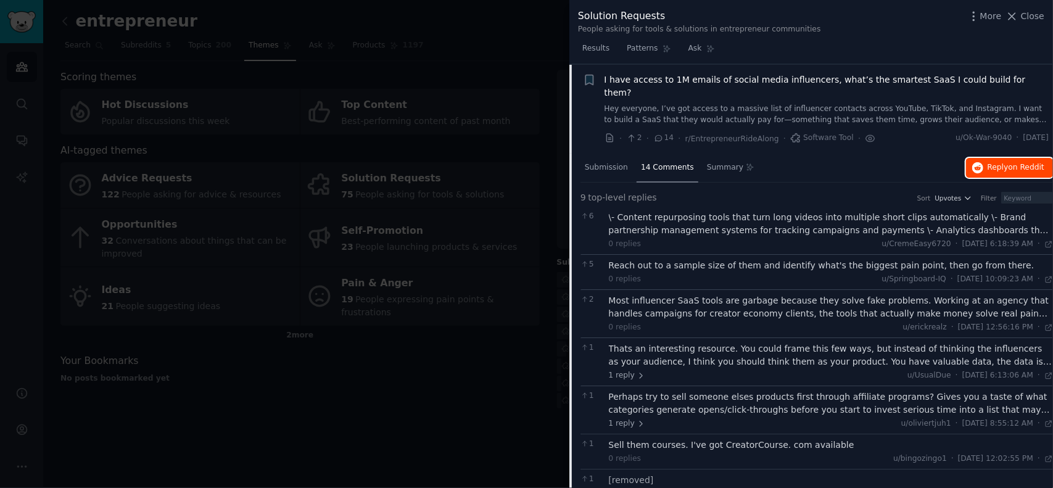
click at [1004, 162] on span "Reply on Reddit" at bounding box center [1016, 167] width 57 height 11
click at [631, 80] on span "I have access to 1M emails of social media influencers, what’s the smartest Saa…" at bounding box center [827, 86] width 445 height 26
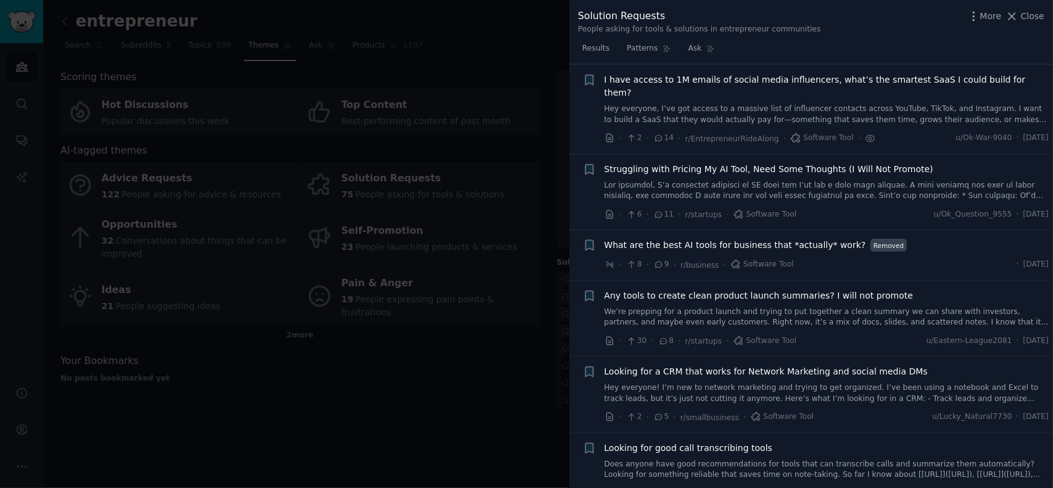
click at [776, 239] on span "What are the best AI tools for business that *actually* work?" at bounding box center [736, 245] width 262 height 13
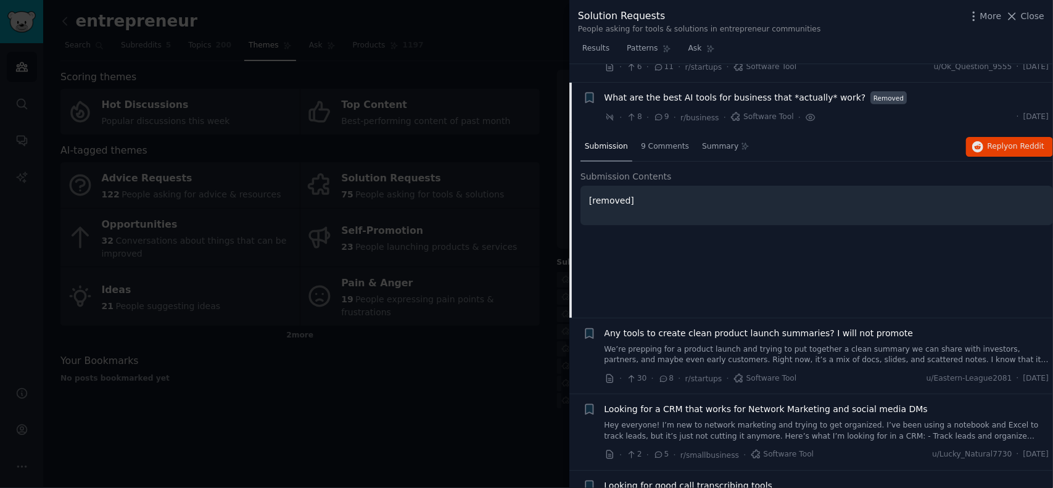
scroll to position [449, 0]
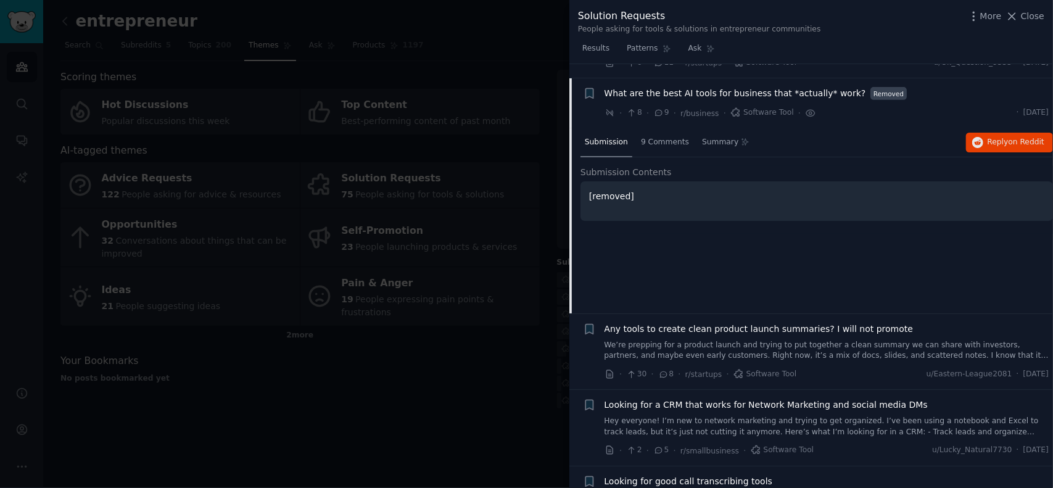
click at [731, 87] on span "What are the best AI tools for business that *actually* work?" at bounding box center [736, 93] width 262 height 13
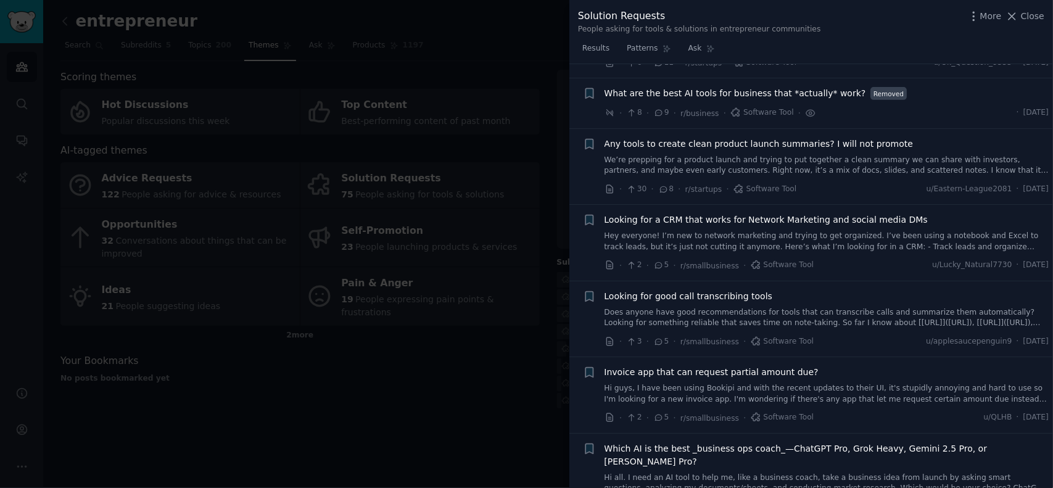
click at [711, 213] on span "Looking for a CRM that works for Network Marketing and social media DMs" at bounding box center [766, 219] width 323 height 13
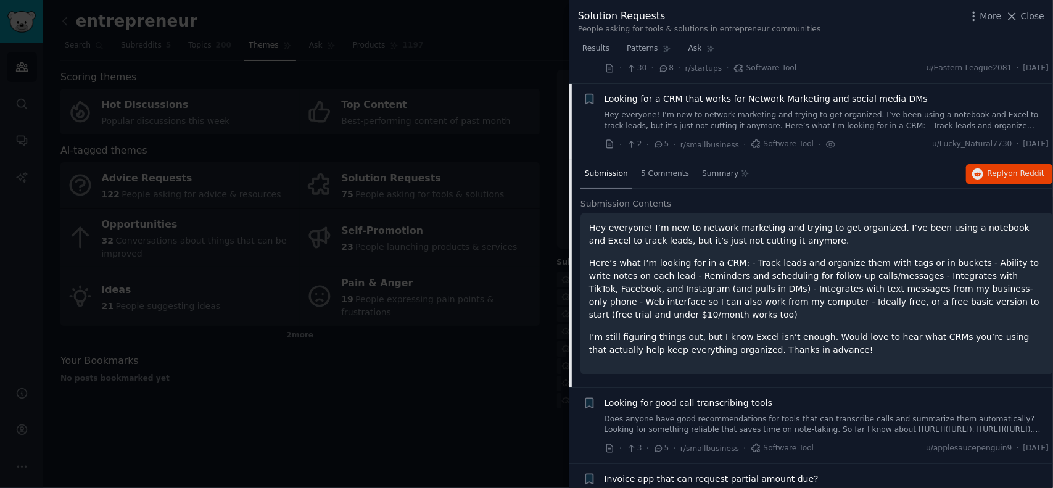
scroll to position [575, 0]
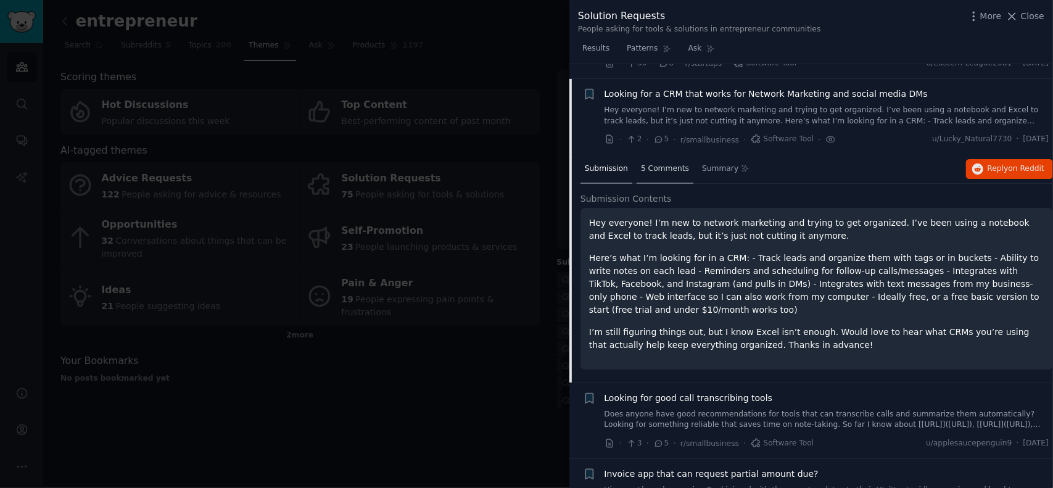
click at [668, 164] on span "5 Comments" at bounding box center [665, 169] width 48 height 11
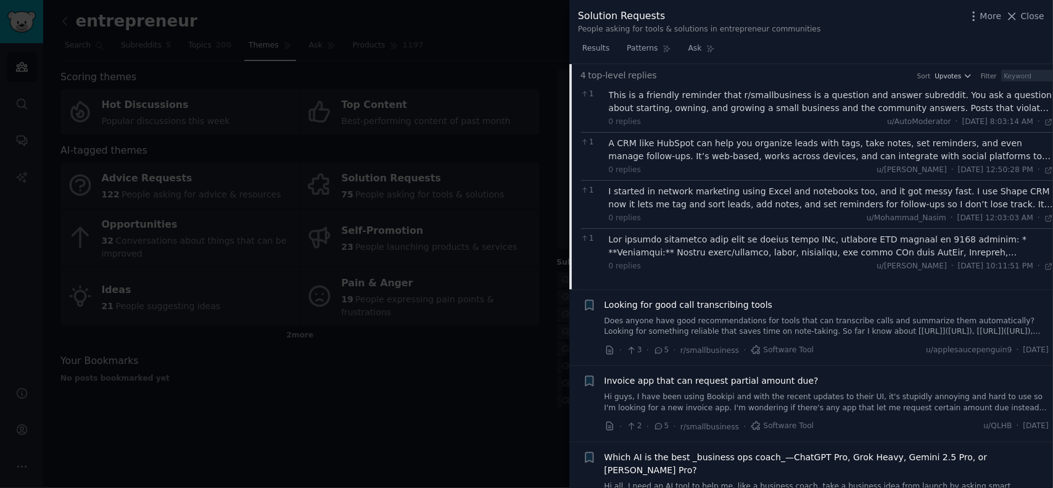
scroll to position [760, 0]
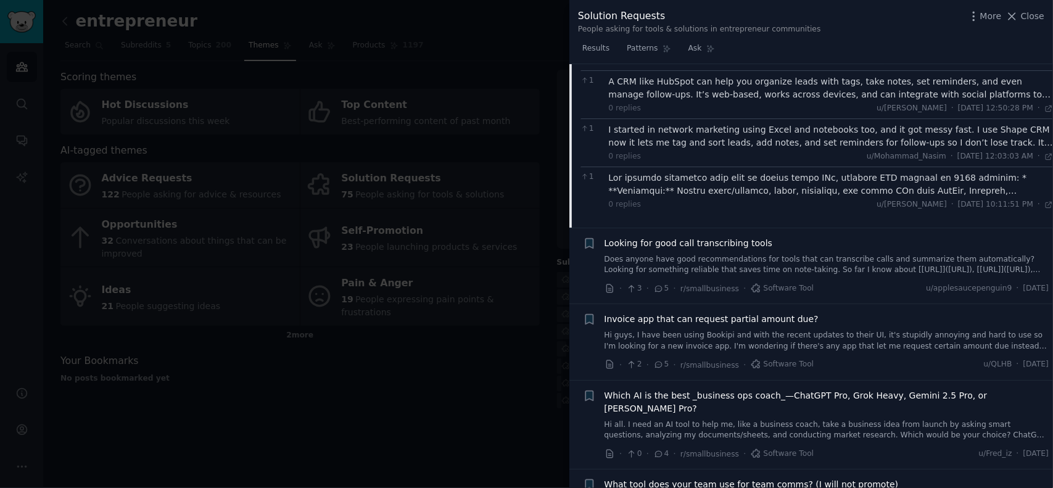
click at [747, 237] on span "Looking for good call transcribing tools" at bounding box center [689, 243] width 168 height 13
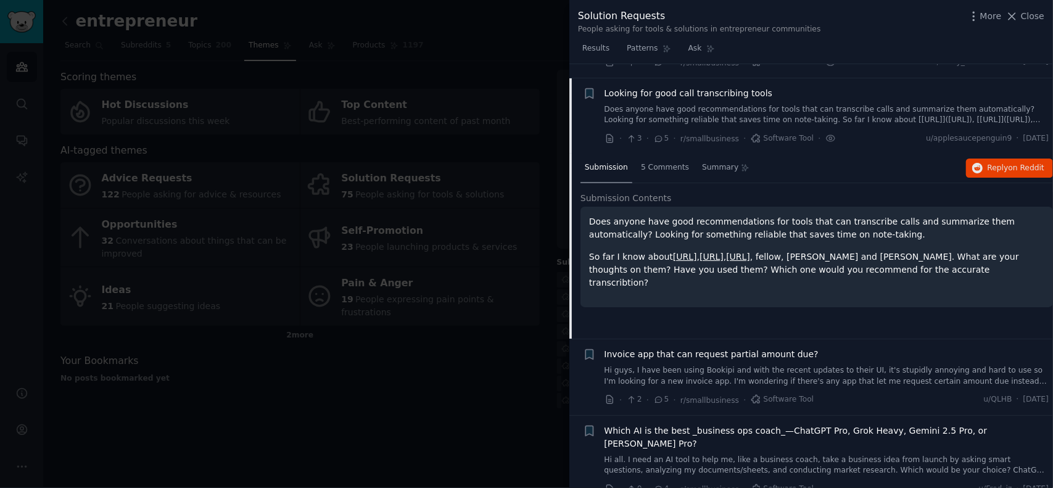
scroll to position [652, 0]
click at [1021, 164] on span "on Reddit" at bounding box center [1027, 168] width 36 height 9
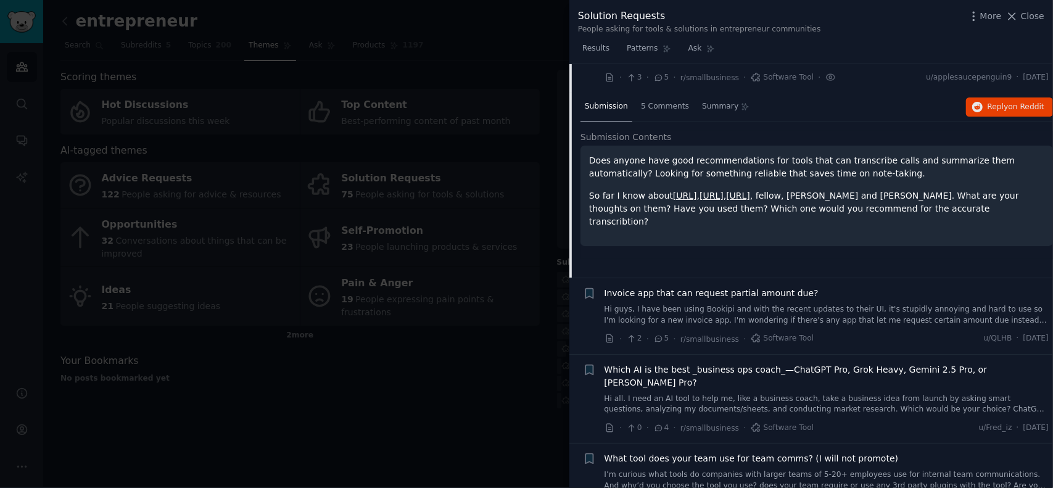
click at [711, 287] on span "Invoice app that can request partial amount due?" at bounding box center [712, 293] width 214 height 13
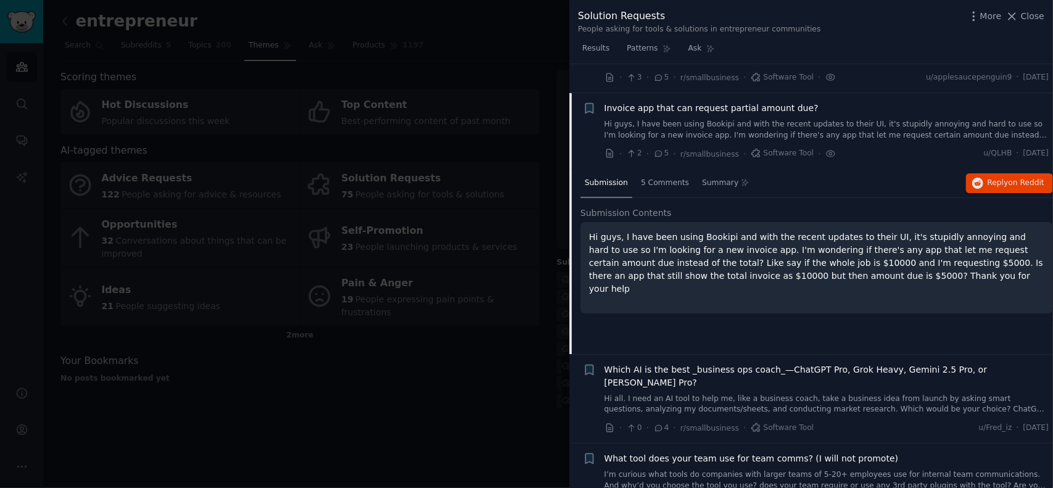
scroll to position [727, 0]
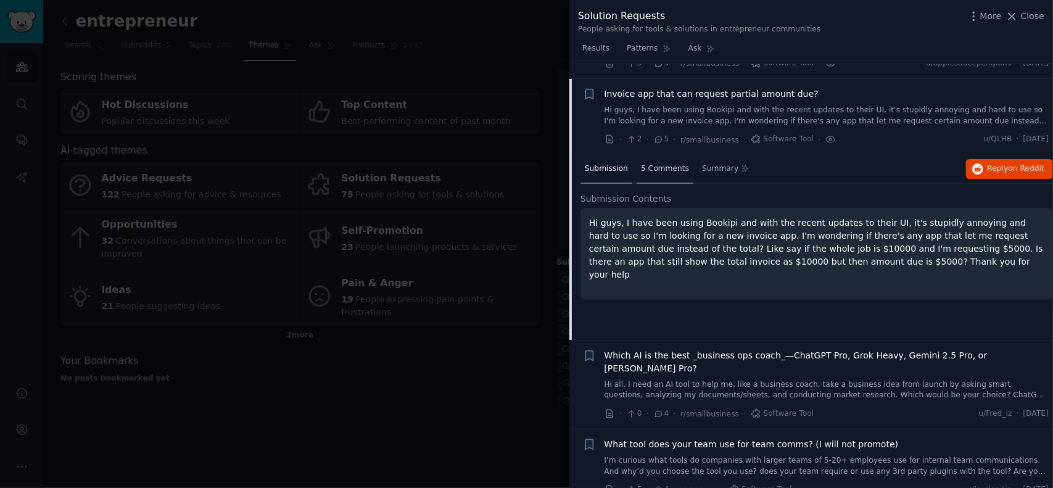
click at [661, 164] on span "5 Comments" at bounding box center [665, 169] width 48 height 11
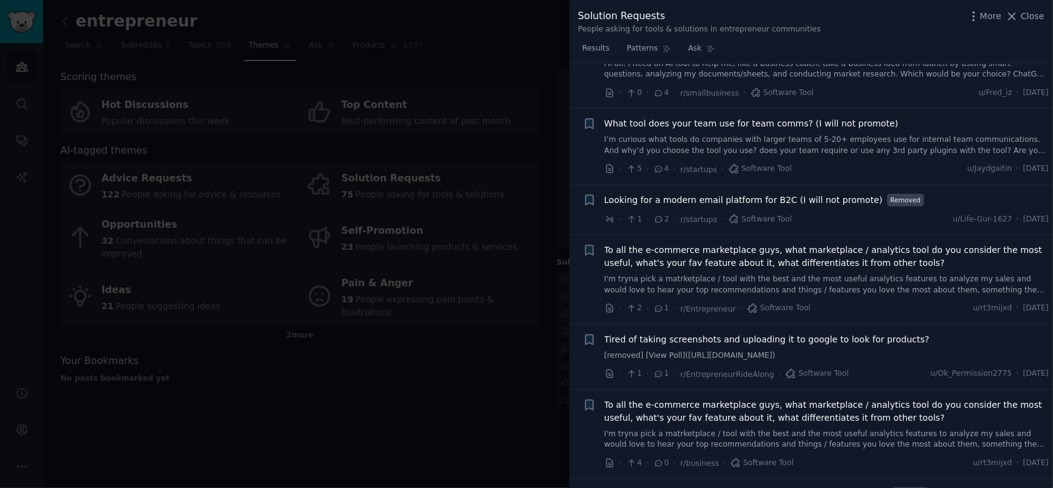
scroll to position [1179, 0]
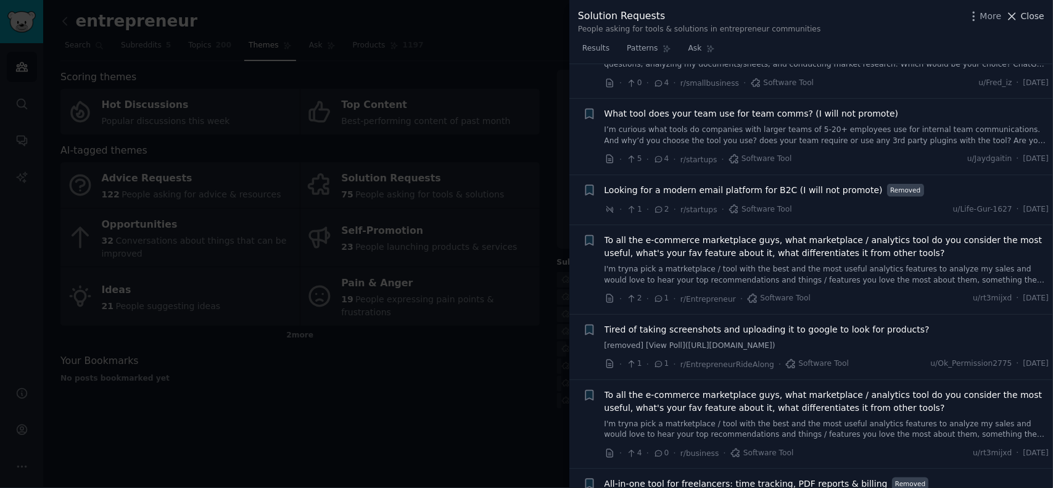
click at [1038, 17] on span "Close" at bounding box center [1032, 16] width 23 height 13
